Goal: Information Seeking & Learning: Learn about a topic

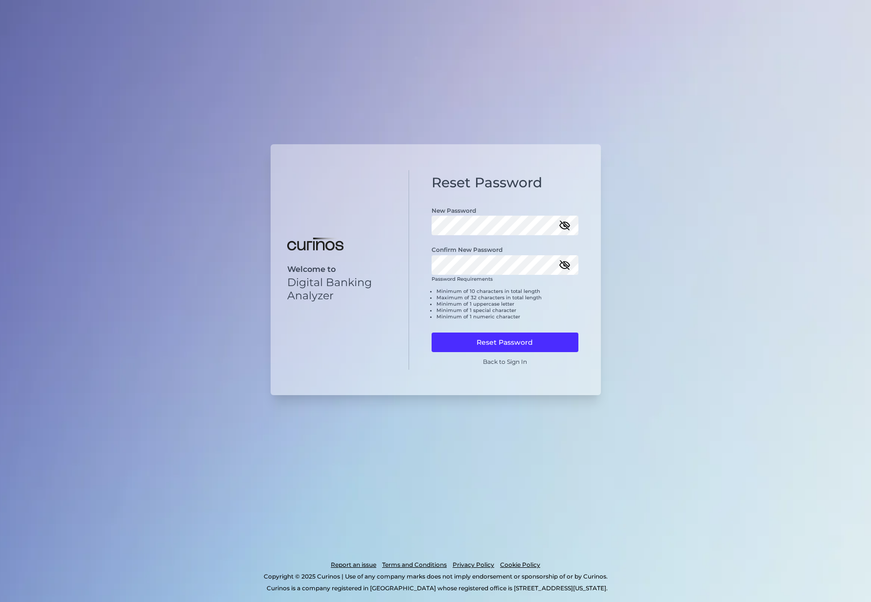
click at [569, 262] on icon "button" at bounding box center [565, 265] width 12 height 12
click at [548, 344] on button "Reset Password" at bounding box center [504, 343] width 147 height 20
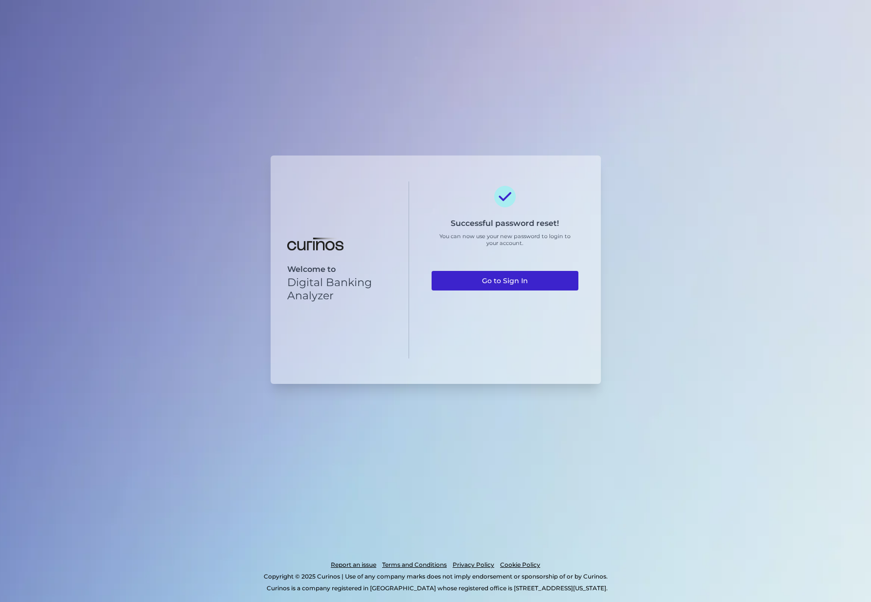
click at [499, 283] on link "Go to Sign In" at bounding box center [504, 281] width 147 height 20
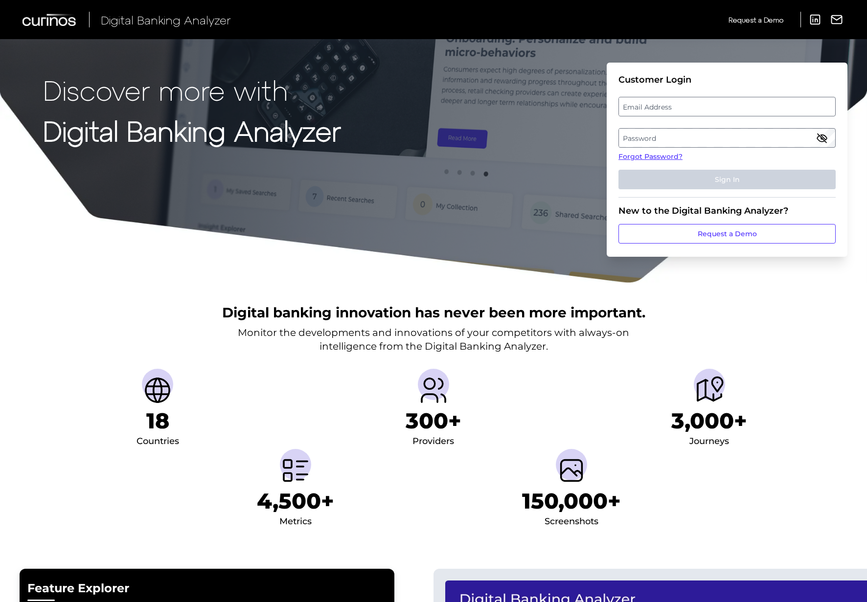
click at [632, 109] on label "Email Address" at bounding box center [727, 107] width 216 height 18
click at [632, 109] on input "email" at bounding box center [726, 107] width 217 height 20
type input "[EMAIL_ADDRESS][DOMAIN_NAME]"
click at [681, 137] on label "Password" at bounding box center [727, 138] width 216 height 18
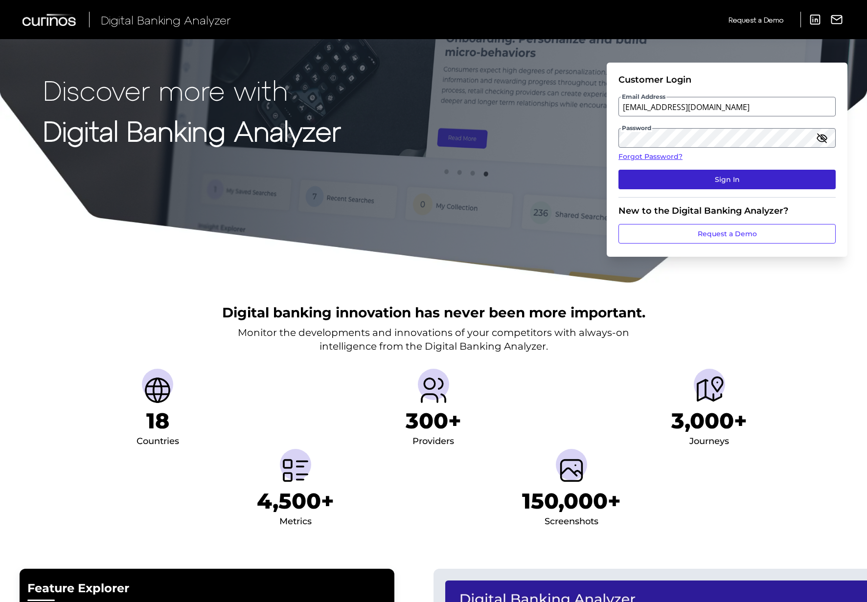
click at [729, 175] on button "Sign In" at bounding box center [726, 180] width 217 height 20
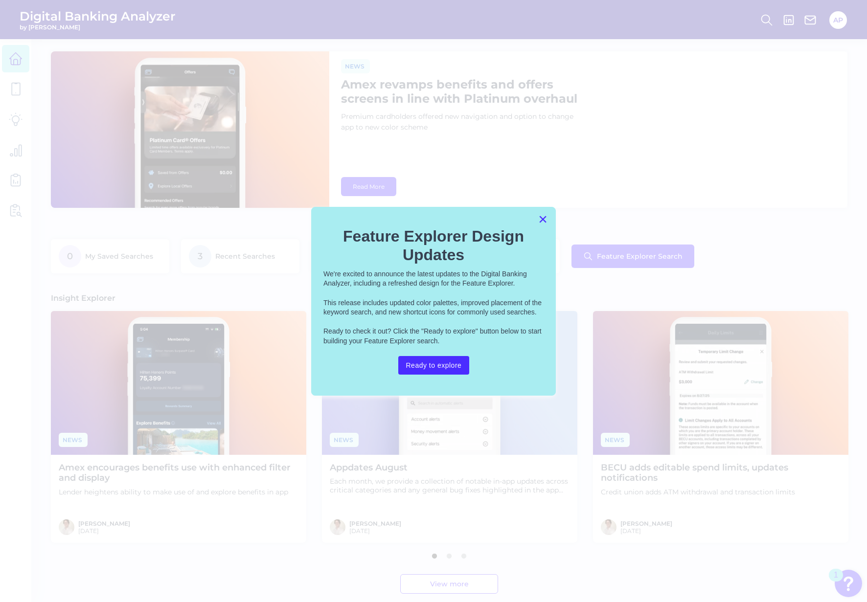
click at [542, 219] on button "×" at bounding box center [542, 219] width 9 height 16
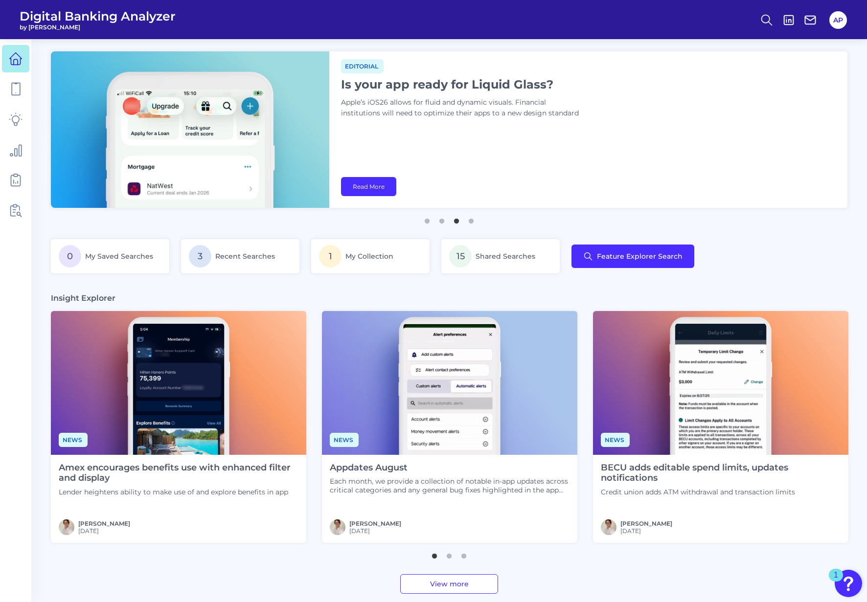
click at [141, 504] on div "Amex encourages benefits use with enhanced filter and display Lender heightens …" at bounding box center [178, 499] width 255 height 88
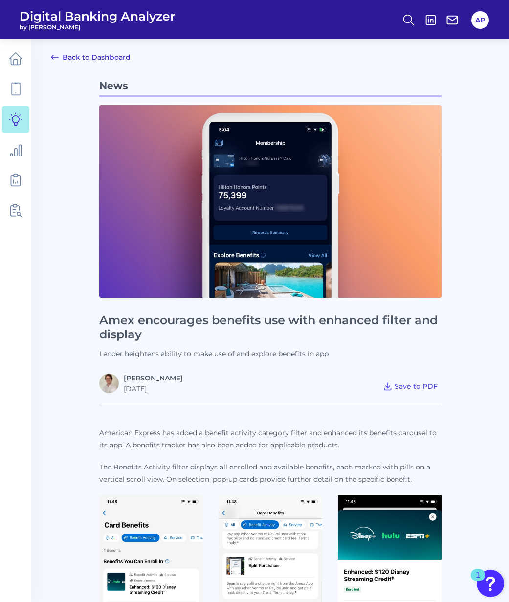
click at [108, 59] on link "Back to Dashboard" at bounding box center [91, 57] width 80 height 12
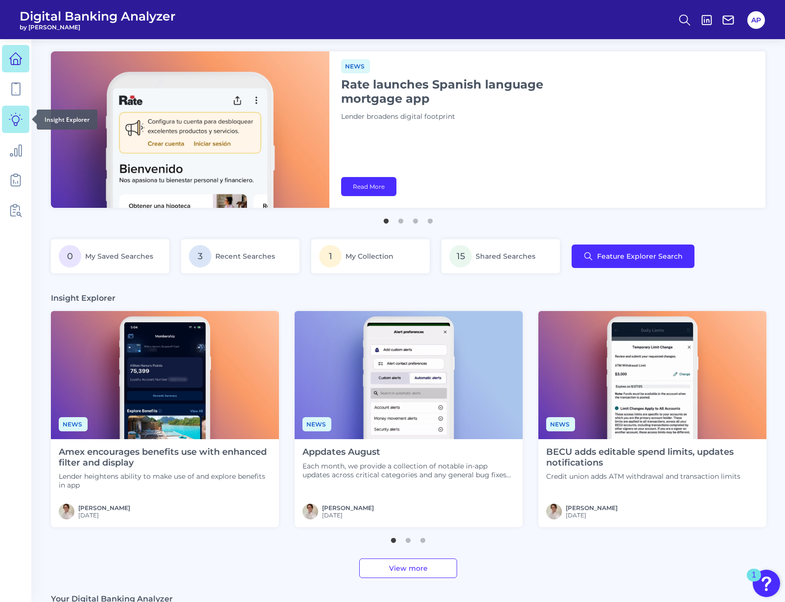
click at [20, 113] on icon at bounding box center [16, 120] width 14 height 14
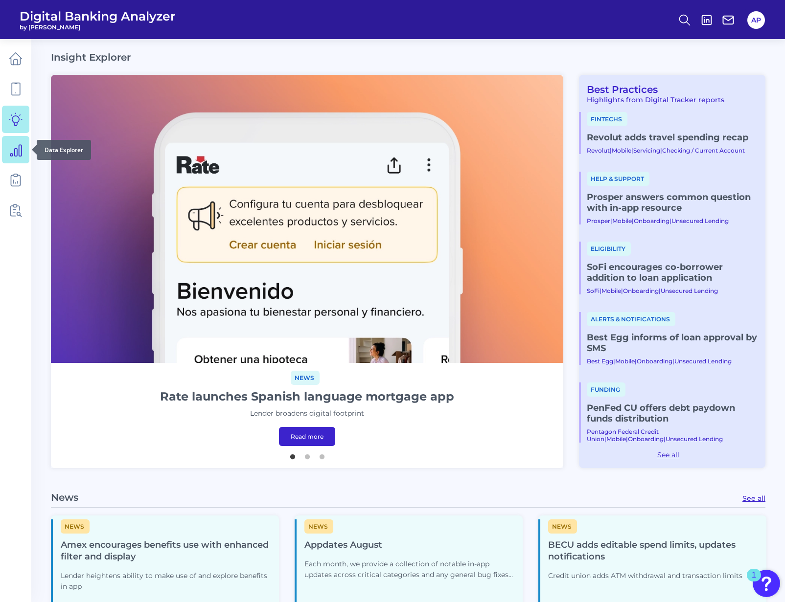
click at [16, 150] on icon at bounding box center [16, 150] width 14 height 14
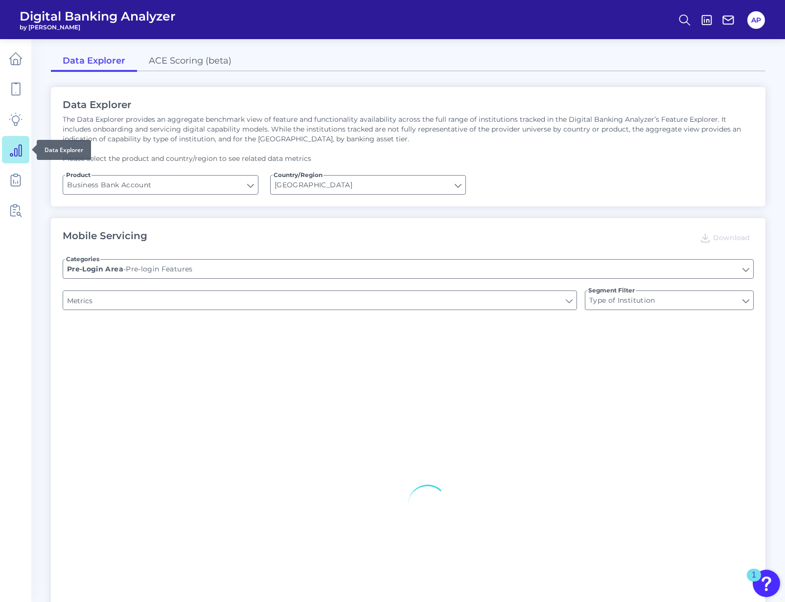
type input "Upon opening the app are users immediately prompted to use Touch/Face ID to log…"
type input "Does it offer third-party single sign on?"
type input "Can you apply for the PRODUCT as a new to brand customer on ANY digital channel?"
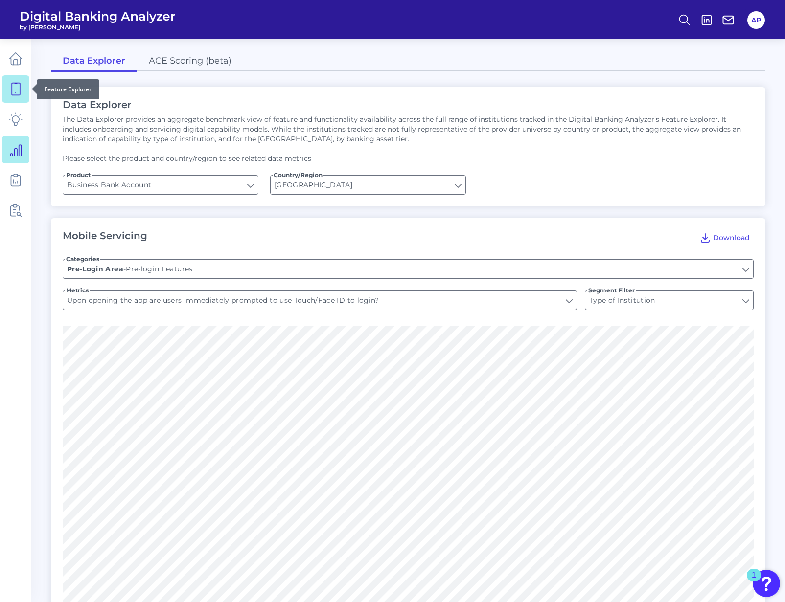
click at [18, 94] on icon at bounding box center [16, 89] width 14 height 14
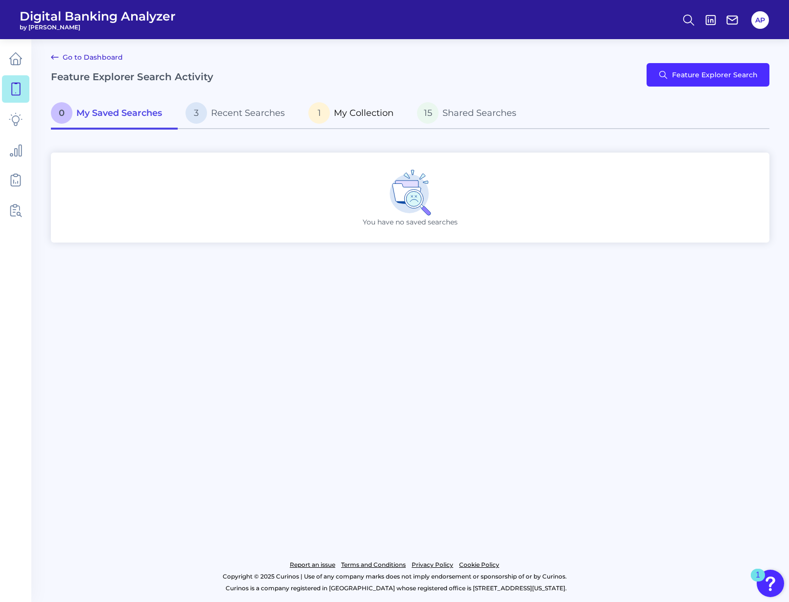
click at [337, 113] on span "My Collection" at bounding box center [364, 113] width 60 height 11
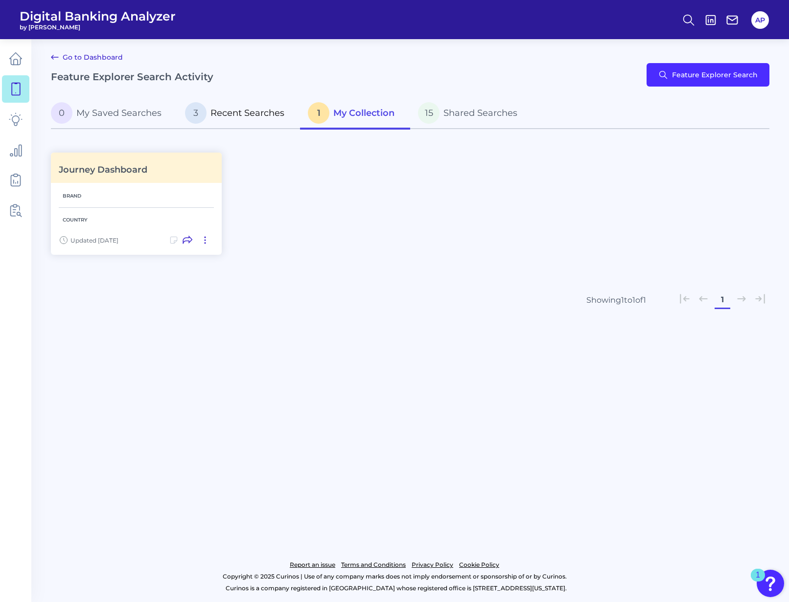
click at [219, 108] on span "Recent Searches" at bounding box center [247, 113] width 74 height 11
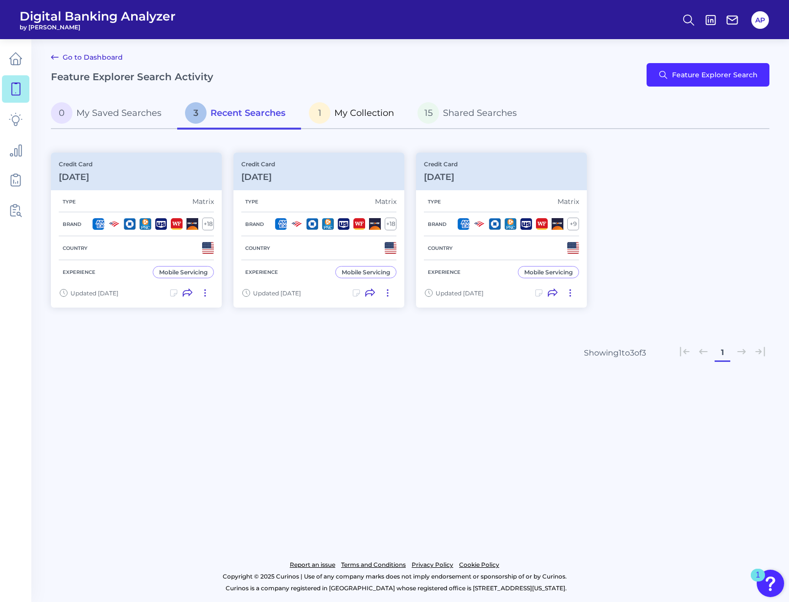
click at [378, 113] on span "My Collection" at bounding box center [364, 113] width 60 height 11
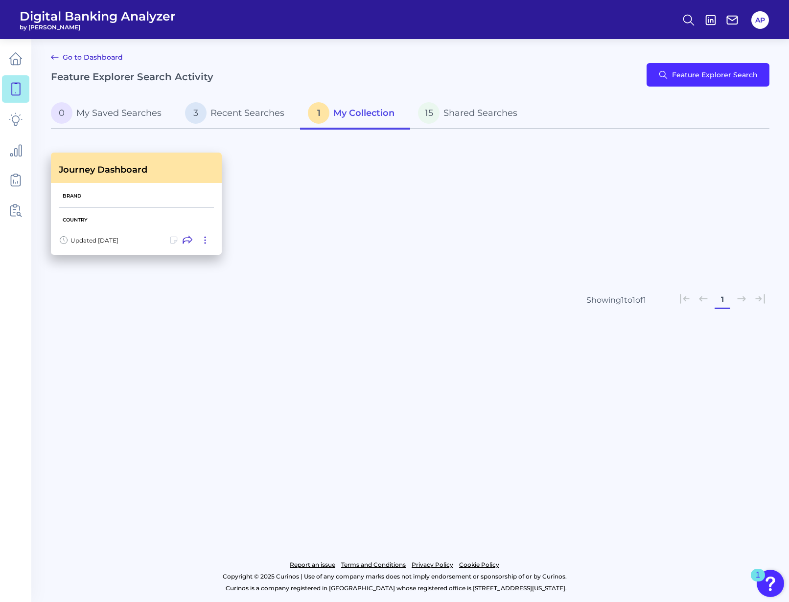
click at [87, 175] on div "Journey Dashboard" at bounding box center [136, 168] width 171 height 30
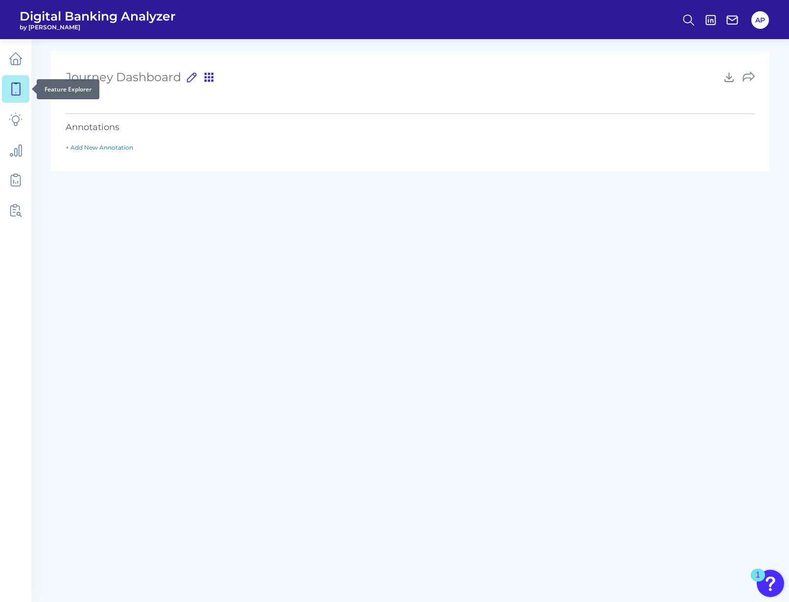
click at [8, 88] on link at bounding box center [15, 88] width 27 height 27
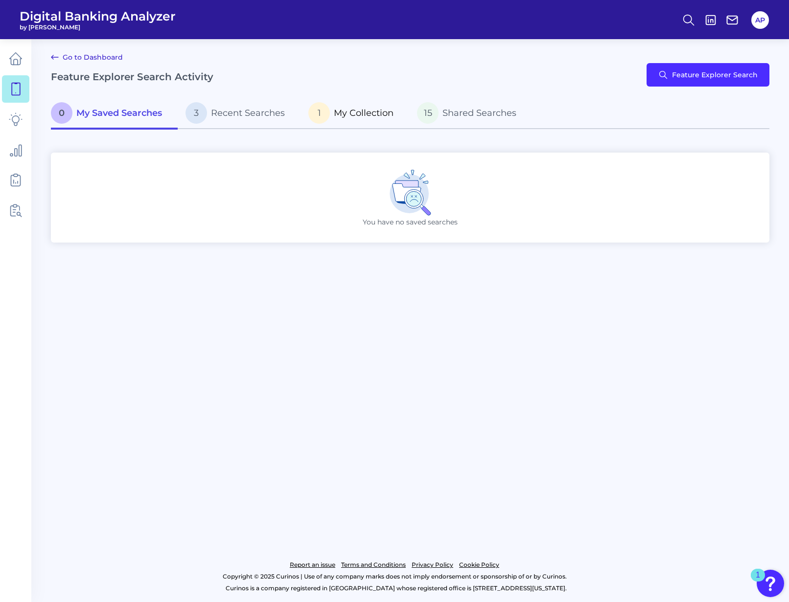
click at [350, 118] on span "My Collection" at bounding box center [364, 113] width 60 height 11
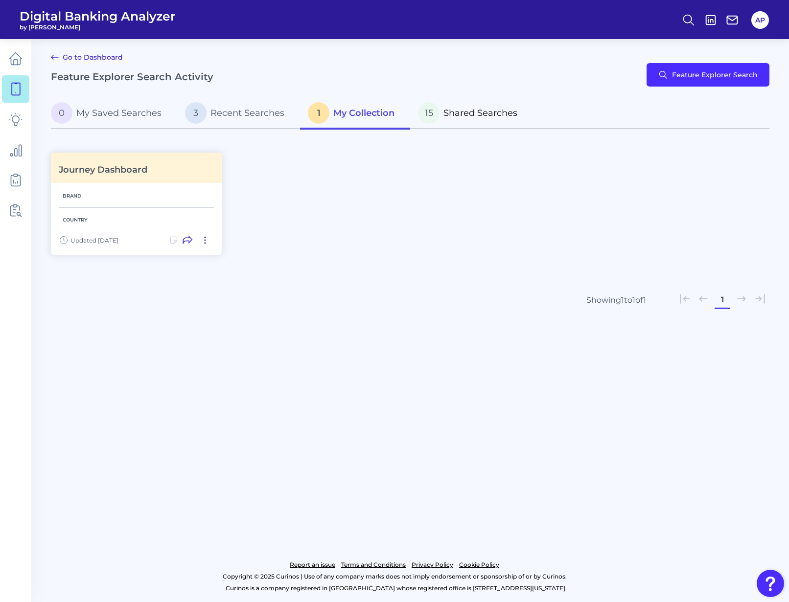
click at [492, 116] on span "Shared Searches" at bounding box center [480, 113] width 74 height 11
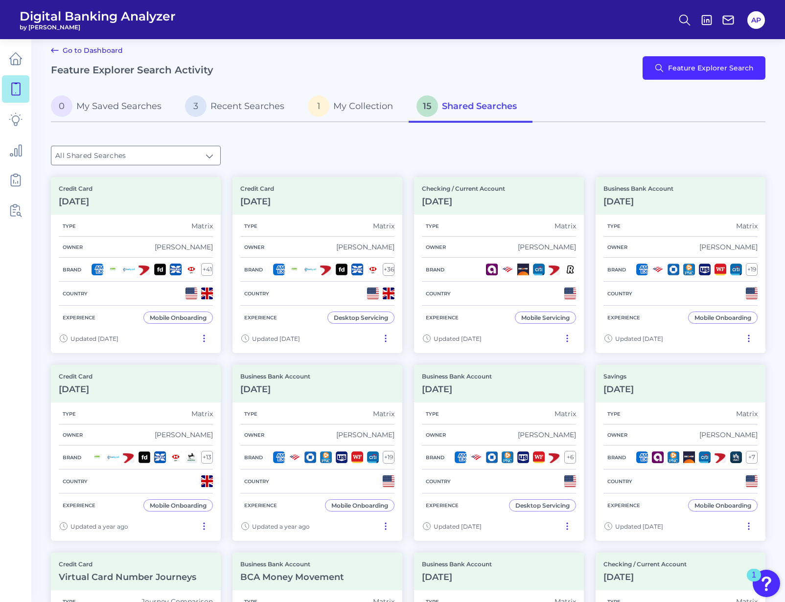
scroll to position [5, 0]
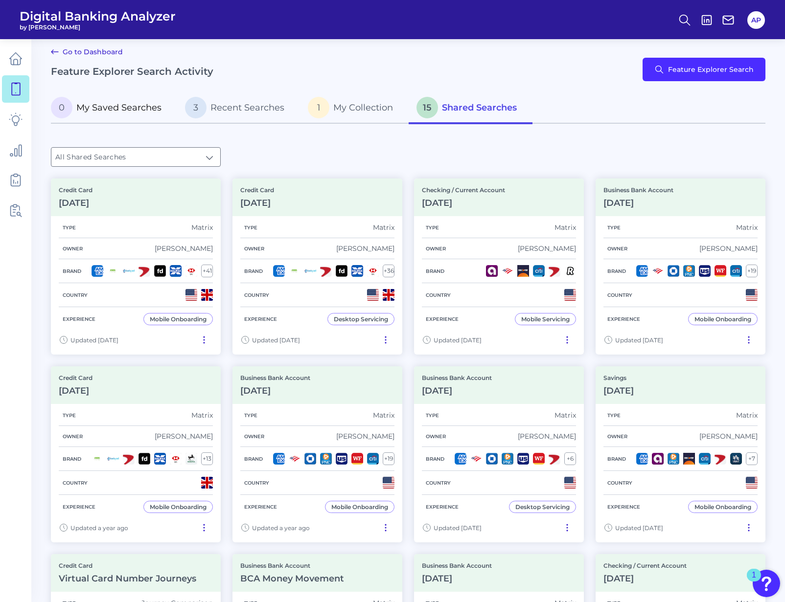
click at [74, 108] on p "0 My Saved Searches" at bounding box center [106, 108] width 111 height 22
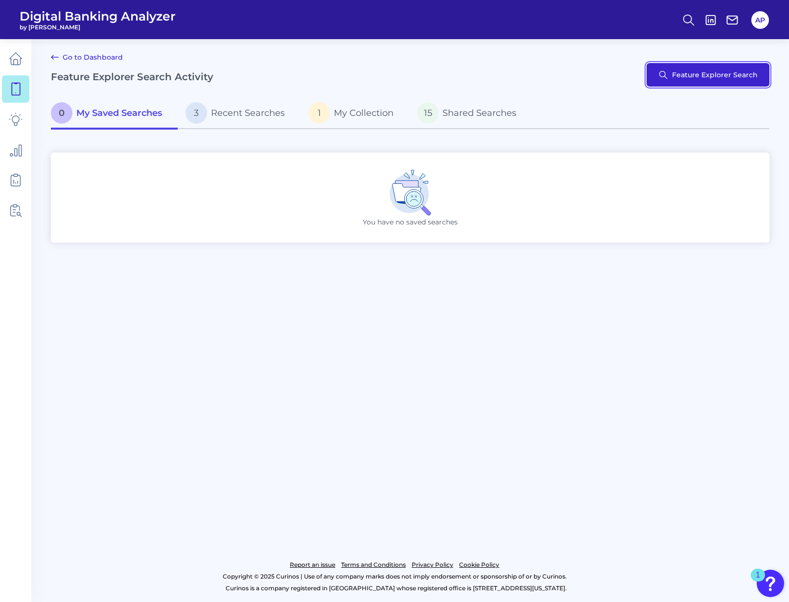
click at [682, 69] on button "Feature Explorer Search" at bounding box center [707, 74] width 123 height 23
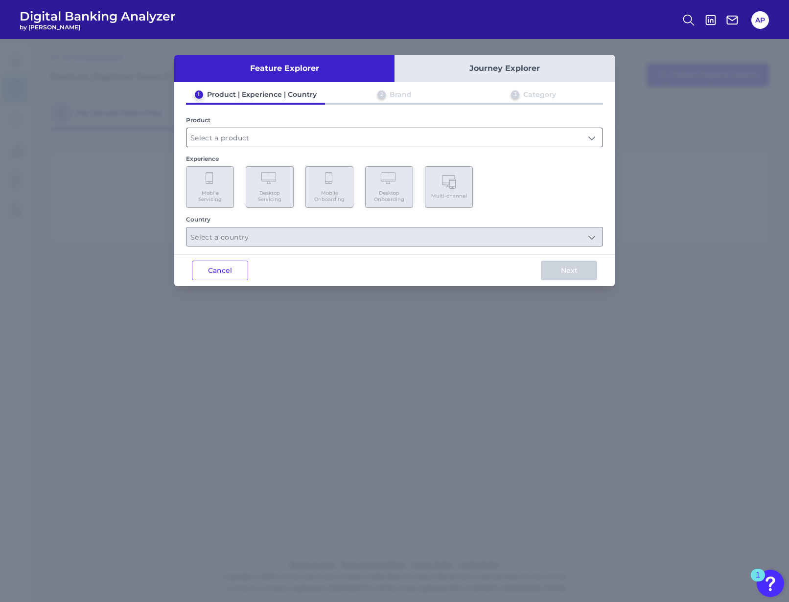
click at [228, 140] on input "text" at bounding box center [394, 137] width 416 height 19
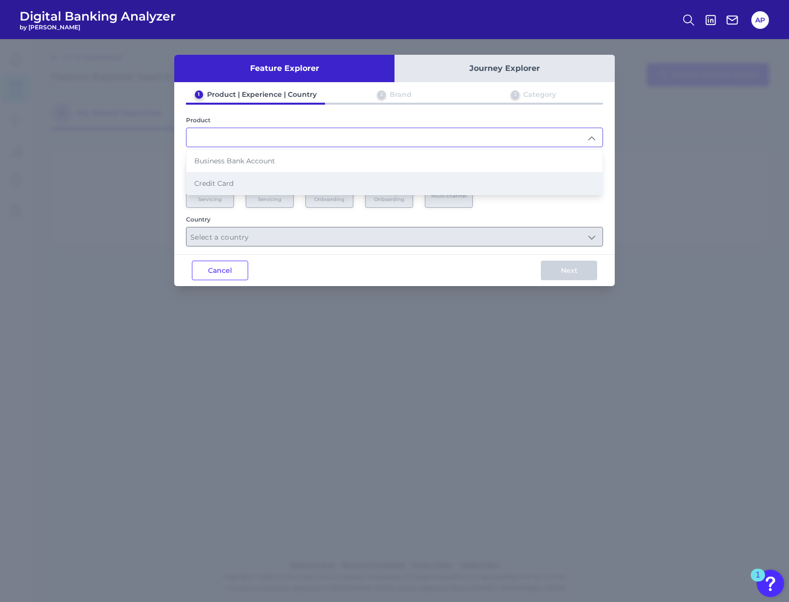
click at [229, 185] on span "Credit Card" at bounding box center [213, 183] width 39 height 9
type input "Credit Card"
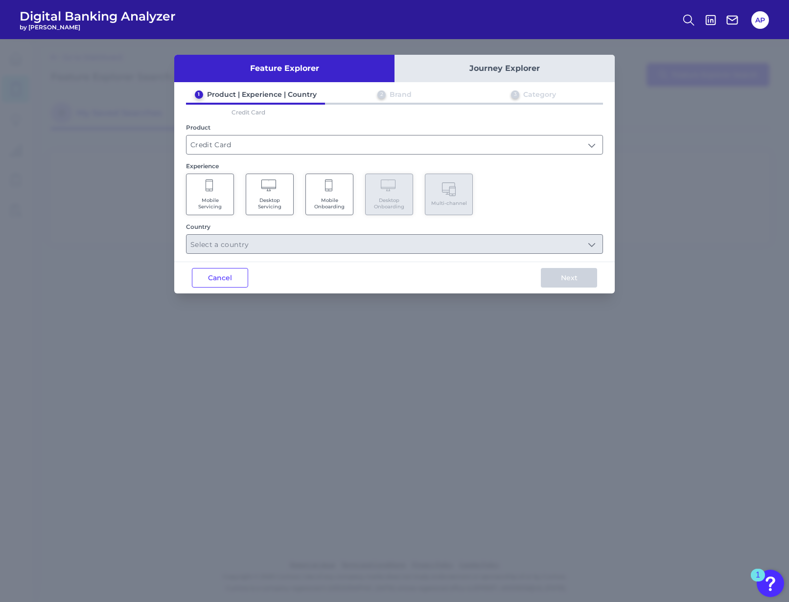
drag, startPoint x: 225, startPoint y: 197, endPoint x: 216, endPoint y: 193, distance: 9.2
click at [216, 193] on Servicing "Mobile Servicing" at bounding box center [210, 195] width 48 height 42
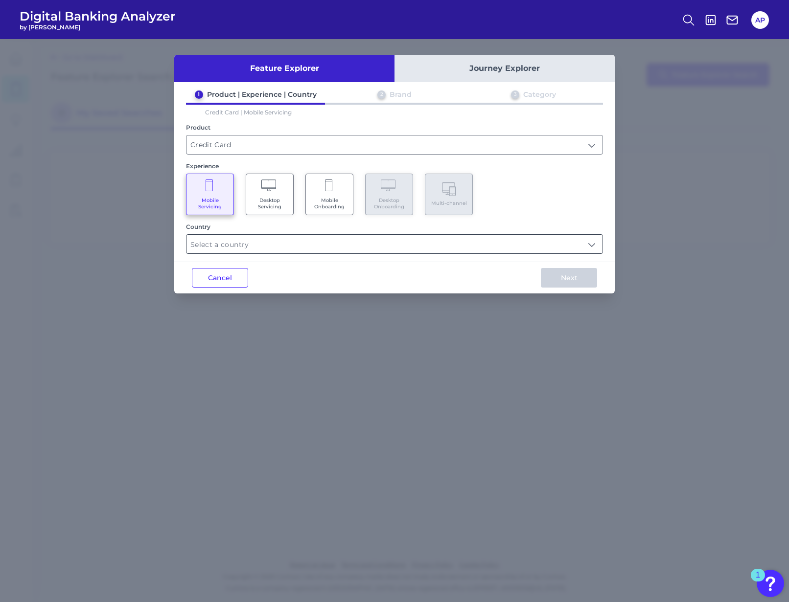
click at [415, 250] on input "text" at bounding box center [394, 244] width 416 height 19
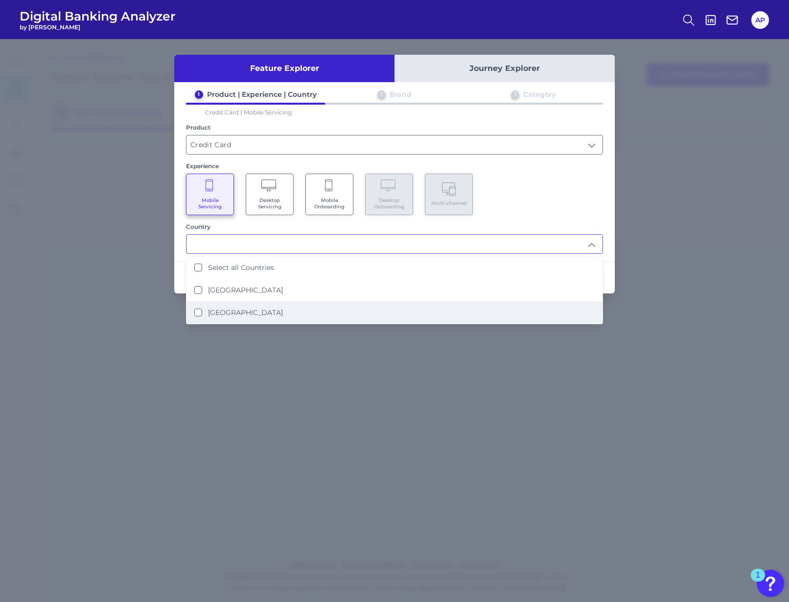
click at [256, 312] on li "[GEOGRAPHIC_DATA]" at bounding box center [394, 312] width 416 height 23
type input "[GEOGRAPHIC_DATA]"
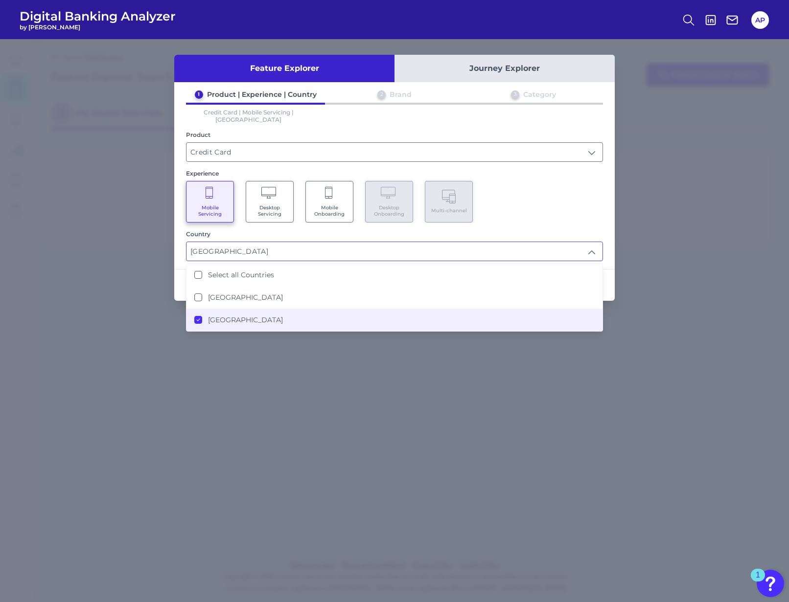
click at [568, 201] on div "Mobile Servicing Desktop Servicing Mobile Onboarding Desktop Onboarding Multi-c…" at bounding box center [394, 202] width 417 height 42
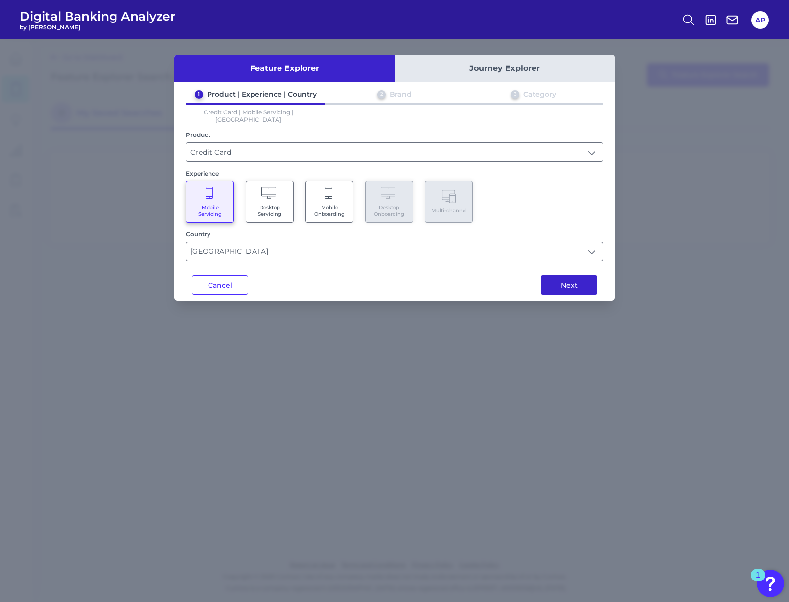
click at [564, 281] on button "Next" at bounding box center [569, 285] width 56 height 20
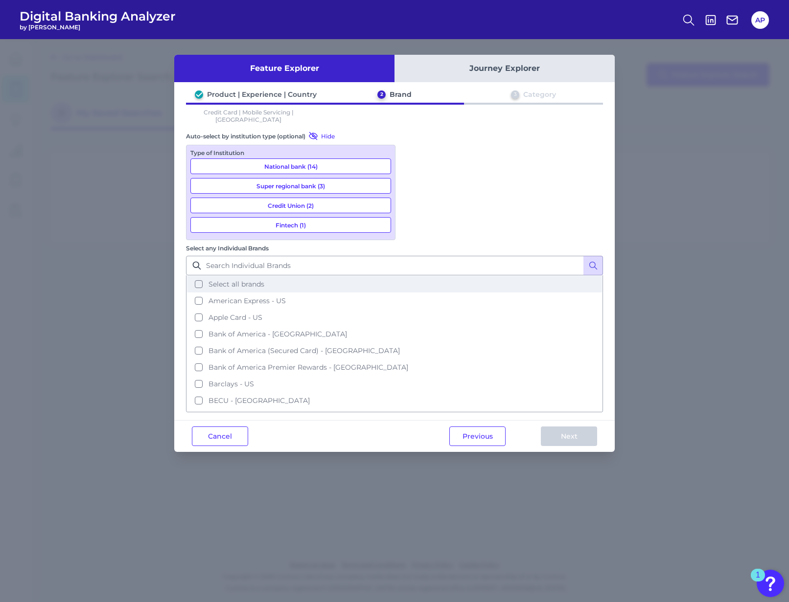
click at [264, 280] on span "Select all brands" at bounding box center [236, 284] width 56 height 9
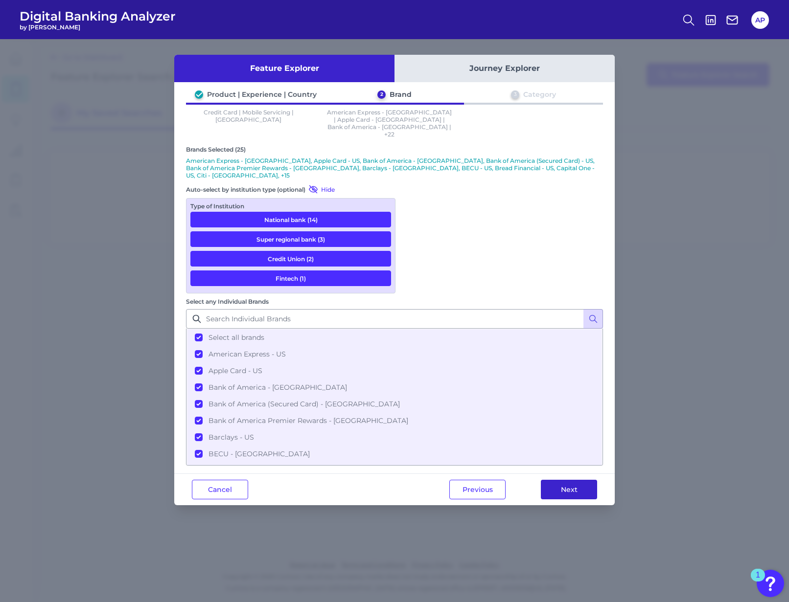
click at [582, 480] on button "Next" at bounding box center [569, 490] width 56 height 20
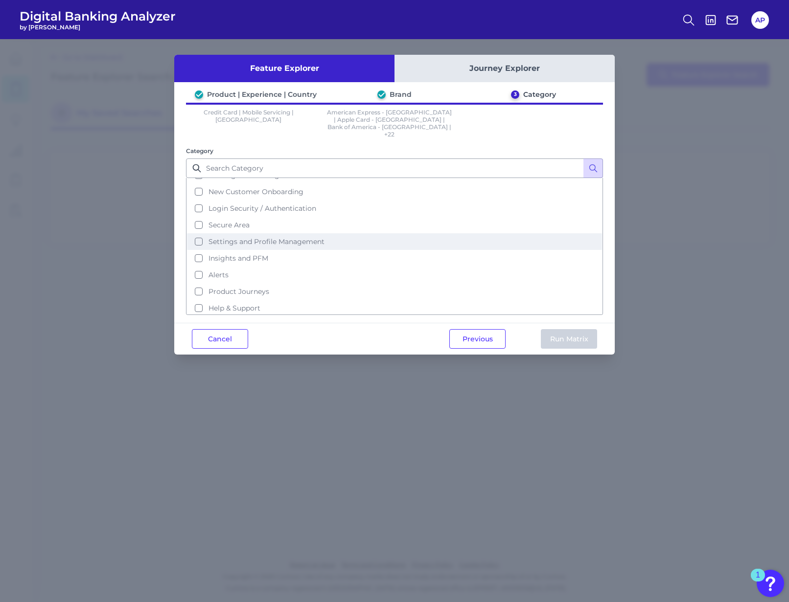
scroll to position [47, 0]
click at [259, 235] on span "Settings and Profile Management" at bounding box center [266, 239] width 116 height 9
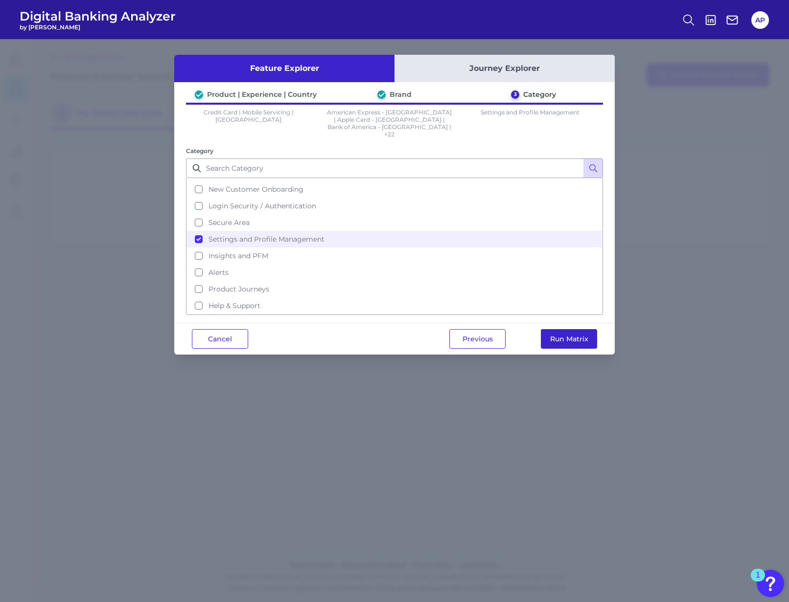
click at [570, 329] on button "Run Matrix" at bounding box center [569, 339] width 56 height 20
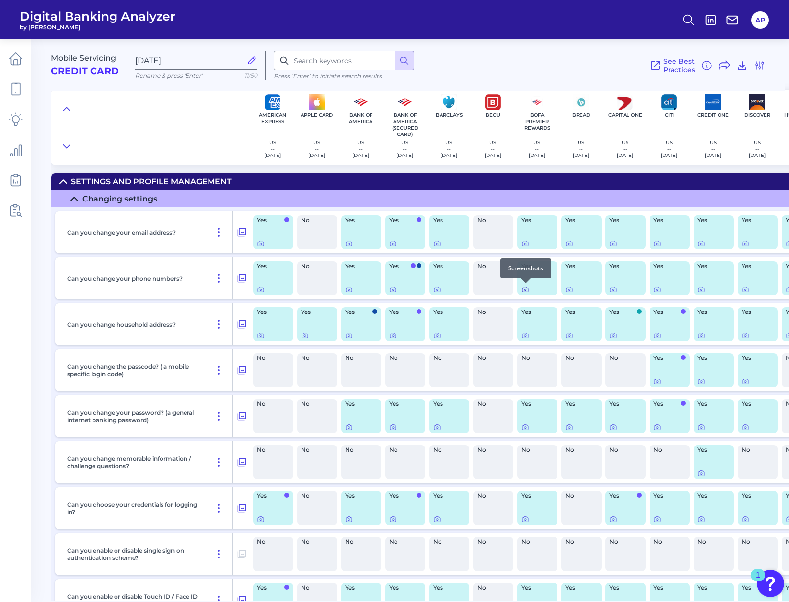
click at [526, 290] on icon at bounding box center [525, 290] width 8 height 8
click at [76, 198] on icon at bounding box center [74, 198] width 7 height 3
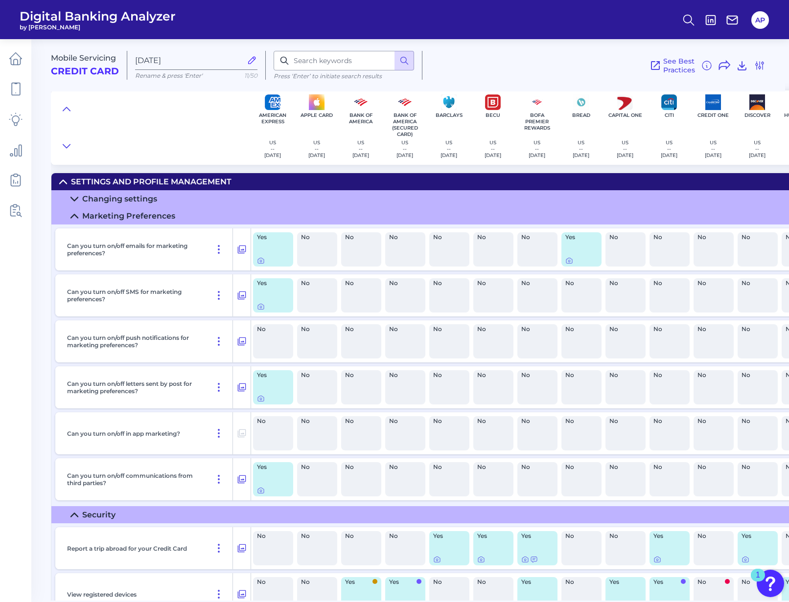
click at [75, 218] on icon at bounding box center [74, 216] width 8 height 8
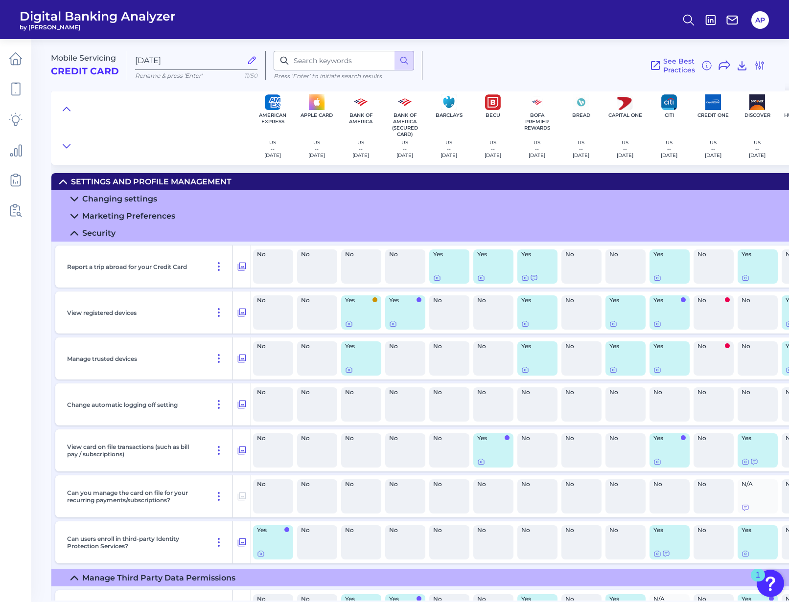
click at [79, 235] on summary "Security" at bounding box center [701, 233] width 1300 height 17
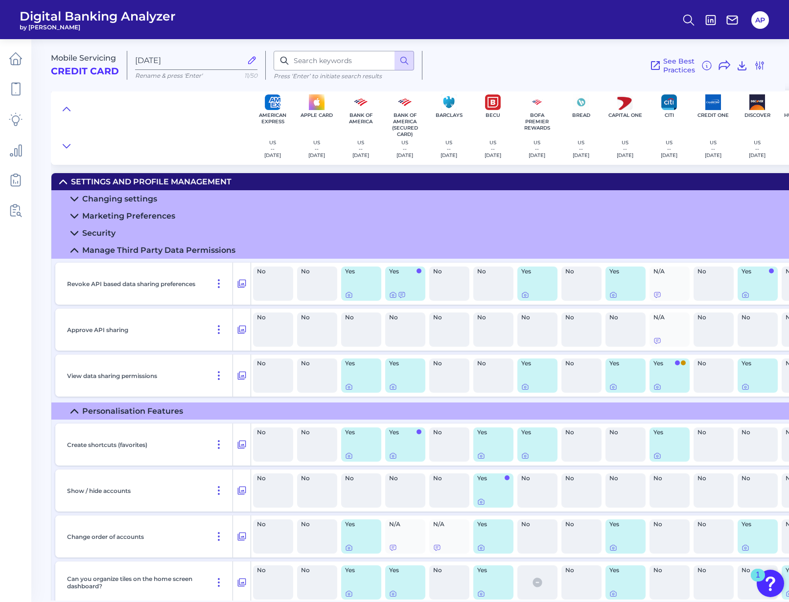
click at [77, 253] on icon at bounding box center [74, 251] width 8 height 8
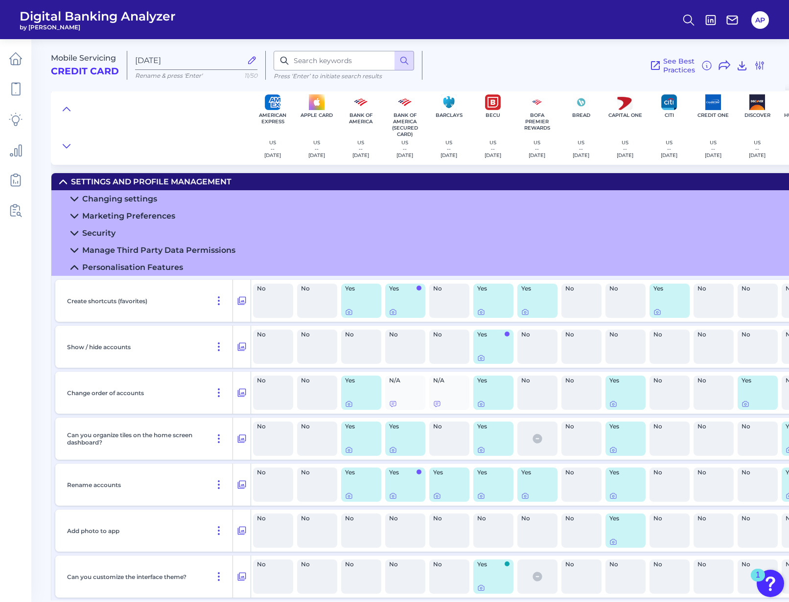
click at [75, 229] on icon at bounding box center [74, 233] width 8 height 8
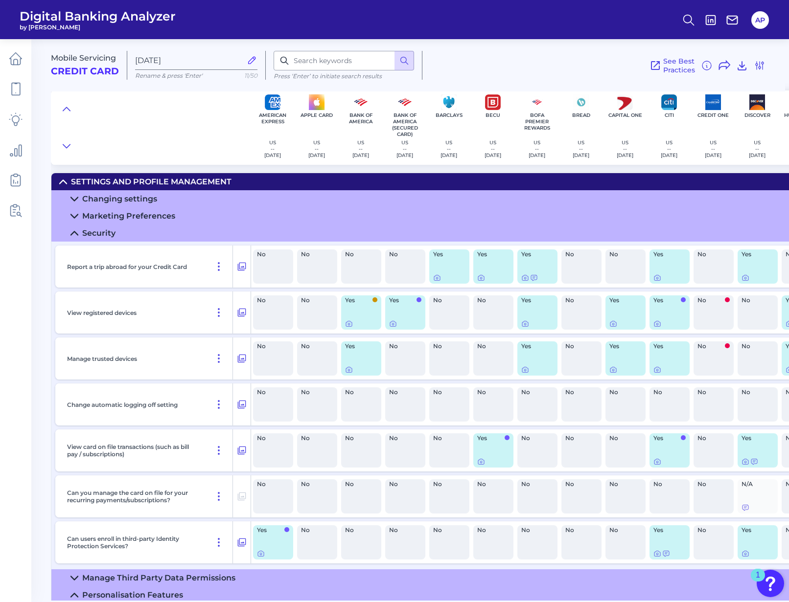
click at [81, 231] on summary "Security" at bounding box center [701, 233] width 1300 height 17
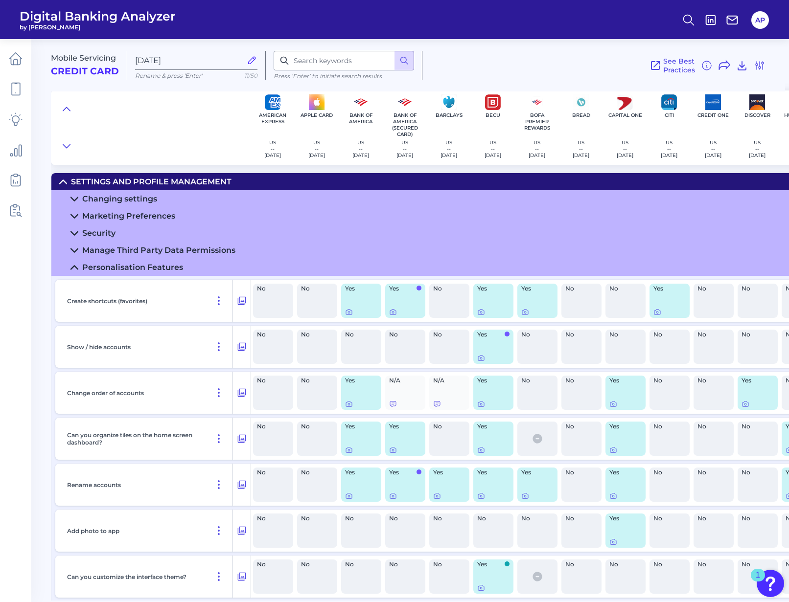
click at [70, 268] on icon at bounding box center [74, 268] width 8 height 8
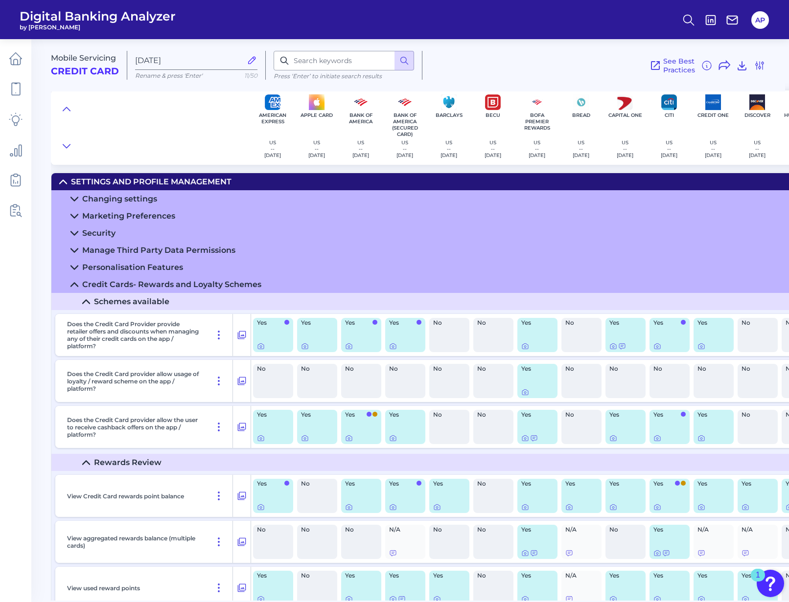
click at [70, 285] on icon at bounding box center [74, 285] width 8 height 8
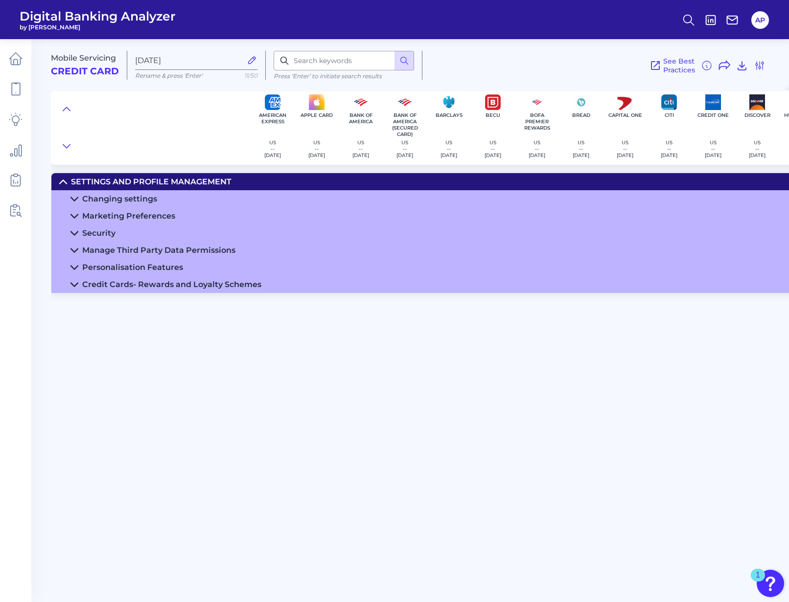
click at [73, 217] on icon at bounding box center [74, 215] width 7 height 3
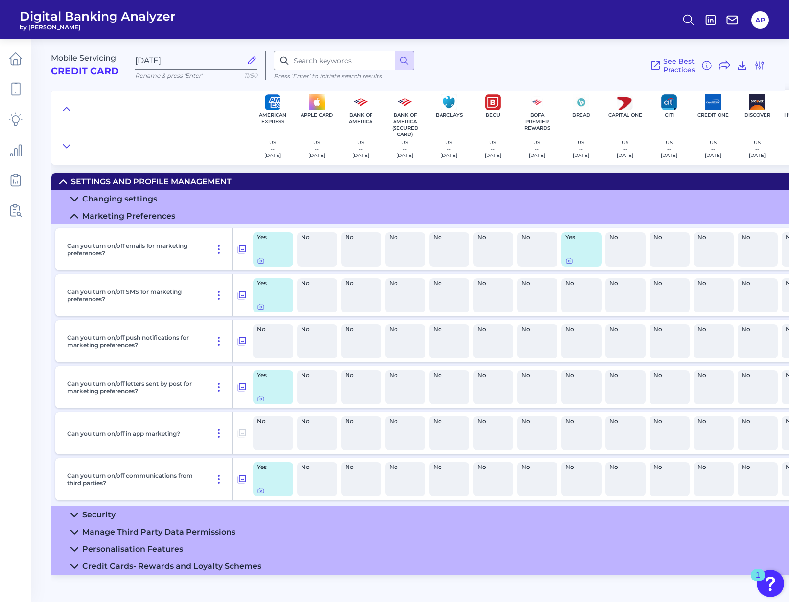
click at [71, 217] on icon at bounding box center [74, 216] width 8 height 8
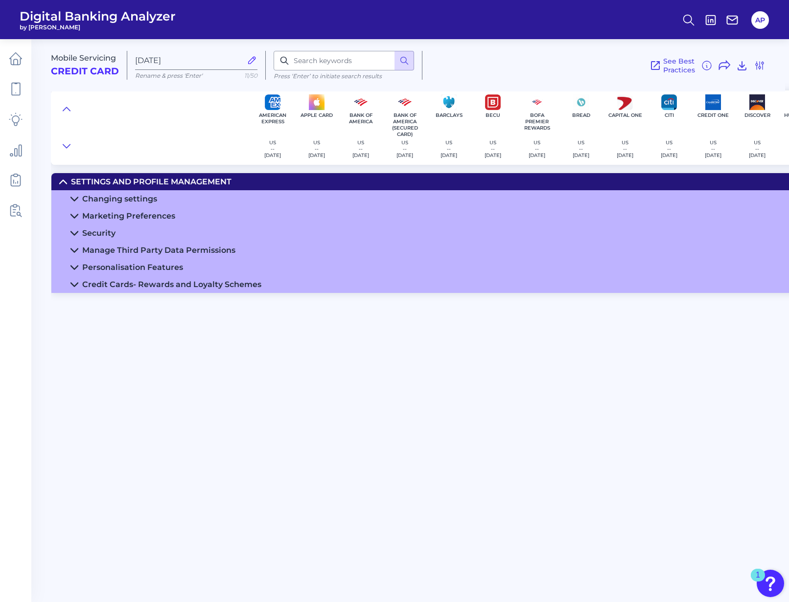
click at [74, 215] on icon at bounding box center [74, 216] width 8 height 8
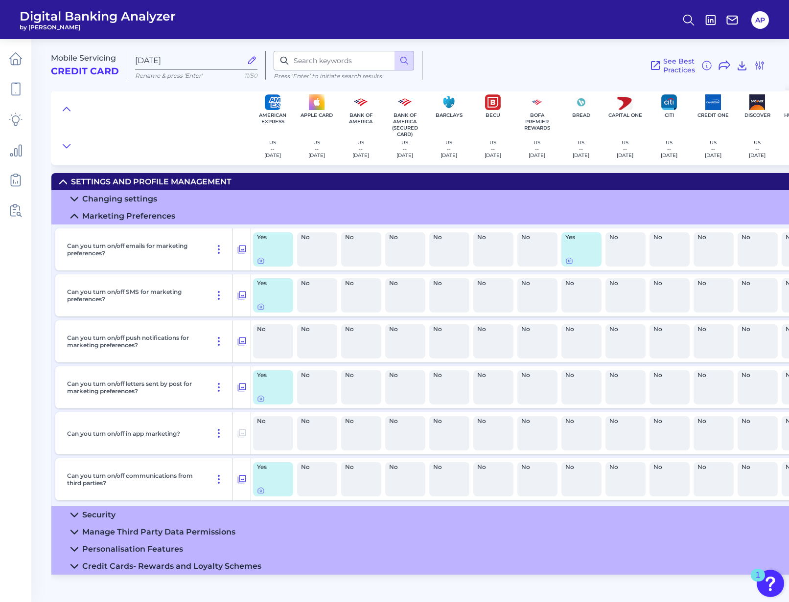
click at [74, 215] on icon at bounding box center [74, 216] width 8 height 8
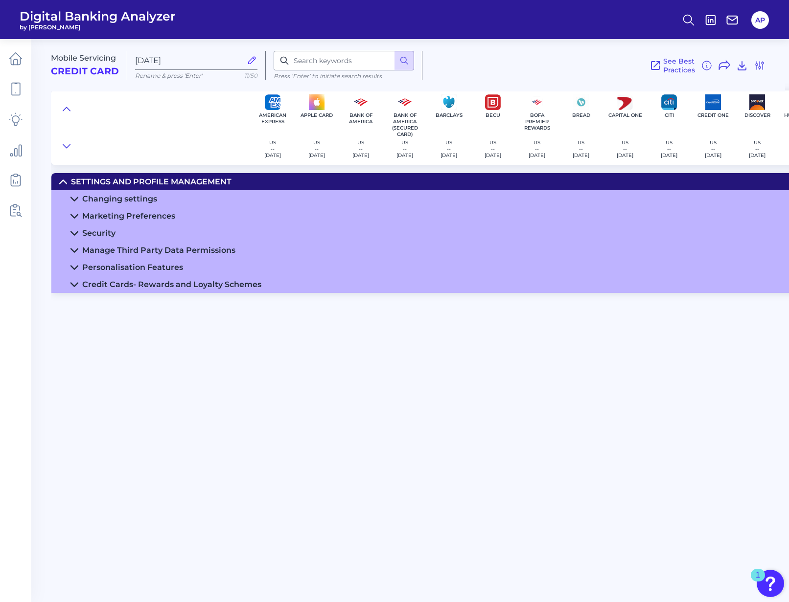
click at [78, 198] on icon at bounding box center [74, 199] width 8 height 8
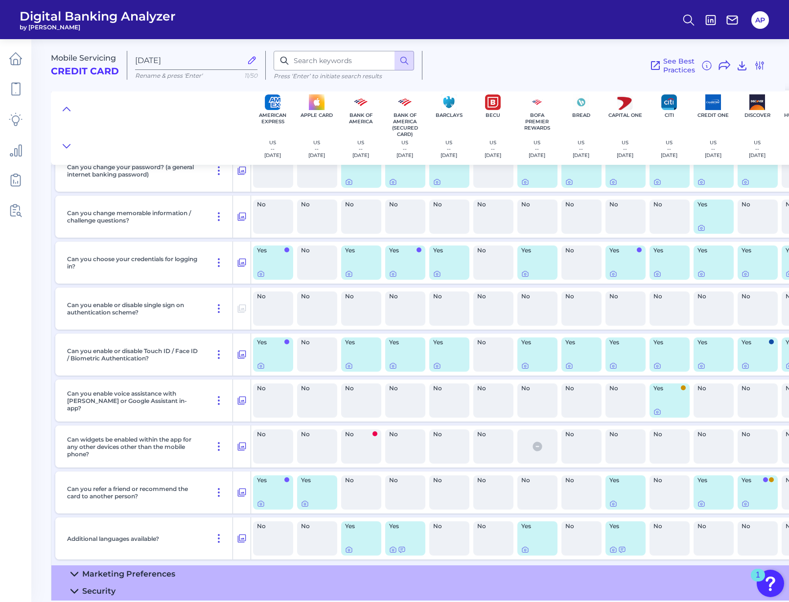
scroll to position [300, 0]
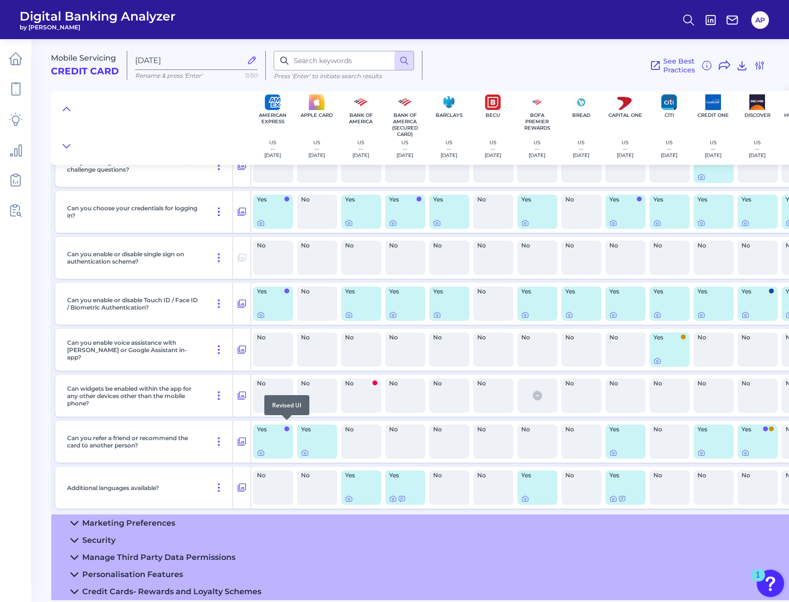
click at [288, 427] on span at bounding box center [286, 429] width 5 height 5
click at [261, 453] on icon at bounding box center [261, 454] width 2 height 2
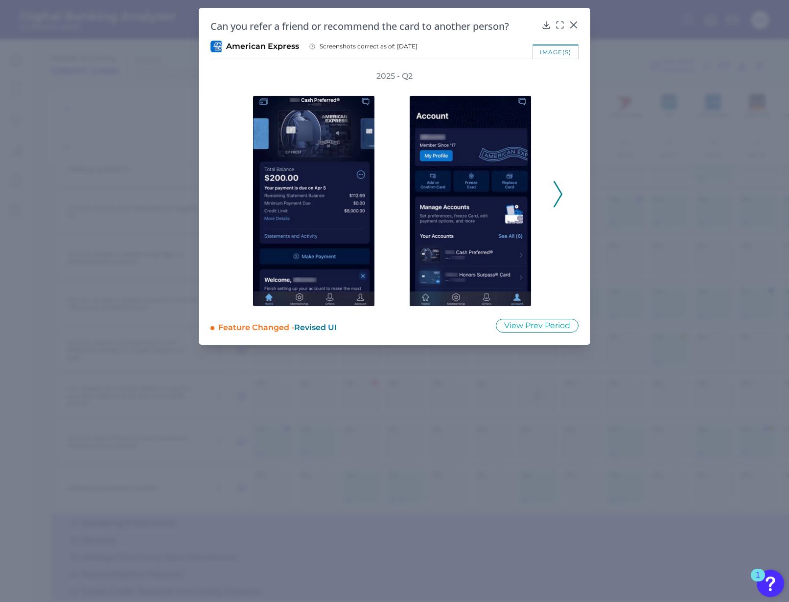
click at [559, 197] on polyline at bounding box center [557, 193] width 7 height 25
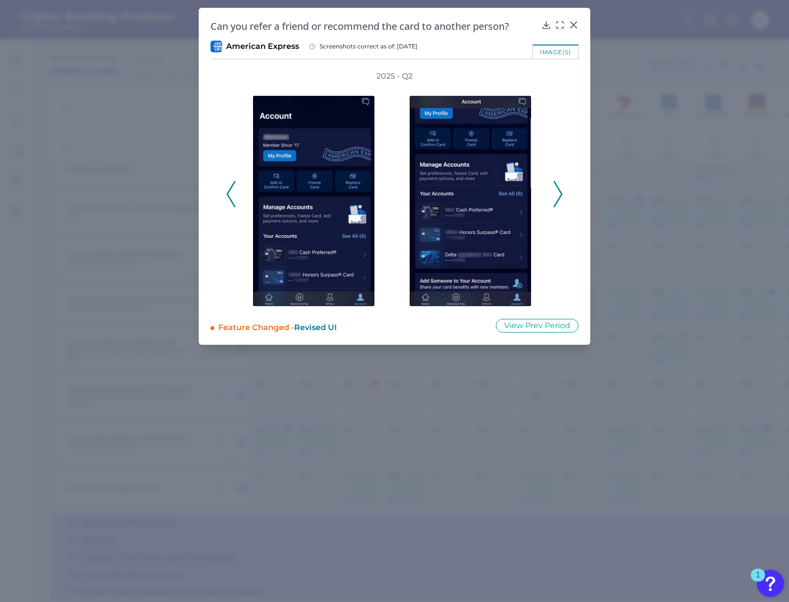
click at [559, 197] on polyline at bounding box center [557, 193] width 7 height 25
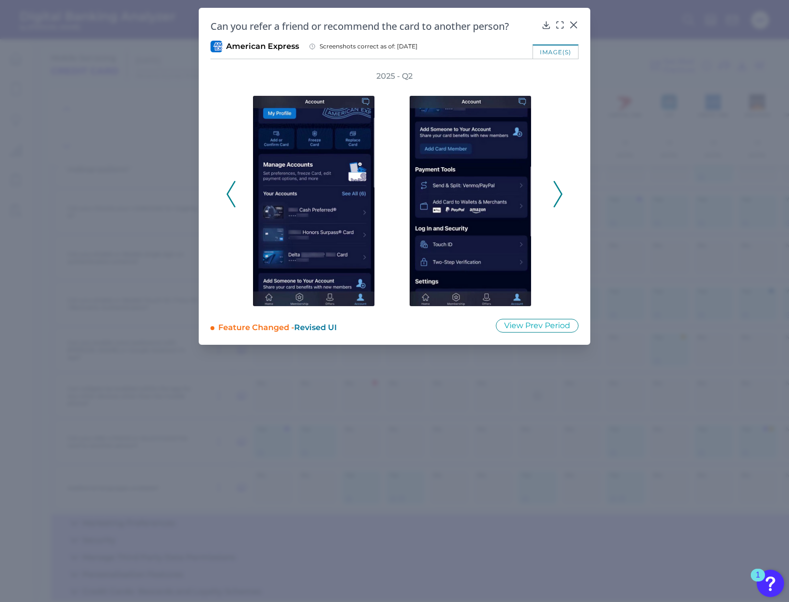
click at [559, 197] on polyline at bounding box center [557, 193] width 7 height 25
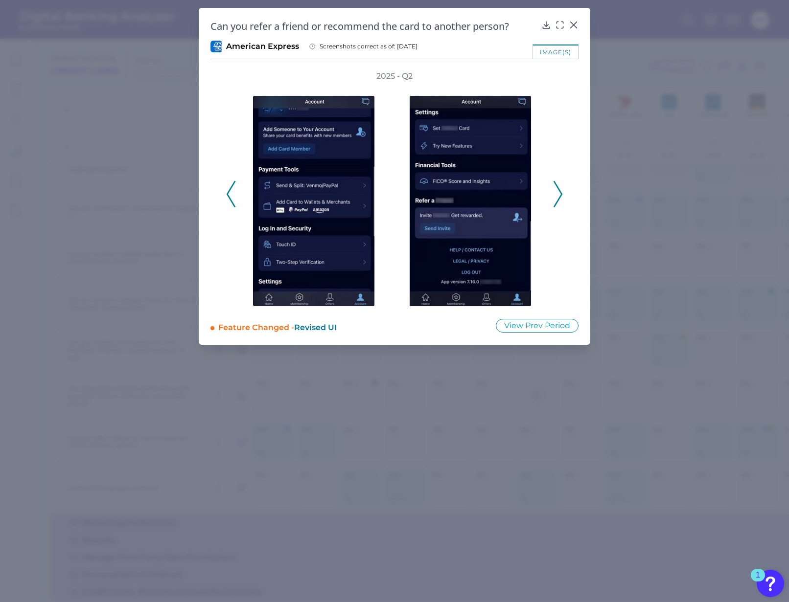
click at [559, 197] on polyline at bounding box center [557, 193] width 7 height 25
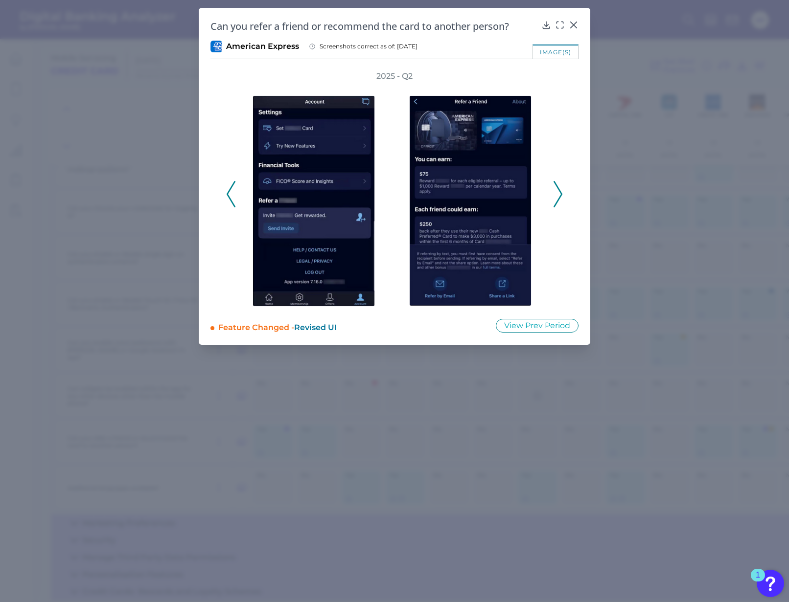
click at [316, 324] on span "Revised UI" at bounding box center [315, 327] width 43 height 9
click at [330, 330] on span "Revised UI" at bounding box center [315, 327] width 43 height 9
click at [556, 196] on icon at bounding box center [557, 194] width 9 height 26
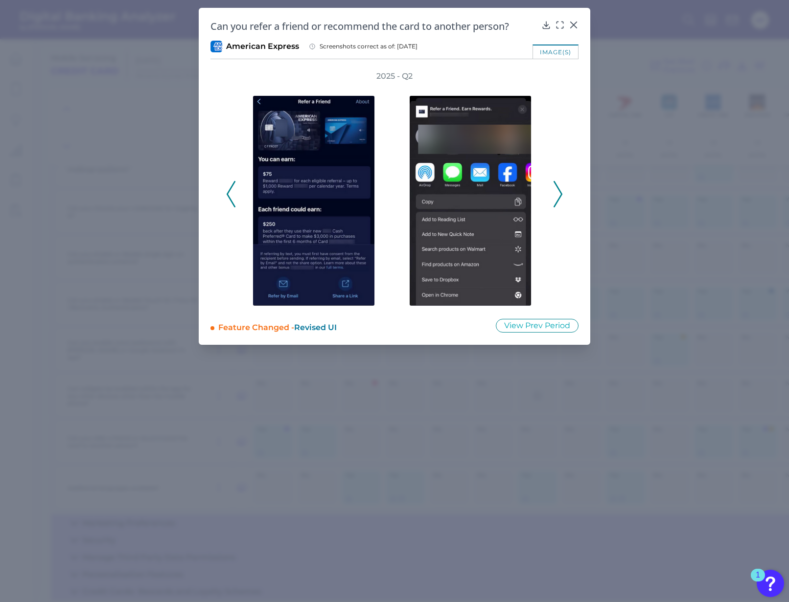
click at [556, 196] on icon at bounding box center [557, 194] width 9 height 26
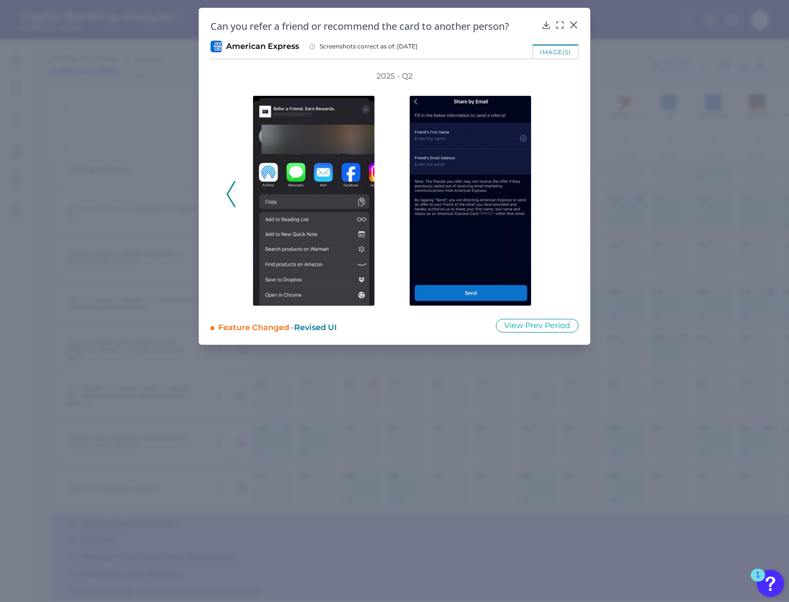
click at [229, 203] on icon at bounding box center [231, 194] width 9 height 26
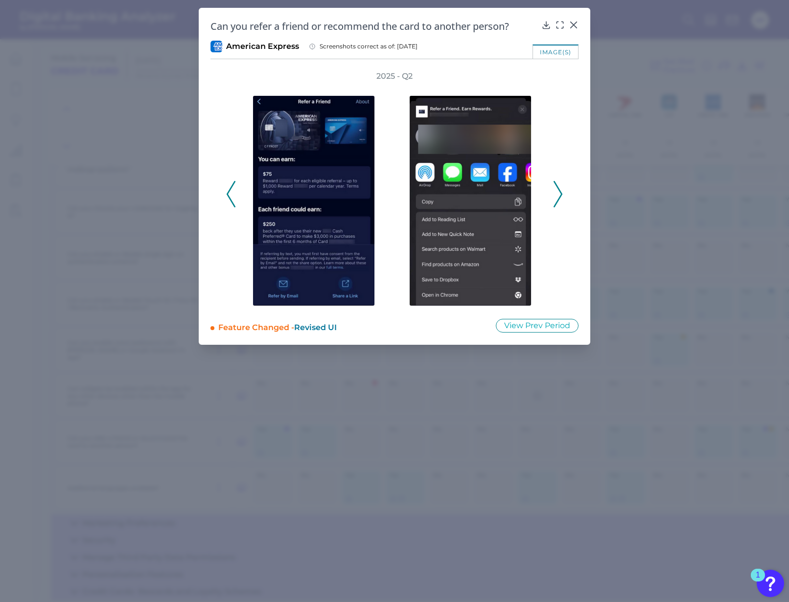
click at [229, 203] on icon at bounding box center [231, 194] width 9 height 26
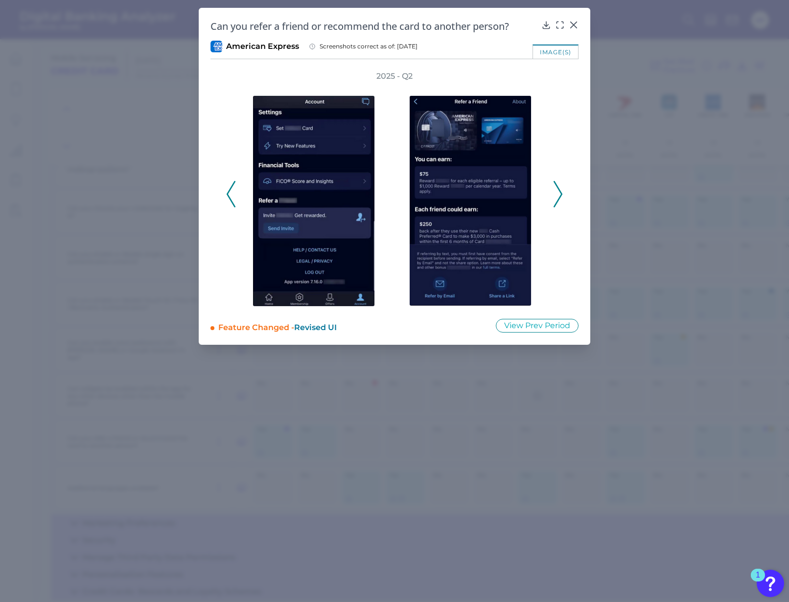
click at [229, 203] on icon at bounding box center [231, 194] width 9 height 26
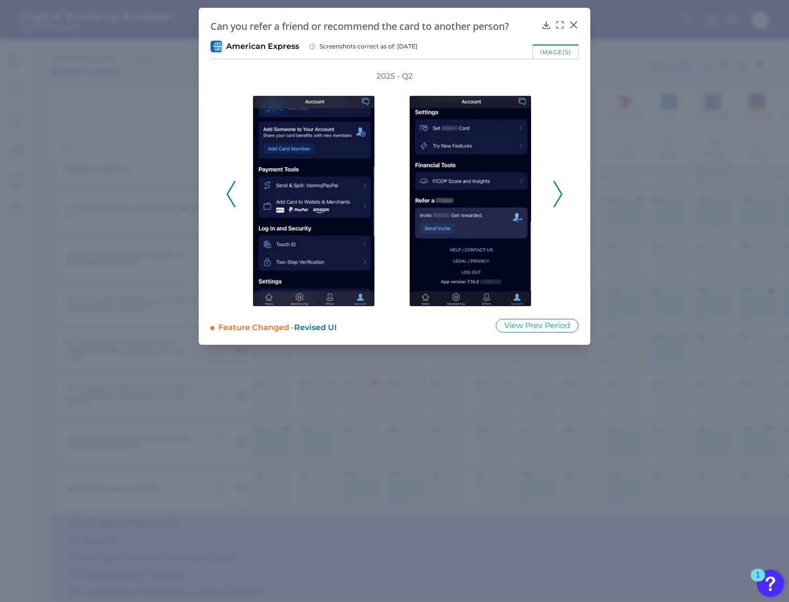
click at [229, 203] on icon at bounding box center [231, 194] width 9 height 26
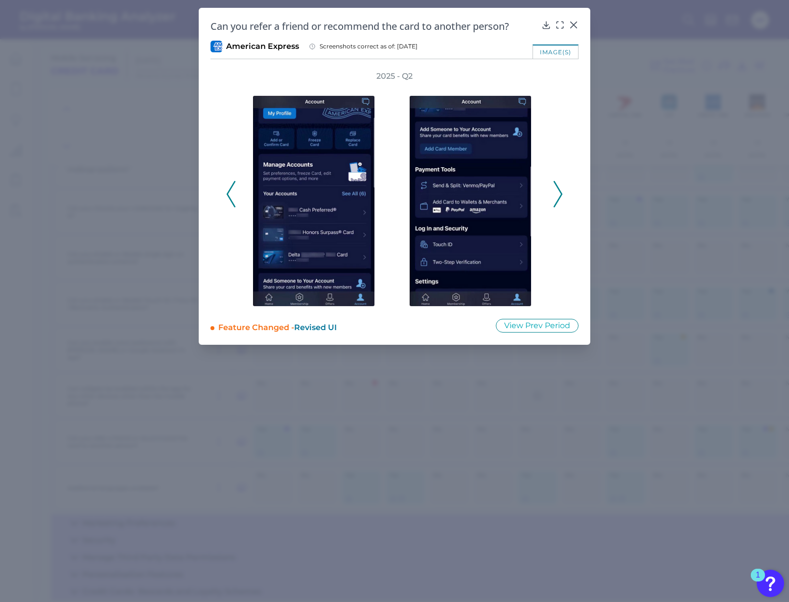
click at [229, 203] on icon at bounding box center [231, 194] width 9 height 26
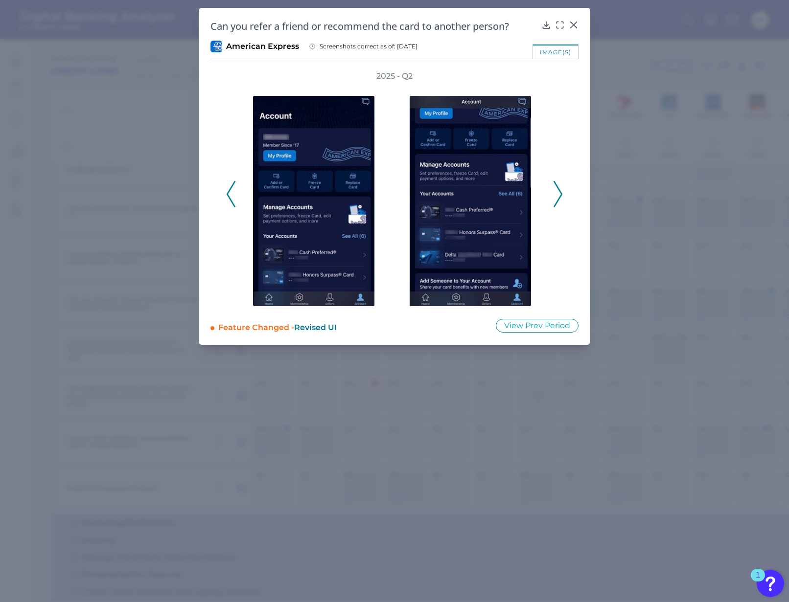
click at [229, 203] on icon at bounding box center [231, 194] width 9 height 26
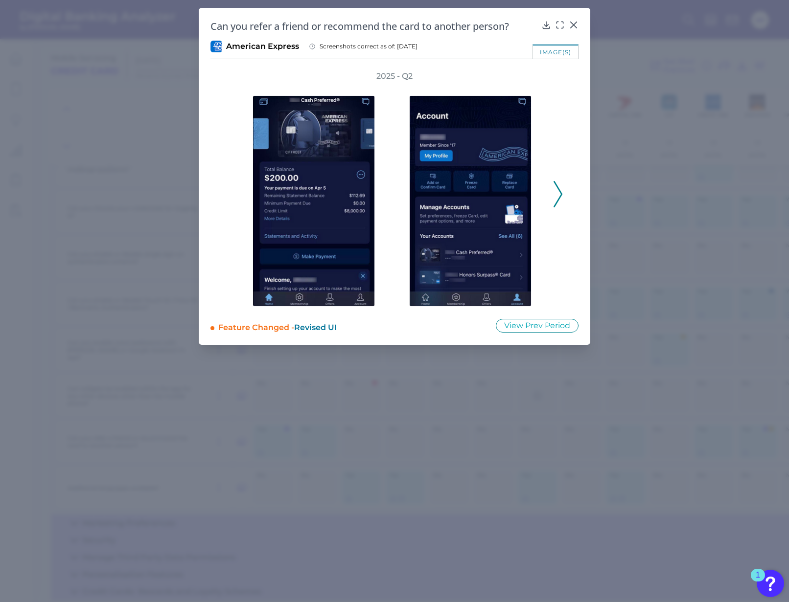
click at [229, 203] on div "2025 - Q2" at bounding box center [394, 189] width 337 height 236
click at [264, 319] on div "Feature Changed - Revised UI" at bounding box center [350, 325] width 264 height 15
click at [317, 328] on span "Revised UI" at bounding box center [315, 327] width 43 height 9
click at [561, 199] on icon at bounding box center [557, 194] width 9 height 26
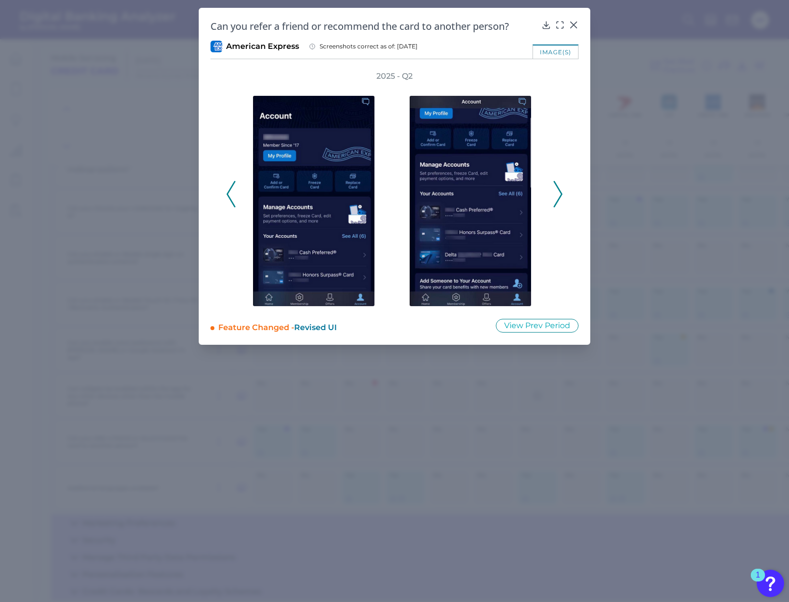
click at [561, 199] on icon at bounding box center [557, 194] width 9 height 26
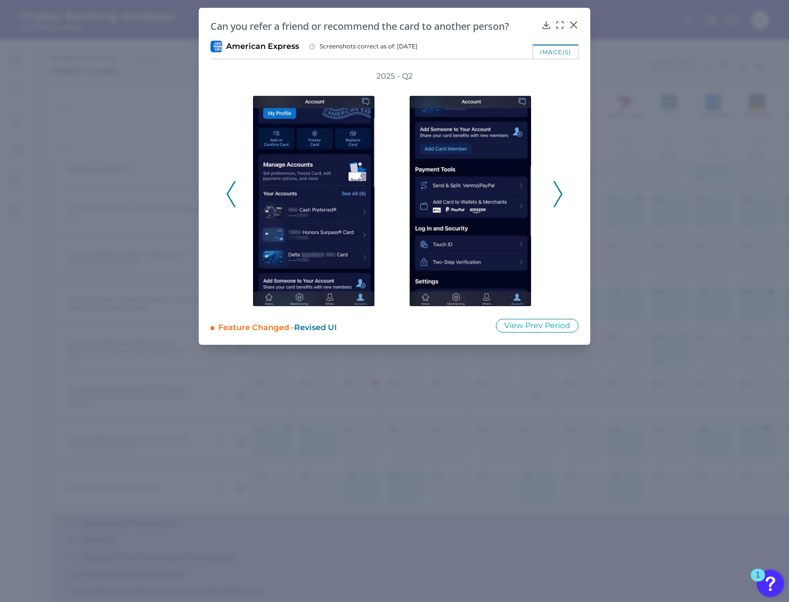
click at [561, 199] on icon at bounding box center [557, 194] width 9 height 26
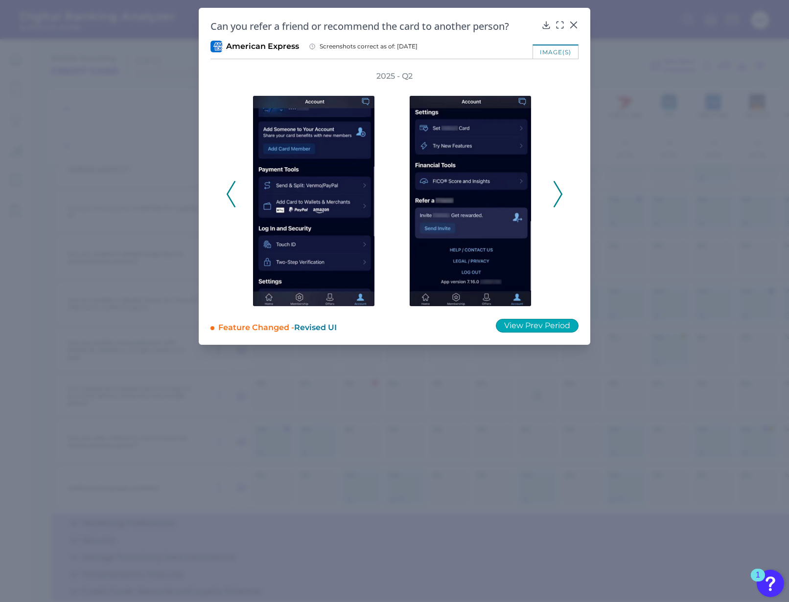
click at [540, 321] on button "View Prev Period" at bounding box center [537, 326] width 83 height 14
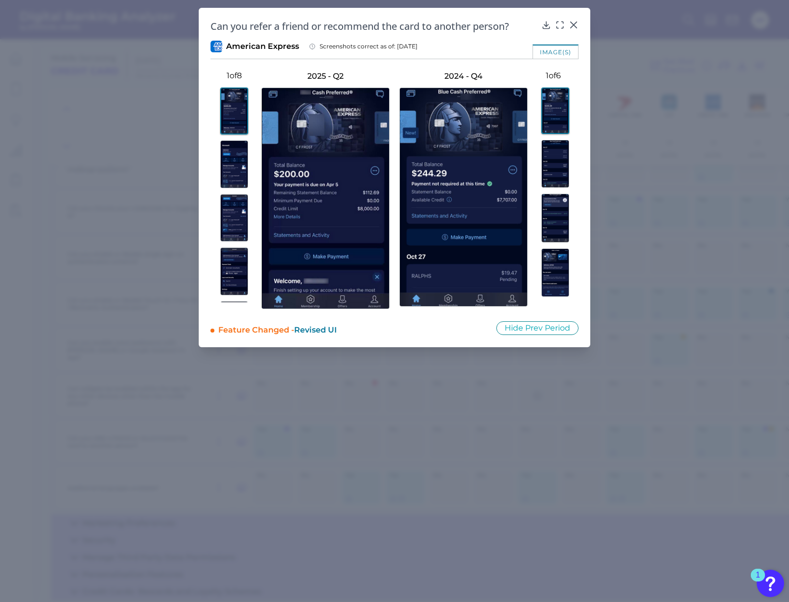
click at [544, 163] on img at bounding box center [555, 164] width 28 height 48
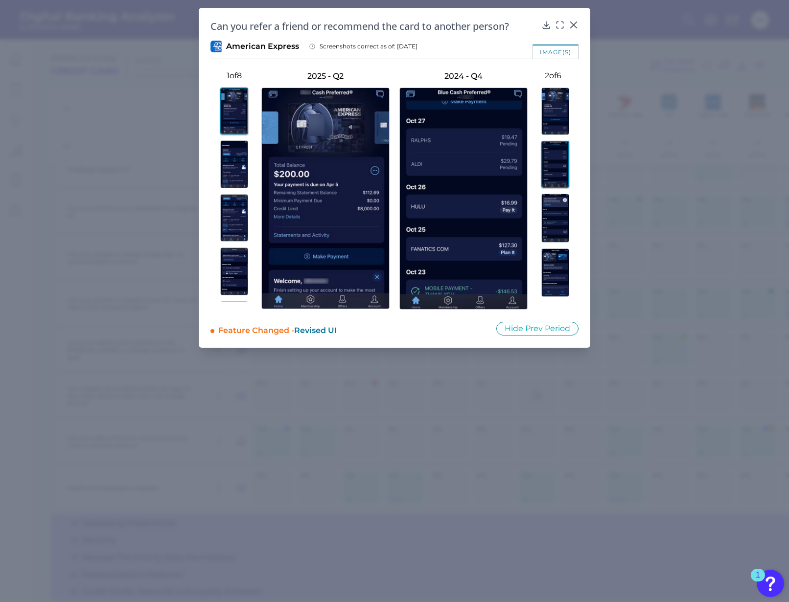
click at [552, 216] on img at bounding box center [555, 218] width 28 height 49
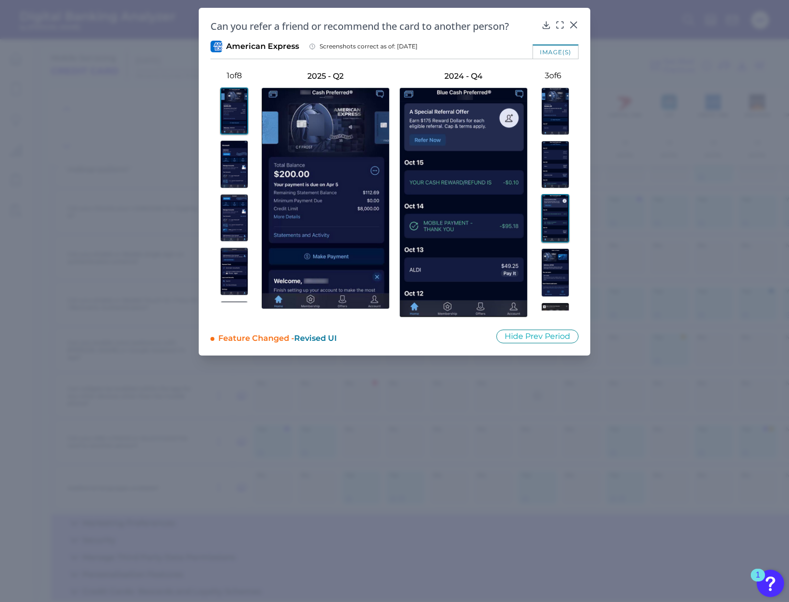
click at [554, 261] on img at bounding box center [555, 273] width 28 height 48
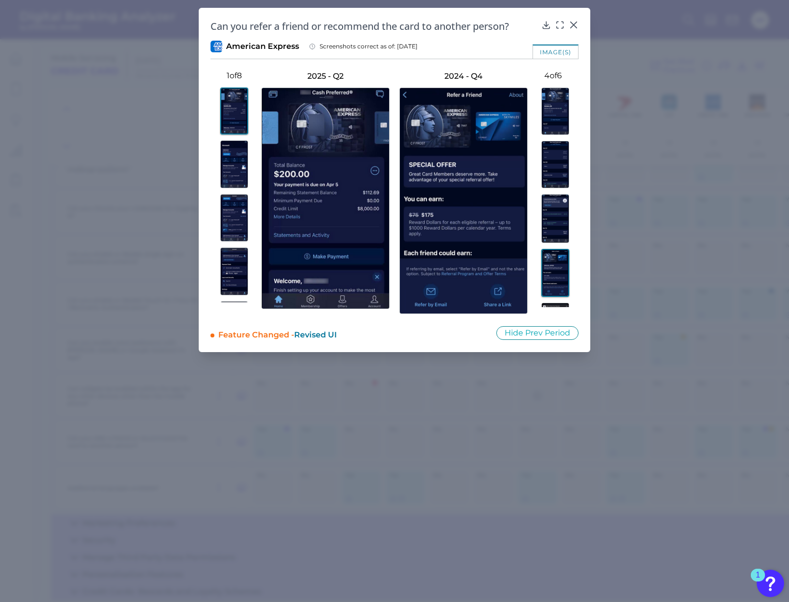
scroll to position [97, 0]
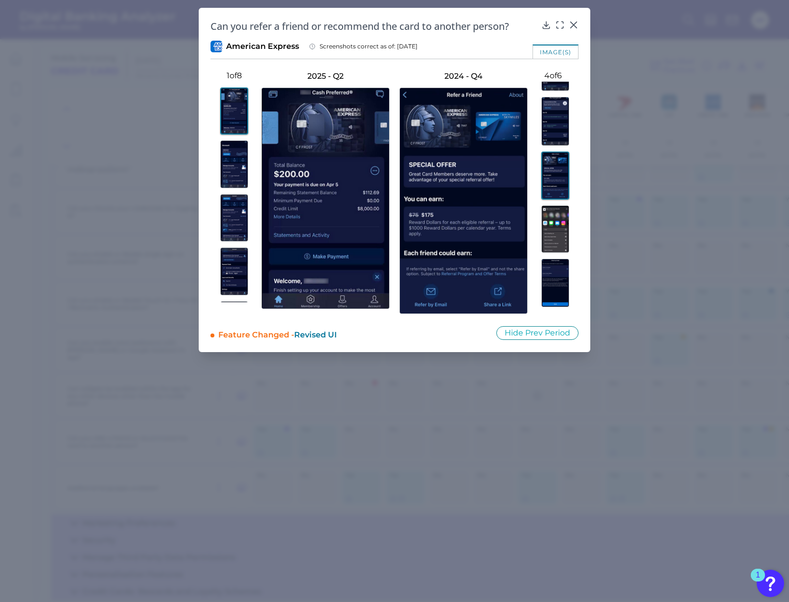
click at [556, 295] on img at bounding box center [555, 283] width 28 height 48
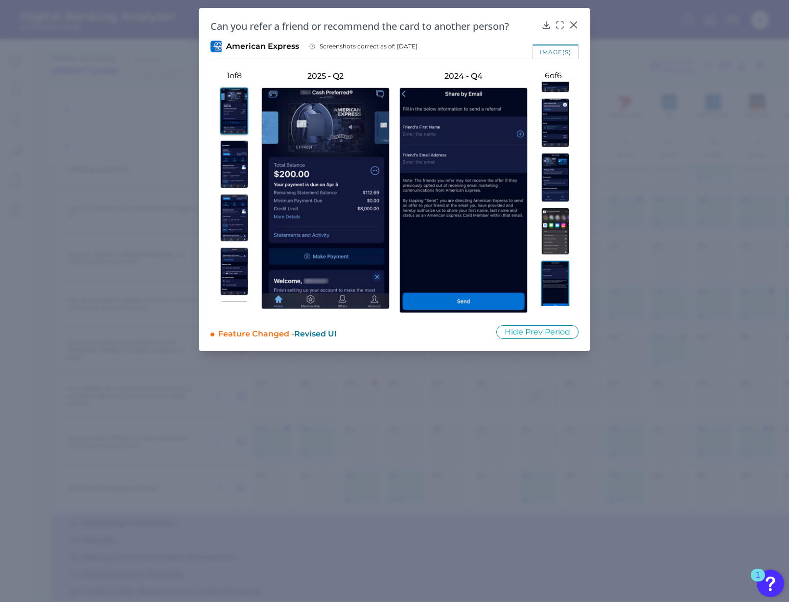
click at [549, 235] on img at bounding box center [555, 231] width 28 height 47
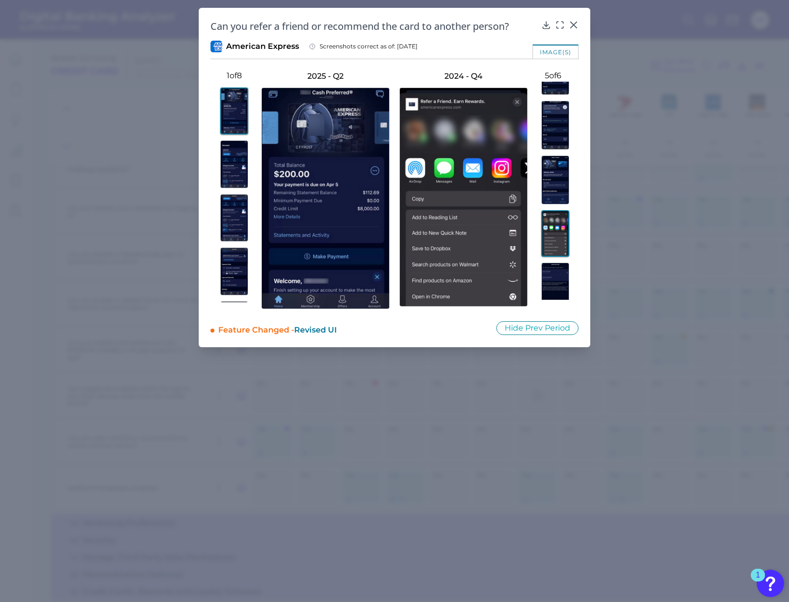
click at [555, 177] on img at bounding box center [555, 180] width 28 height 48
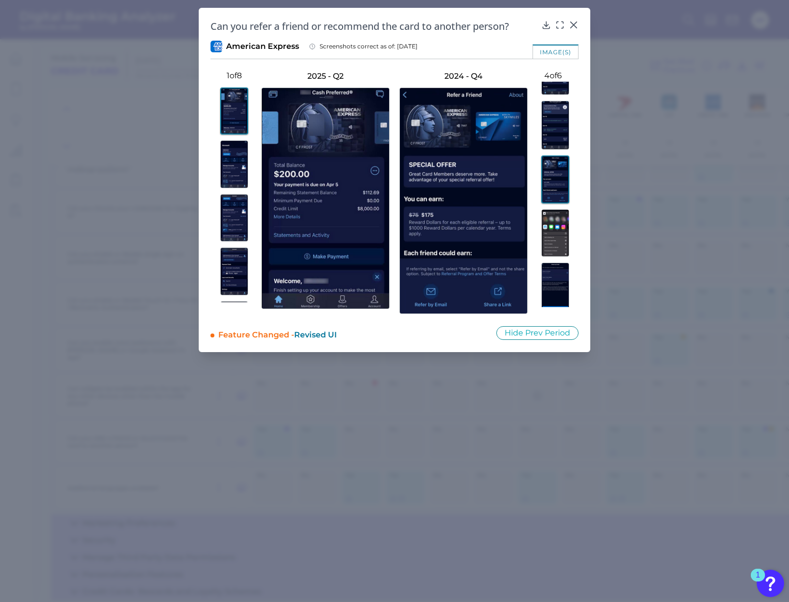
drag, startPoint x: 559, startPoint y: 142, endPoint x: 557, endPoint y: 134, distance: 8.0
click at [557, 134] on img at bounding box center [555, 125] width 28 height 49
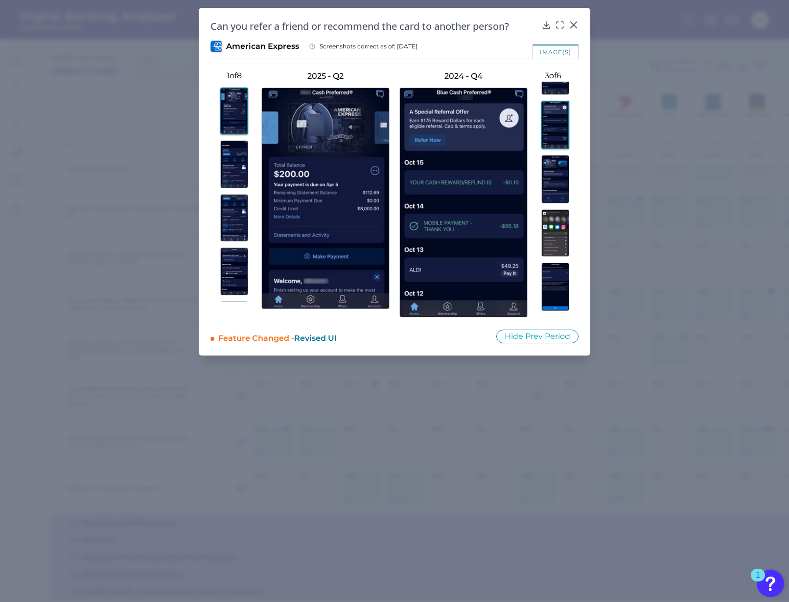
click at [553, 196] on img at bounding box center [555, 179] width 28 height 48
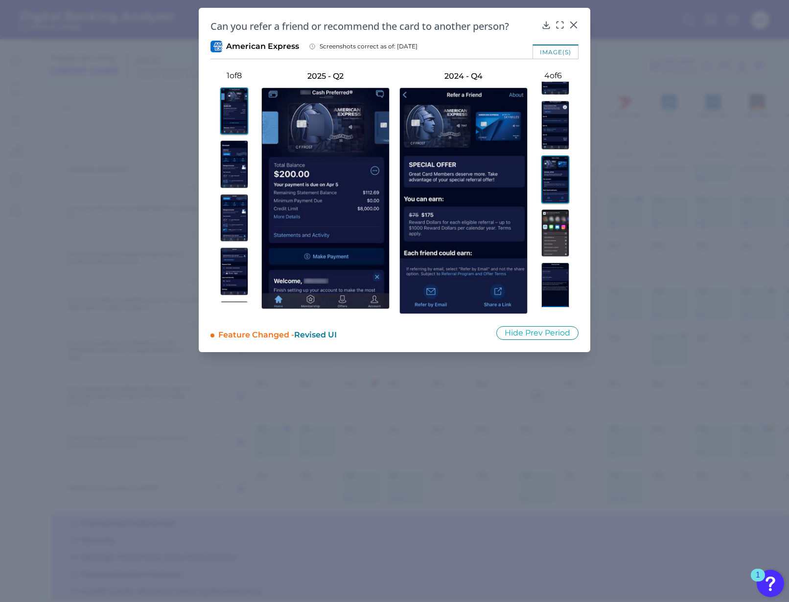
scroll to position [0, 0]
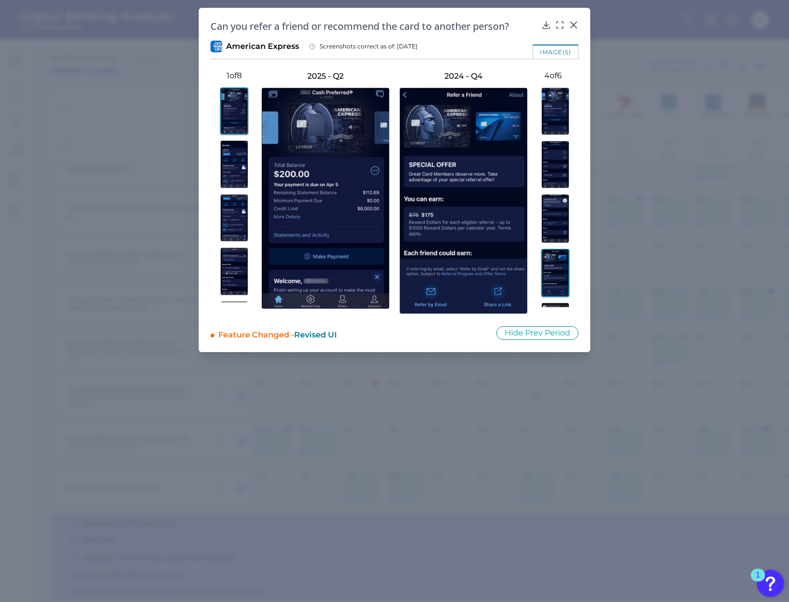
click at [553, 175] on img at bounding box center [555, 165] width 28 height 48
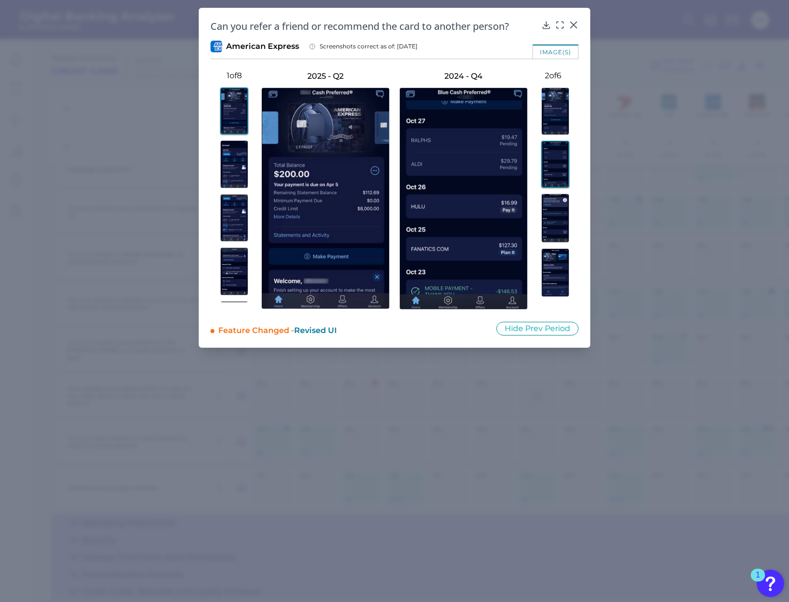
click at [558, 119] on img at bounding box center [555, 111] width 28 height 47
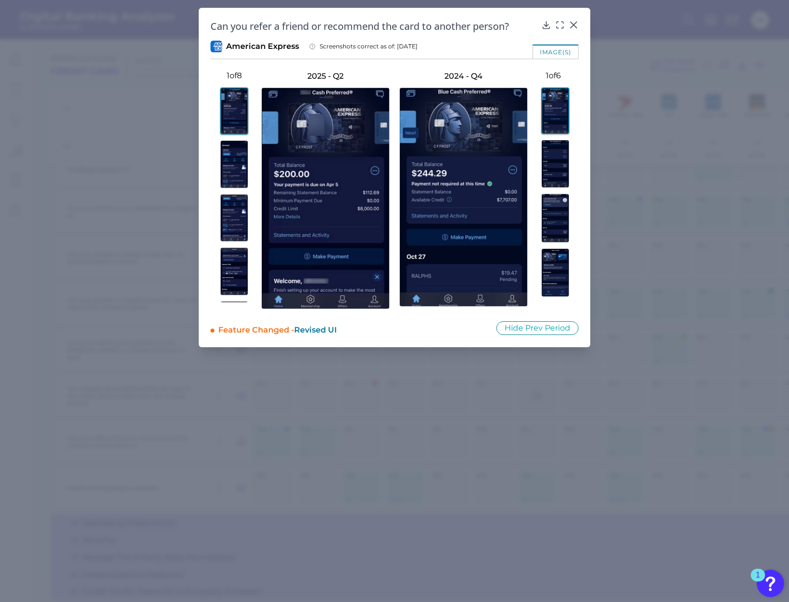
click at [228, 219] on img at bounding box center [234, 218] width 28 height 48
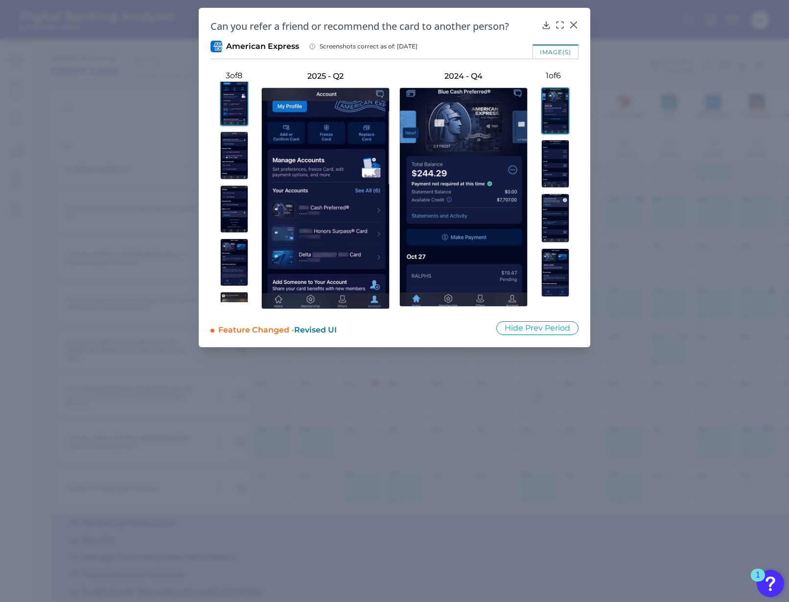
scroll to position [116, 0]
click at [229, 257] on img at bounding box center [234, 261] width 28 height 47
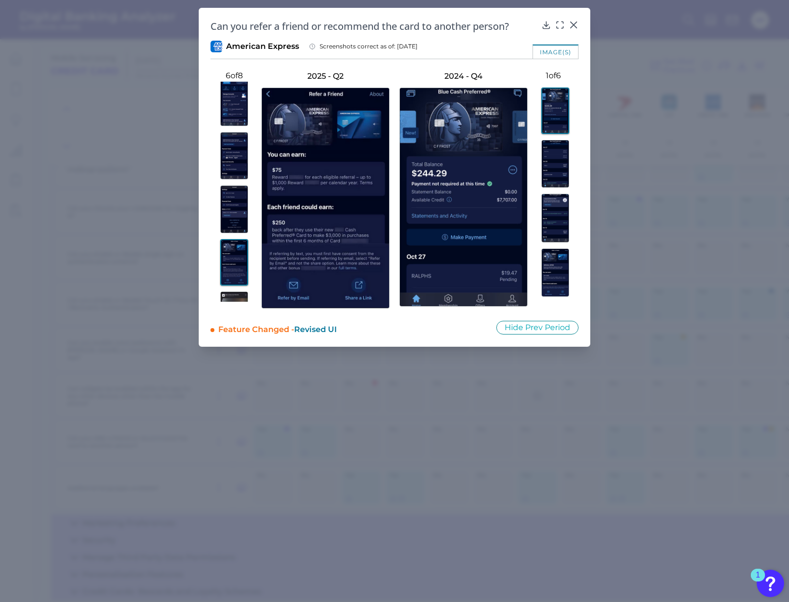
click at [233, 213] on img at bounding box center [234, 209] width 28 height 48
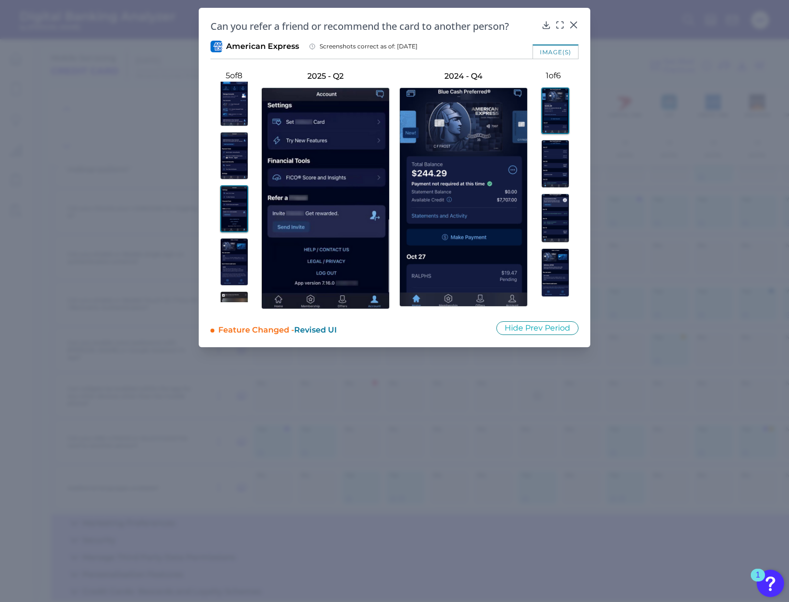
click at [324, 332] on span "Revised UI" at bounding box center [315, 329] width 43 height 9
click at [535, 335] on div "Feature Changed - Revised UI Hide Prev Period" at bounding box center [394, 328] width 368 height 15
click at [534, 329] on button "Hide Prev Period" at bounding box center [537, 328] width 82 height 14
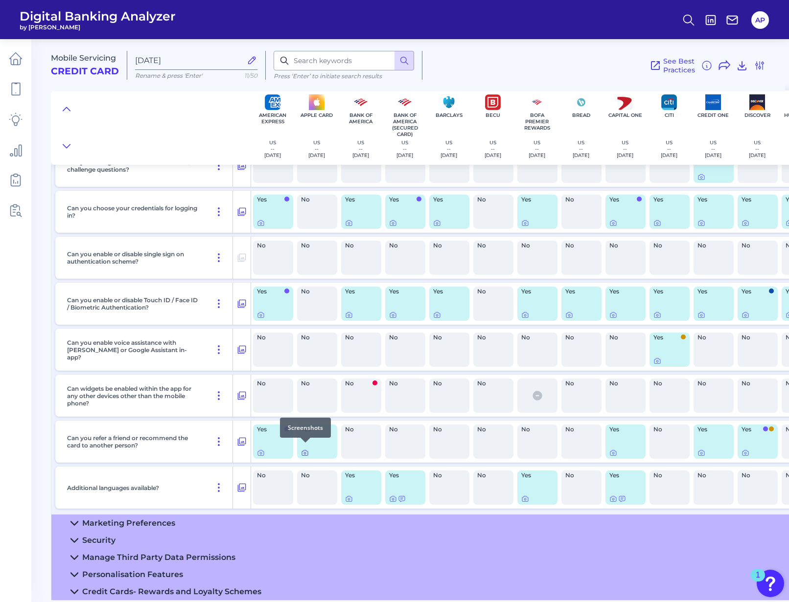
click at [306, 449] on icon at bounding box center [305, 453] width 8 height 8
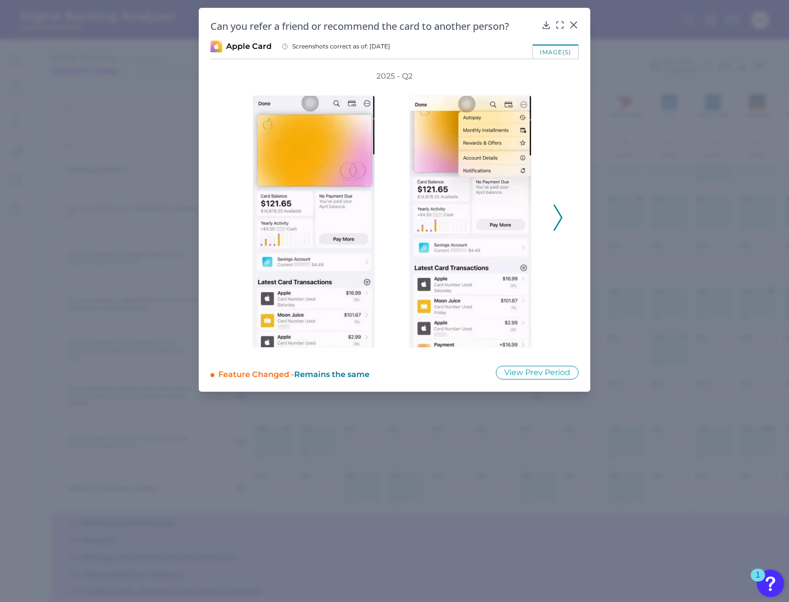
click at [559, 217] on icon at bounding box center [557, 217] width 9 height 26
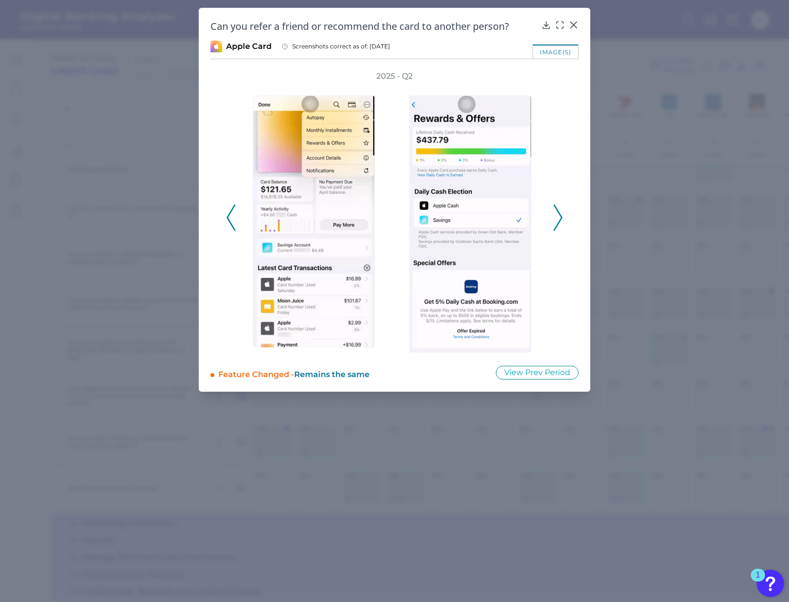
click at [559, 217] on icon at bounding box center [557, 217] width 9 height 26
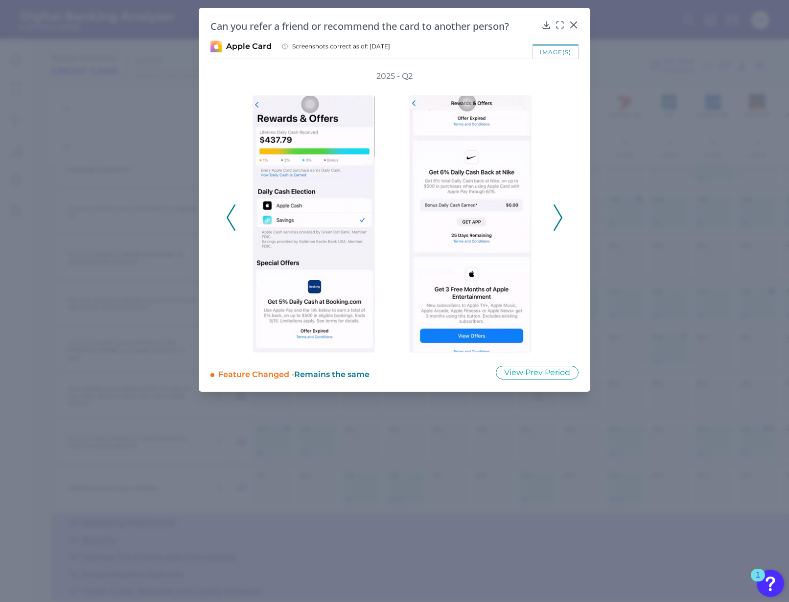
click at [559, 217] on icon at bounding box center [557, 217] width 9 height 26
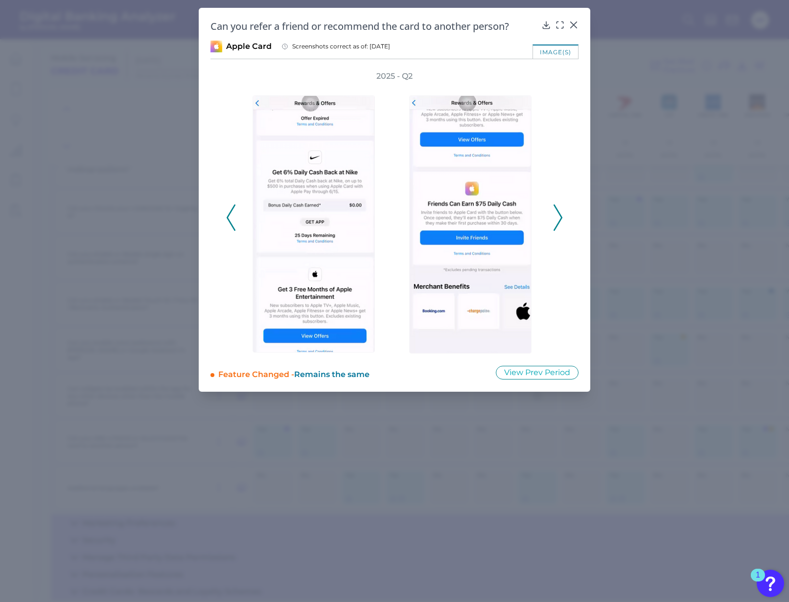
click at [559, 217] on icon at bounding box center [557, 217] width 9 height 26
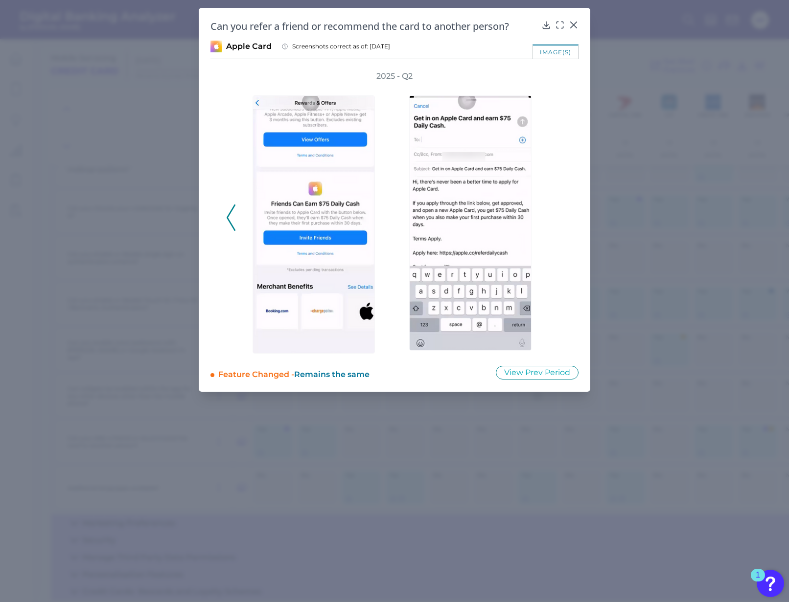
click at [585, 200] on div "Can you refer a friend or recommend the card to another person? Apple Card Scre…" at bounding box center [394, 200] width 391 height 384
click at [565, 199] on div "2025 - Q2" at bounding box center [394, 212] width 368 height 283
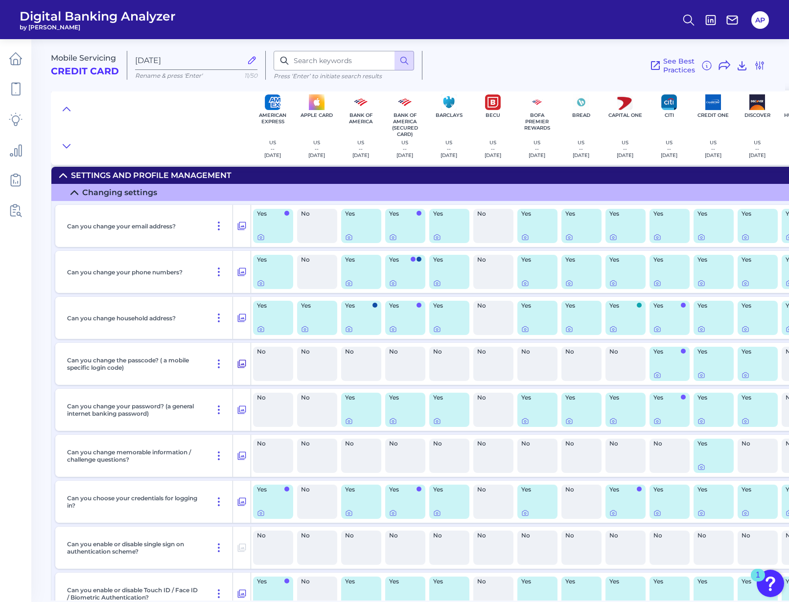
scroll to position [0, 0]
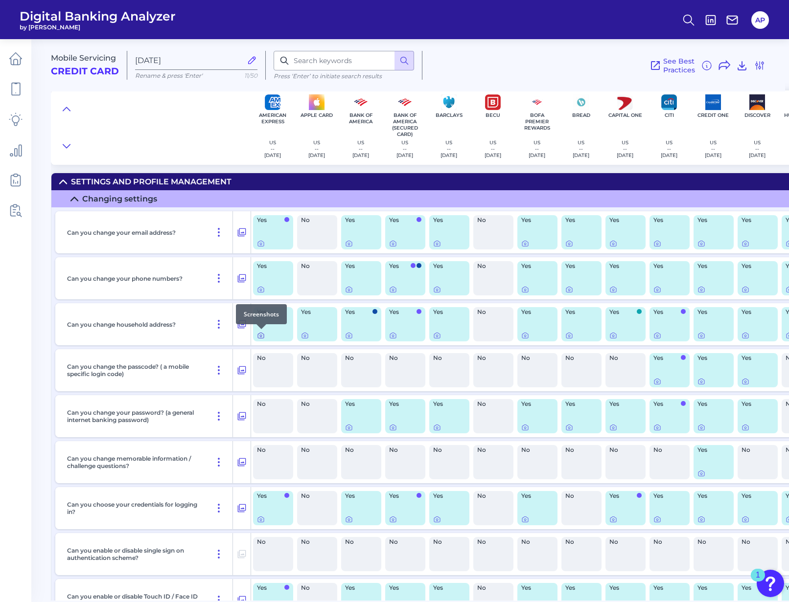
click at [262, 336] on icon at bounding box center [261, 336] width 2 height 2
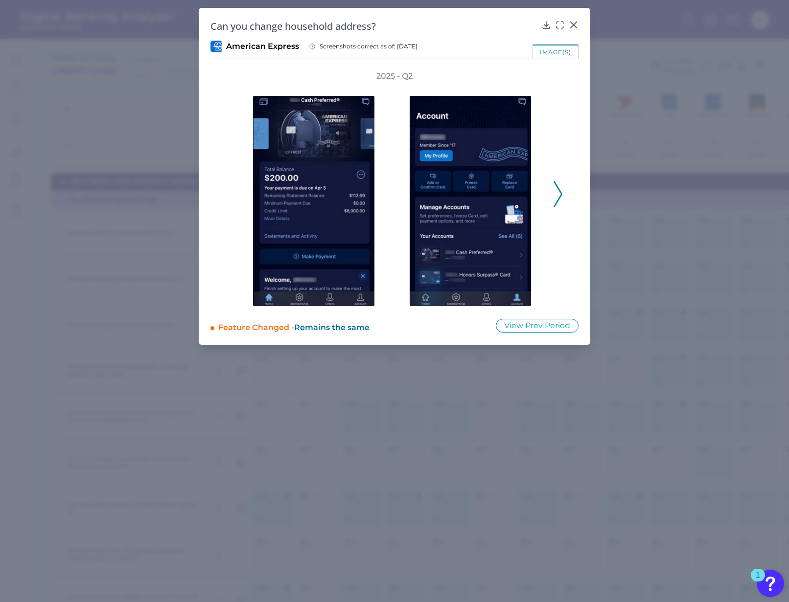
click at [558, 195] on icon at bounding box center [557, 194] width 9 height 26
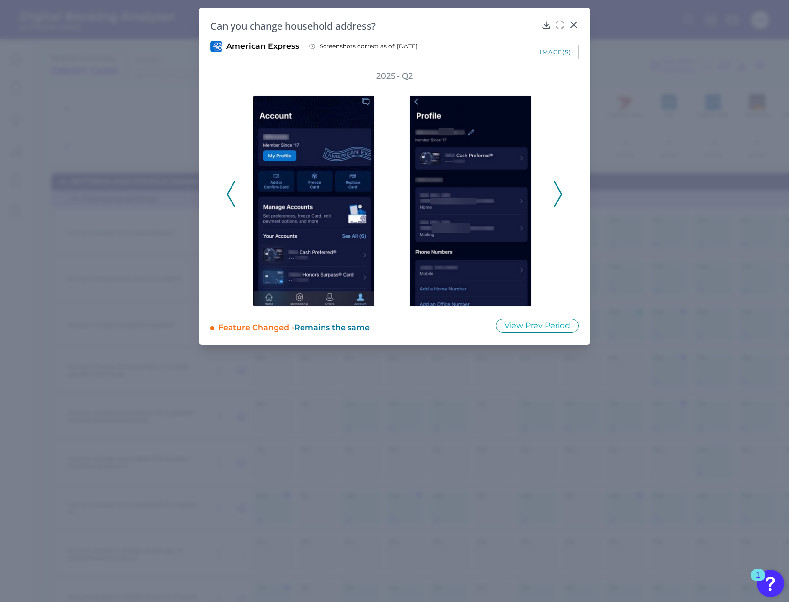
click at [558, 195] on icon at bounding box center [557, 194] width 9 height 26
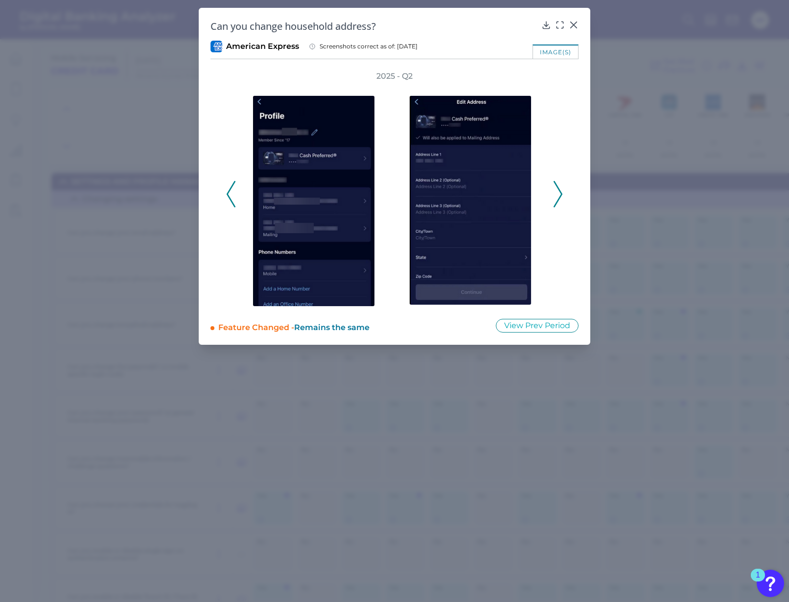
click at [558, 195] on icon at bounding box center [557, 194] width 9 height 26
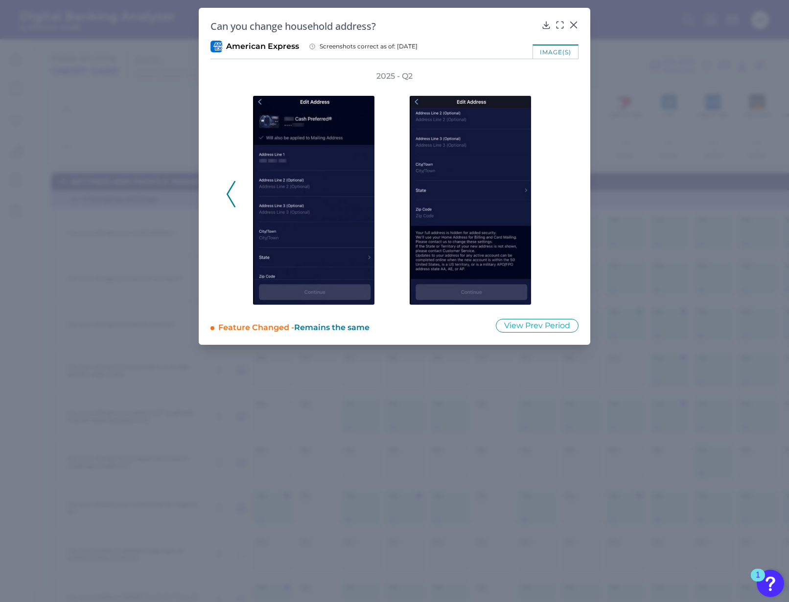
click at [558, 195] on div "2025 - Q2" at bounding box center [394, 189] width 337 height 236
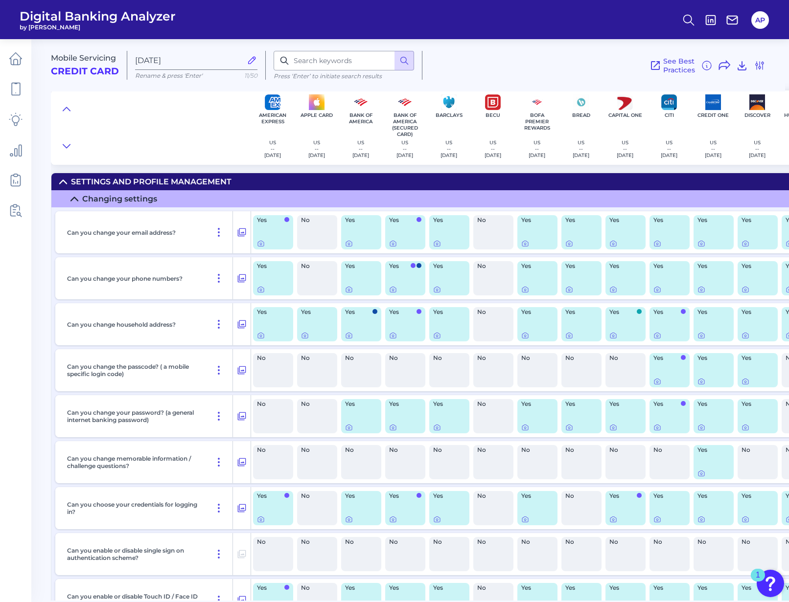
click at [162, 325] on p "Can you change household address?" at bounding box center [121, 324] width 109 height 7
click at [199, 332] on div "Can you change household address?" at bounding box center [148, 324] width 170 height 42
click at [500, 65] on div "See Best Practices Filters Clear all filters Experience Reset Mobile Servicing …" at bounding box center [593, 65] width 343 height 29
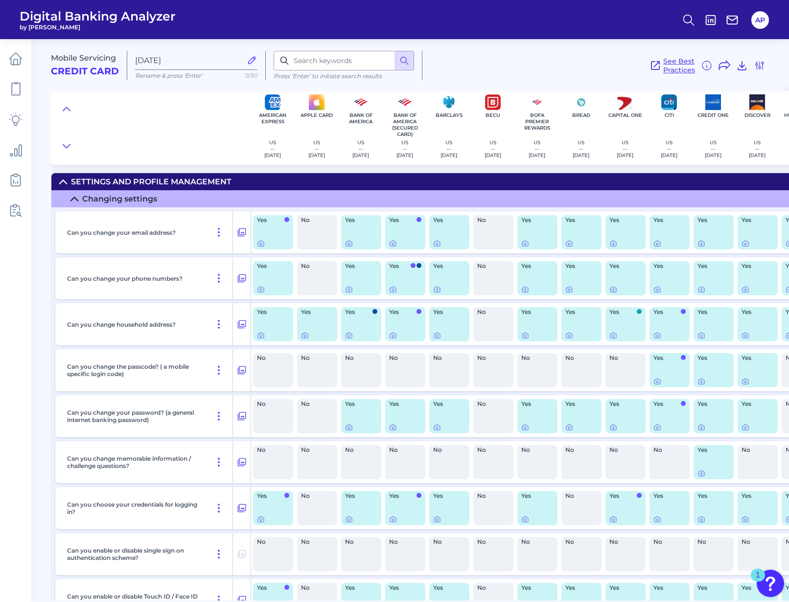
click at [681, 67] on span "See Best Practices" at bounding box center [679, 66] width 32 height 18
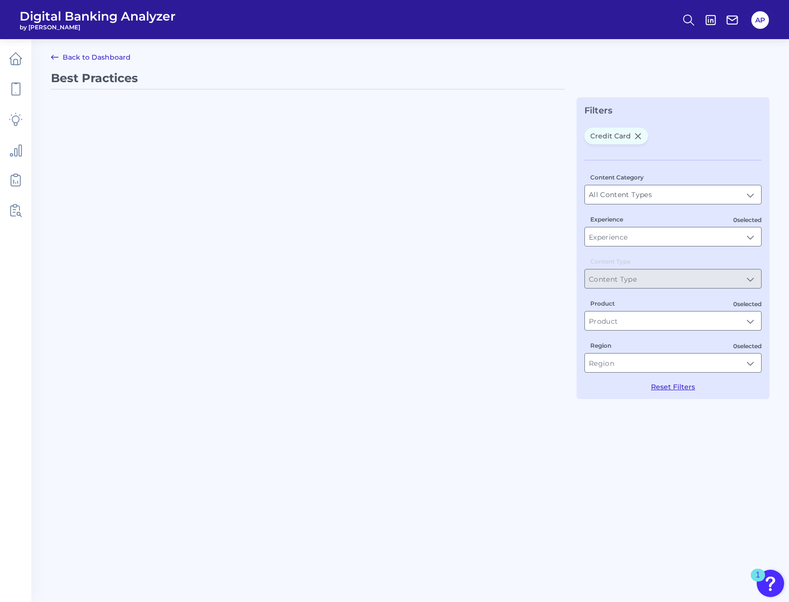
type input "Best Practices"
type input "Credit Card"
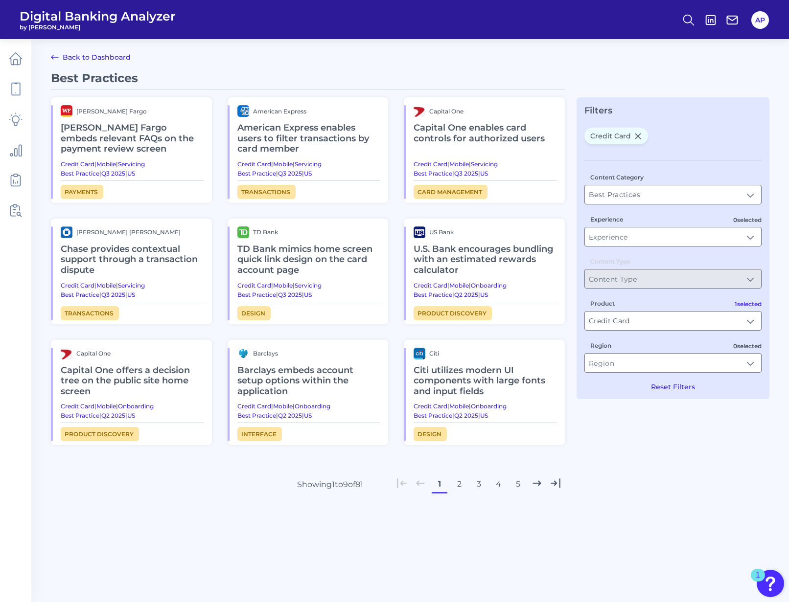
click at [457, 484] on button "2" at bounding box center [459, 484] width 16 height 16
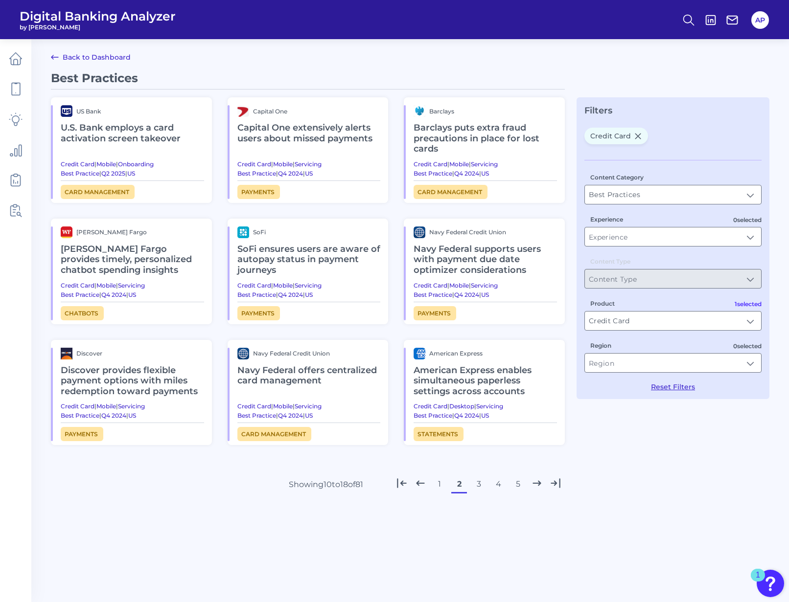
click at [436, 486] on button "1" at bounding box center [439, 484] width 16 height 16
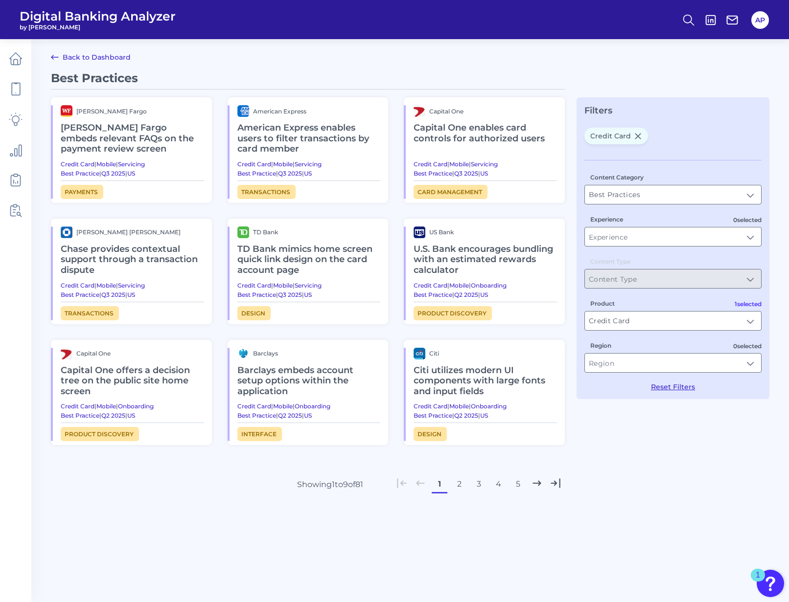
click at [491, 130] on h2 "Capital One enables card controls for authorized users" at bounding box center [484, 133] width 143 height 33
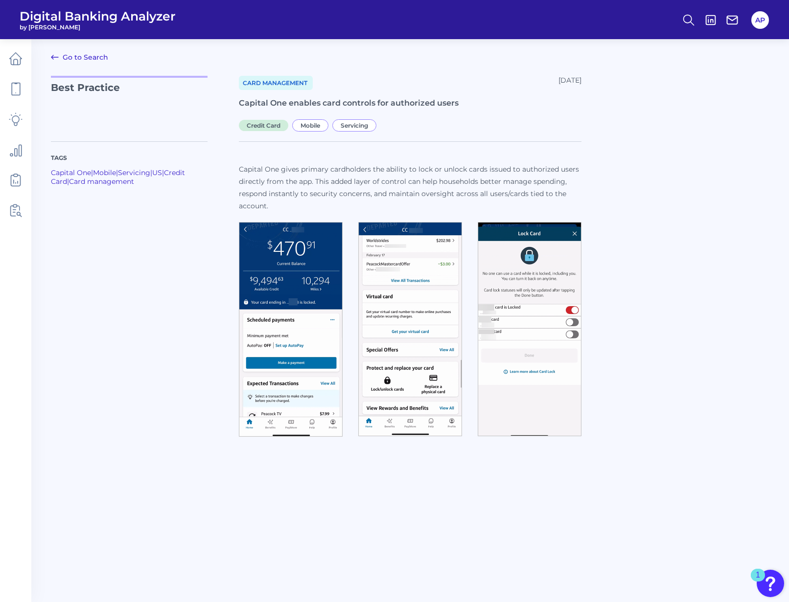
click at [91, 57] on link "Go to Search" at bounding box center [79, 57] width 57 height 12
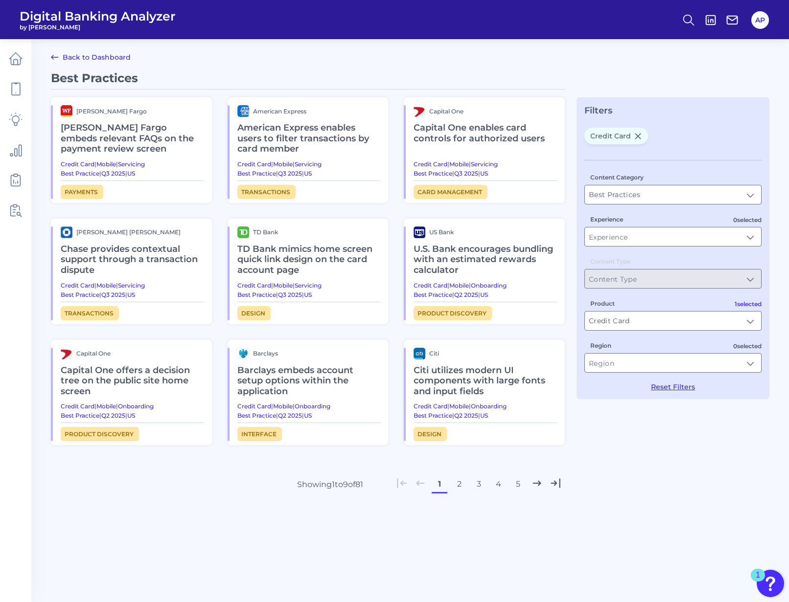
click at [73, 55] on link "Back to Dashboard" at bounding box center [91, 57] width 80 height 12
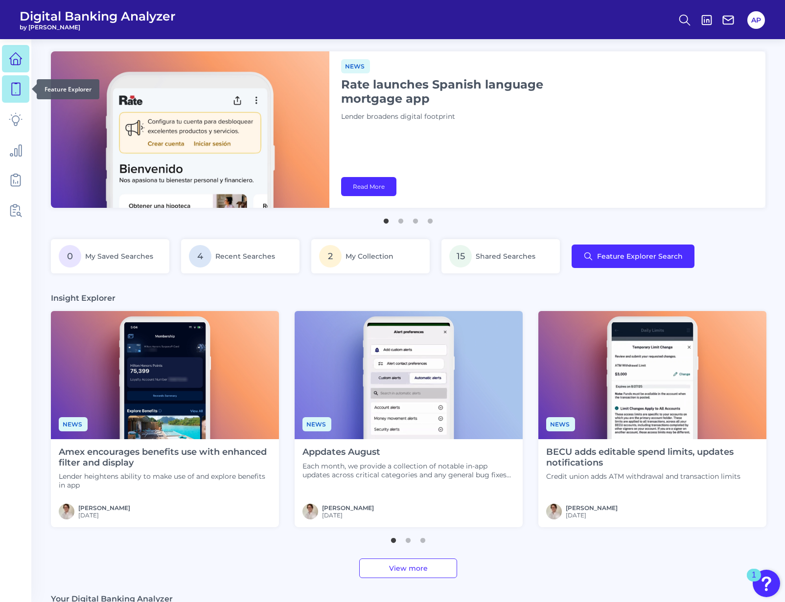
click at [18, 86] on icon at bounding box center [16, 89] width 14 height 14
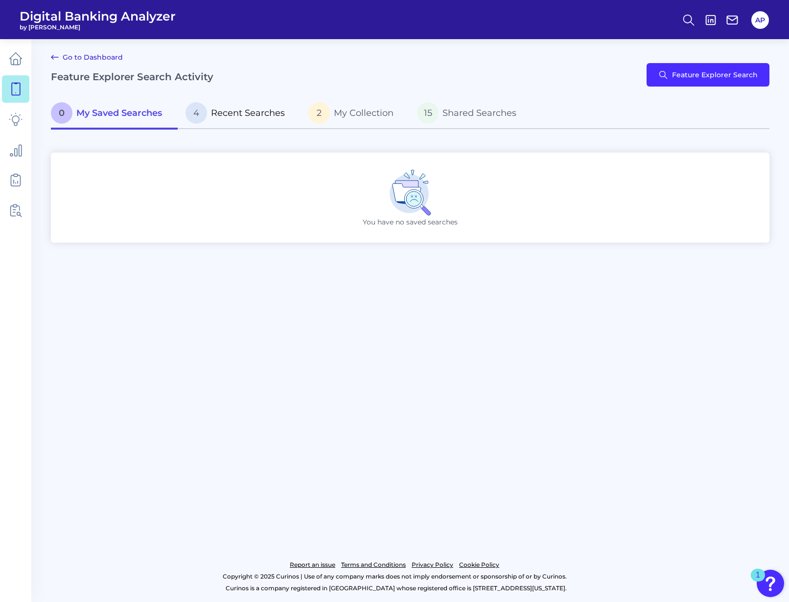
click at [268, 113] on span "Recent Searches" at bounding box center [248, 113] width 74 height 11
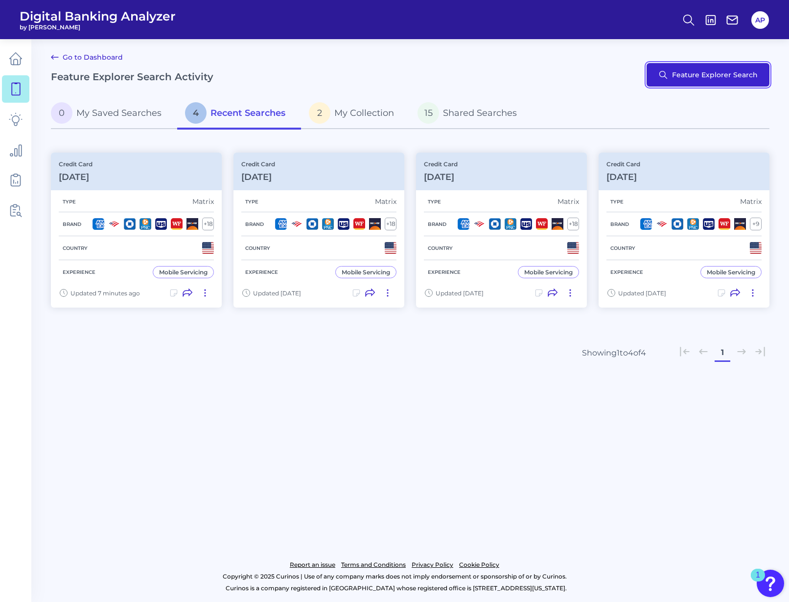
click at [690, 77] on button "Feature Explorer Search" at bounding box center [707, 74] width 123 height 23
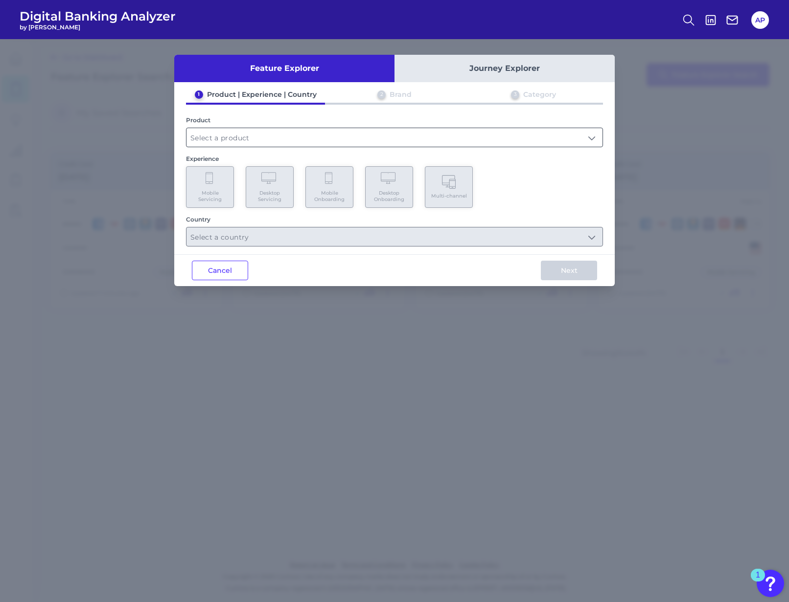
click at [277, 145] on input "text" at bounding box center [394, 137] width 416 height 19
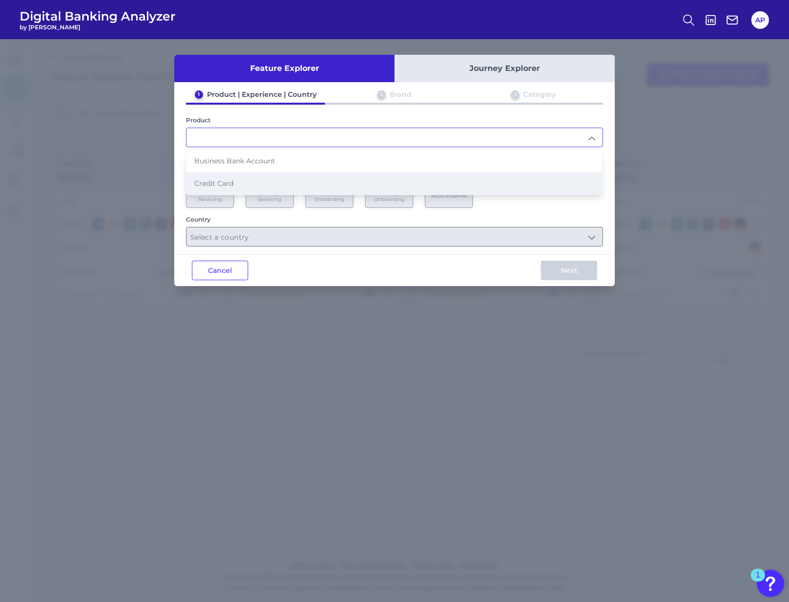
click at [267, 183] on li "Credit Card" at bounding box center [394, 183] width 416 height 23
type input "Credit Card"
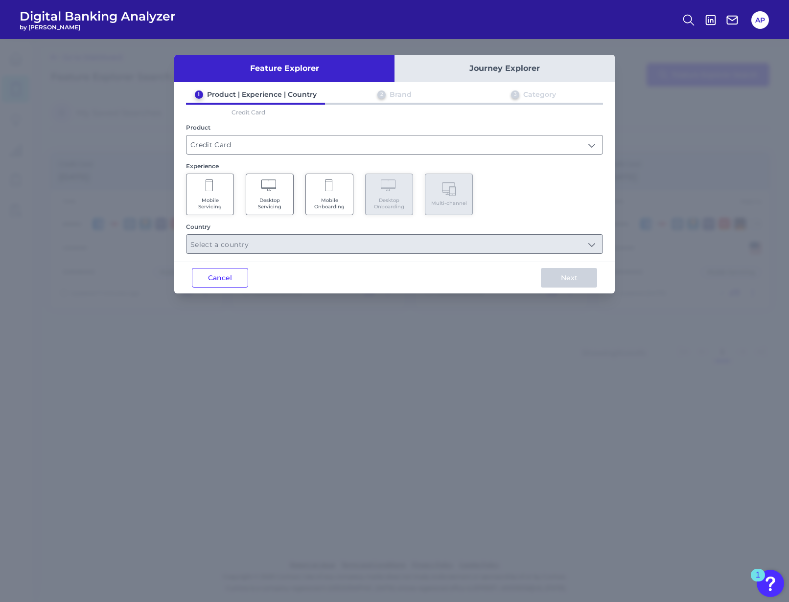
click at [212, 201] on span "Mobile Servicing" at bounding box center [209, 203] width 37 height 13
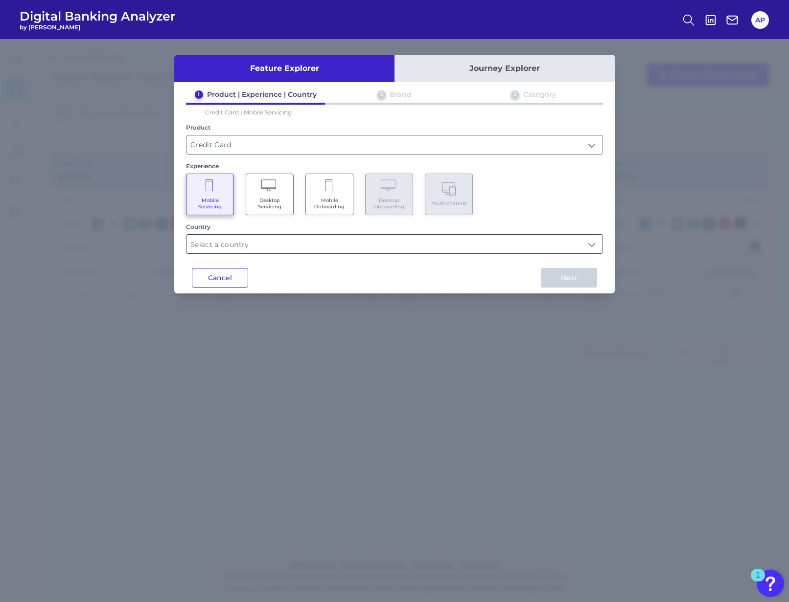
click at [379, 235] on input "text" at bounding box center [394, 244] width 416 height 19
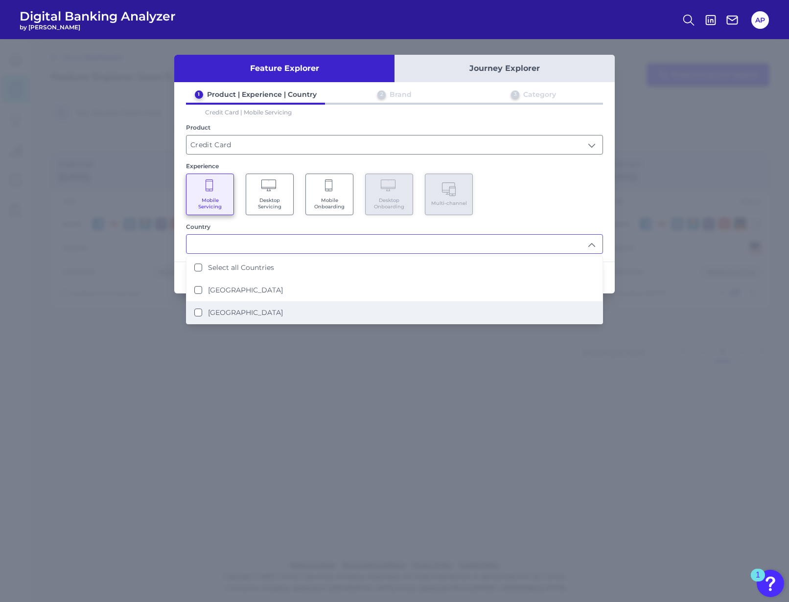
click at [352, 304] on li "[GEOGRAPHIC_DATA]" at bounding box center [394, 312] width 416 height 23
type input "[GEOGRAPHIC_DATA]"
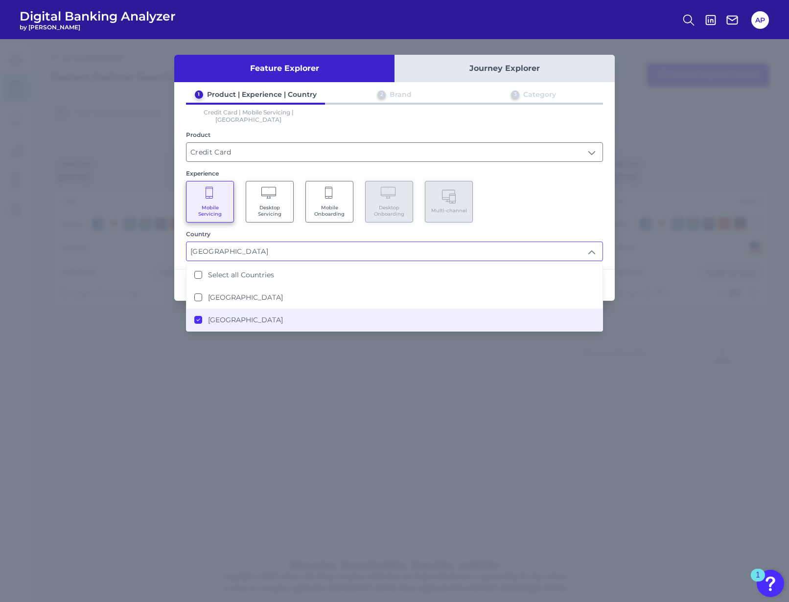
click at [596, 192] on div "Mobile Servicing Desktop Servicing Mobile Onboarding Desktop Onboarding Multi-c…" at bounding box center [394, 202] width 417 height 42
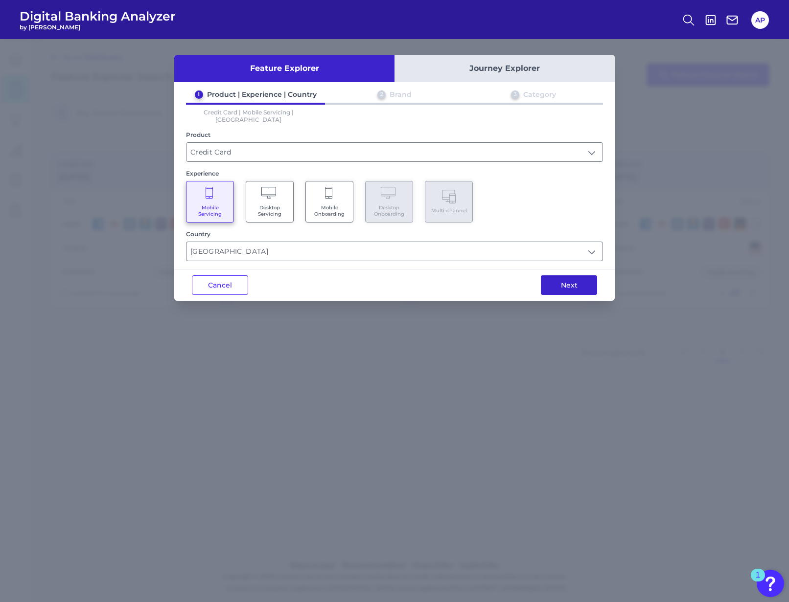
click at [574, 275] on button "Next" at bounding box center [569, 285] width 56 height 20
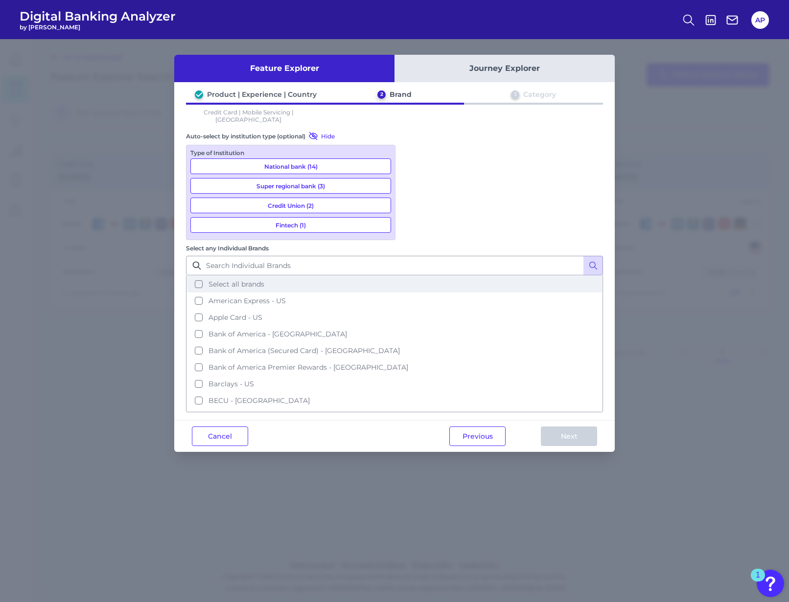
click at [264, 280] on span "Select all brands" at bounding box center [236, 284] width 56 height 9
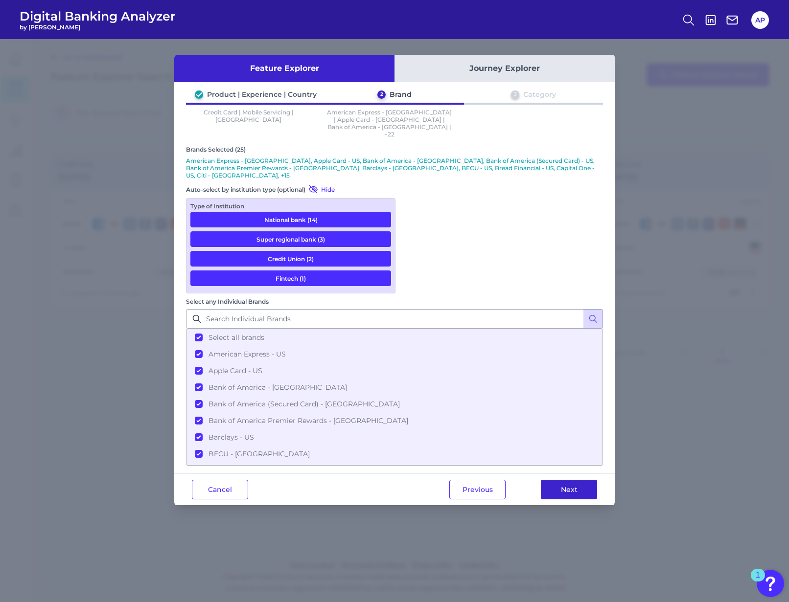
click at [585, 480] on button "Next" at bounding box center [569, 490] width 56 height 20
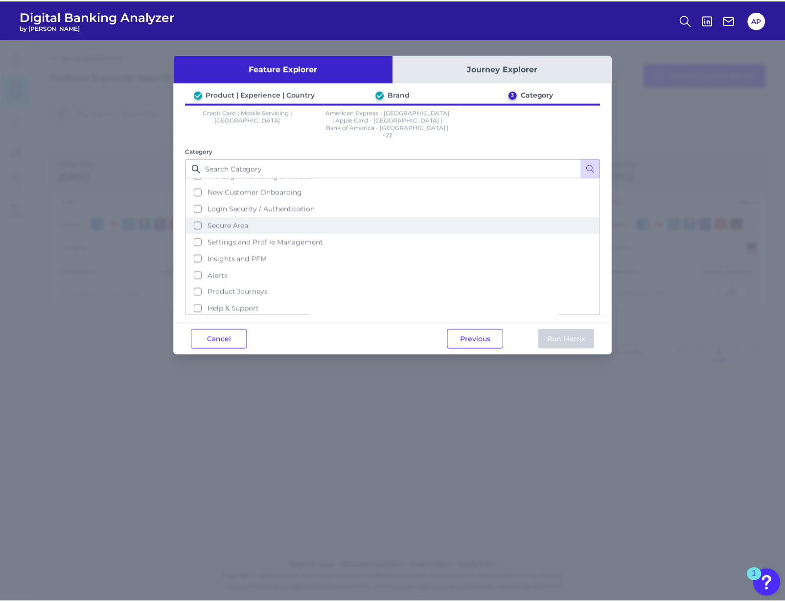
scroll to position [47, 0]
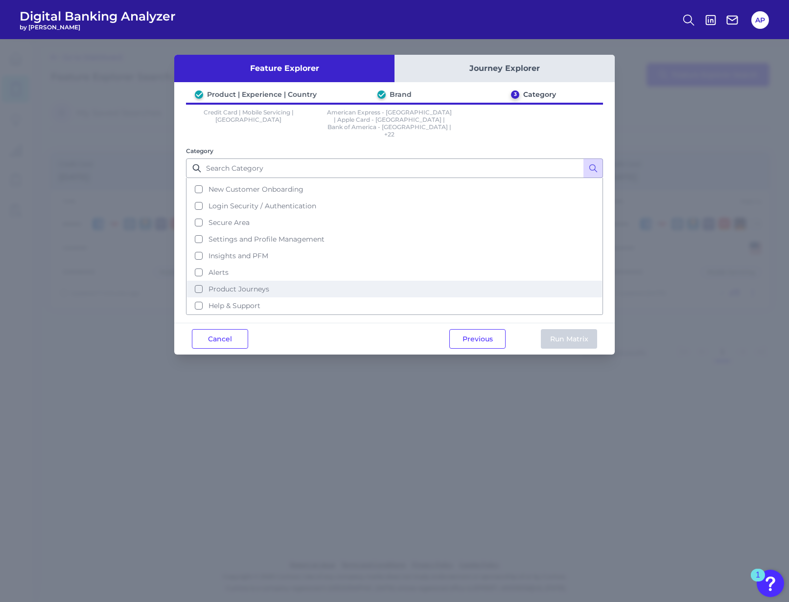
click at [307, 281] on button "Product Journeys" at bounding box center [394, 289] width 415 height 17
click at [572, 329] on button "Run Matrix" at bounding box center [569, 339] width 56 height 20
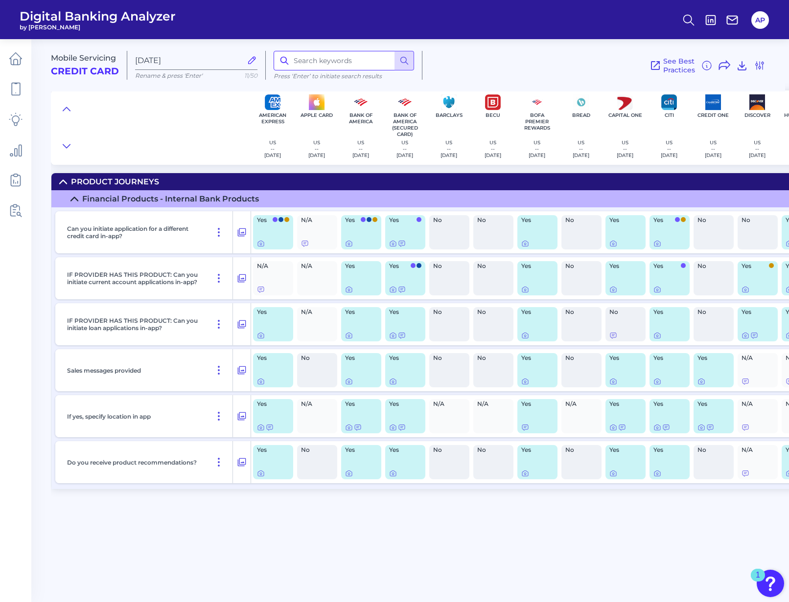
click at [360, 68] on input at bounding box center [343, 61] width 140 height 20
click at [359, 68] on input at bounding box center [343, 61] width 140 height 20
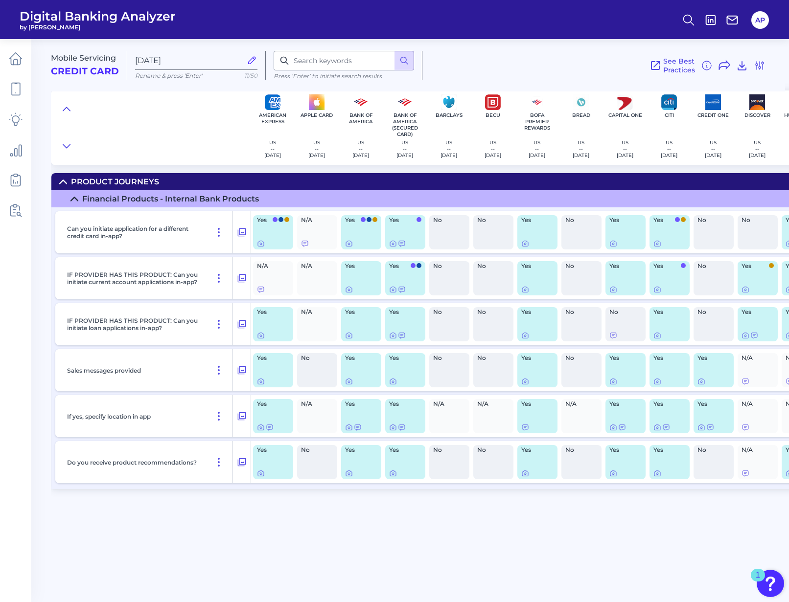
click at [150, 325] on p "IF PROVIDER HAS THIS PRODUCT: Can you initiate loan applications in-app?" at bounding box center [134, 324] width 134 height 15
click at [156, 276] on p "IF PROVIDER HAS THIS PRODUCT: Can you initiate current account applications in-…" at bounding box center [134, 278] width 134 height 15
click at [601, 57] on div "See Best Practices Filters Clear all filters Experience Reset Mobile Servicing …" at bounding box center [593, 65] width 343 height 29
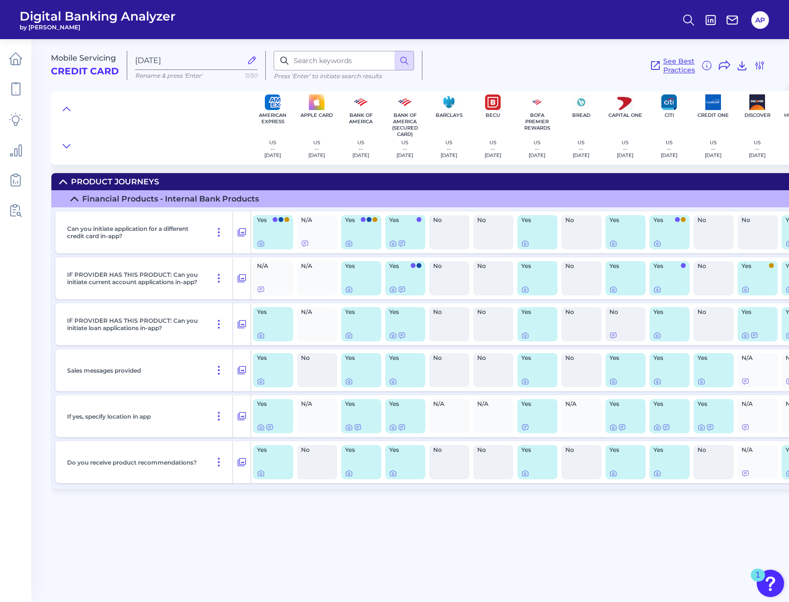
click at [673, 63] on span "See Best Practices" at bounding box center [679, 66] width 32 height 18
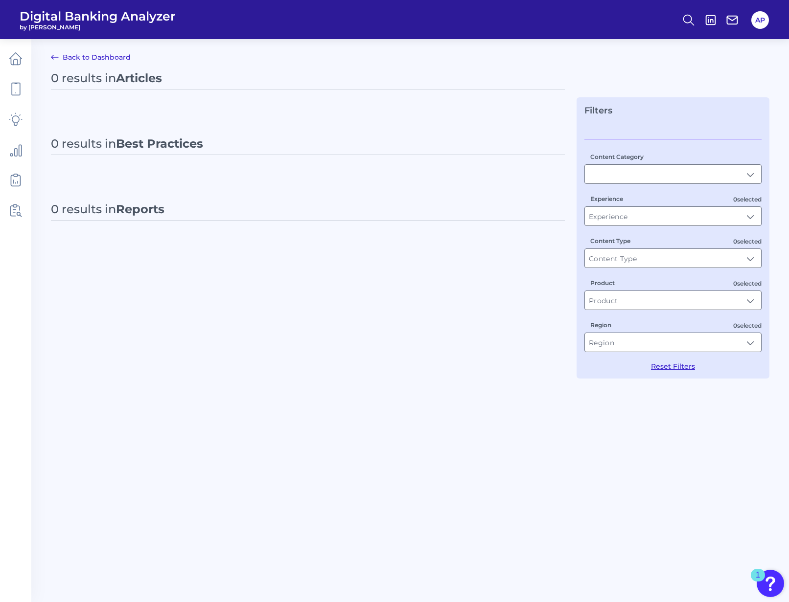
type input "Best Practices"
type input "Credit Card"
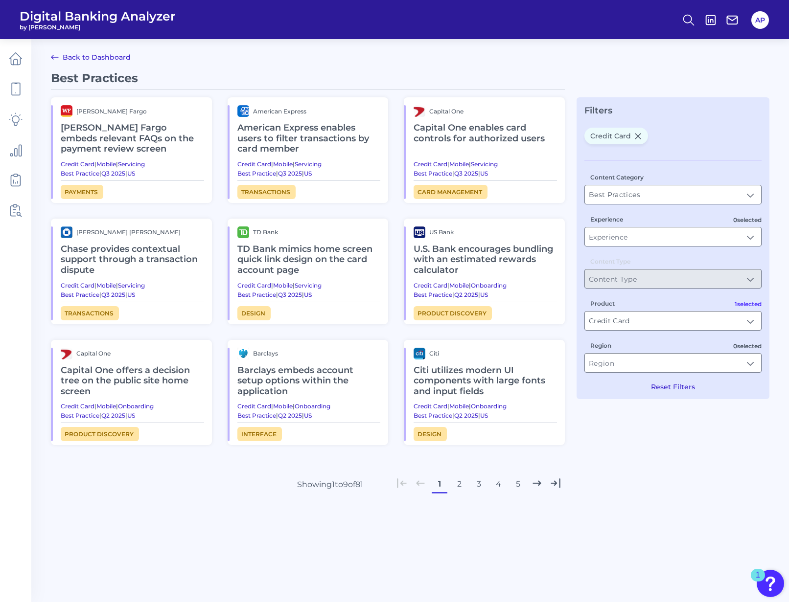
click at [115, 58] on link "Back to Dashboard" at bounding box center [91, 57] width 80 height 12
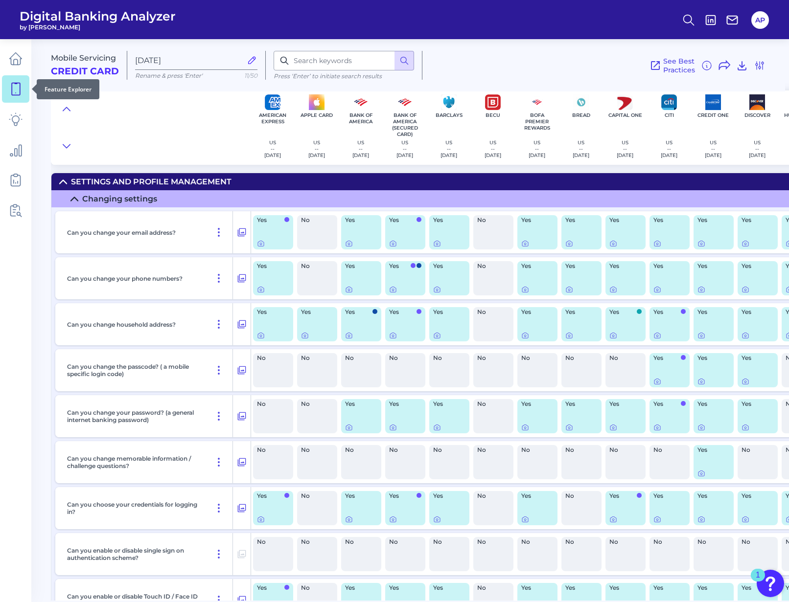
click at [14, 90] on icon at bounding box center [16, 89] width 14 height 14
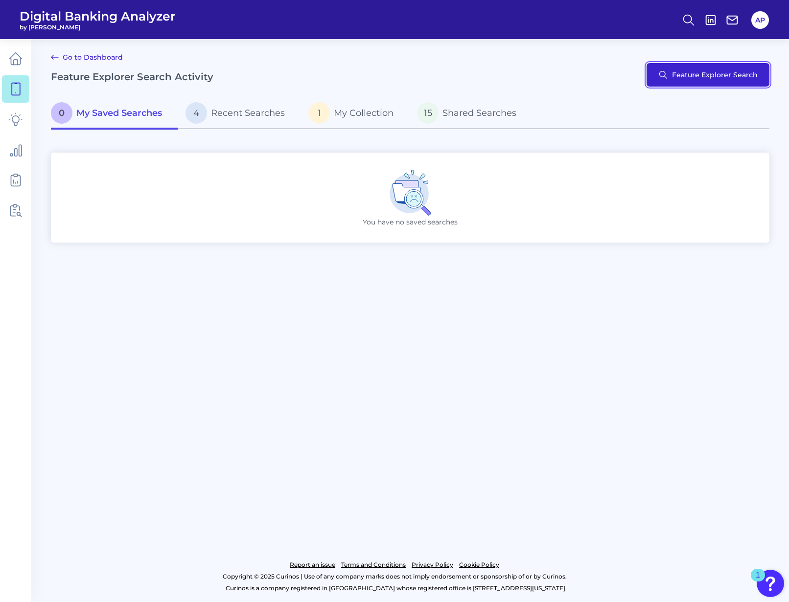
click at [696, 81] on button "Feature Explorer Search" at bounding box center [707, 74] width 123 height 23
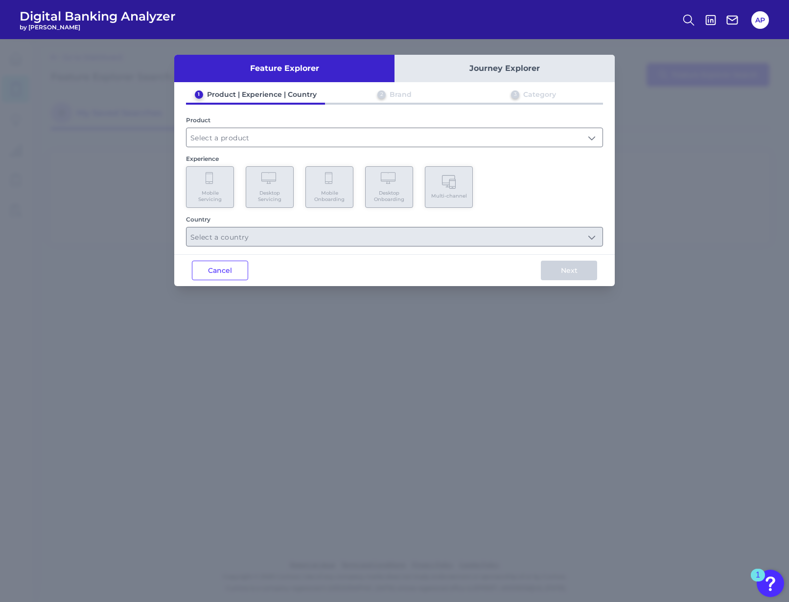
click at [511, 66] on button "Journey Explorer" at bounding box center [504, 68] width 220 height 27
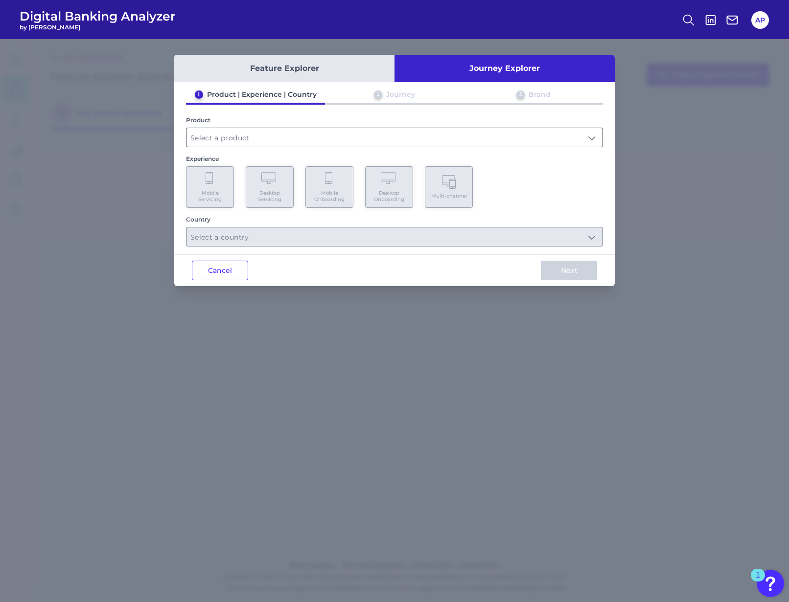
click at [207, 137] on input "text" at bounding box center [394, 137] width 416 height 19
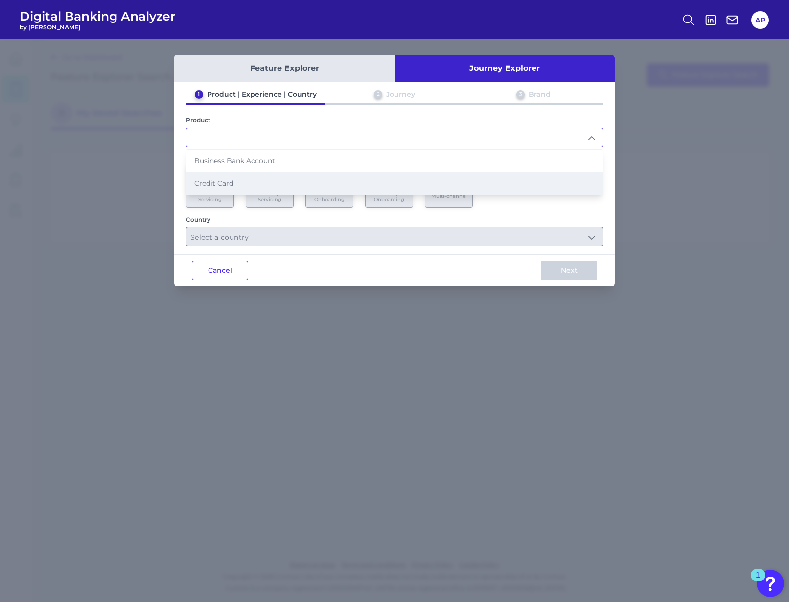
click at [208, 178] on li "Credit Card" at bounding box center [394, 183] width 416 height 23
type input "Credit Card"
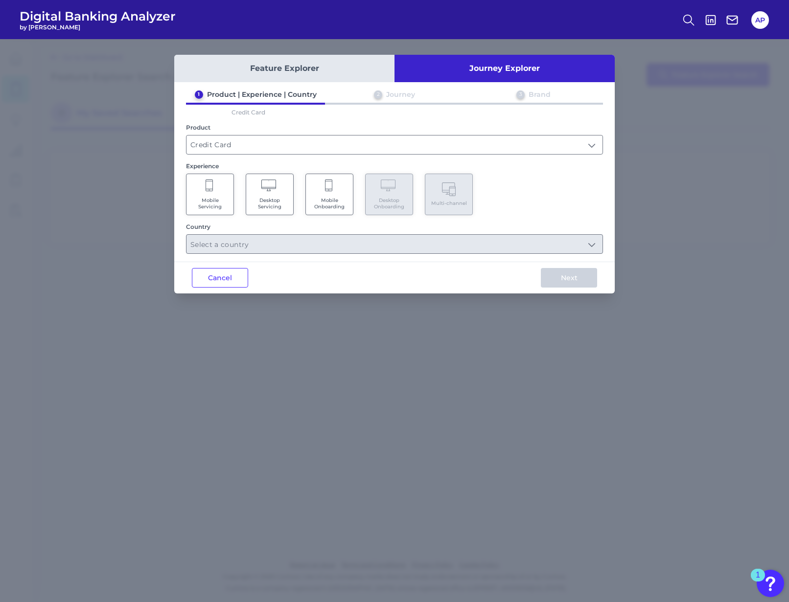
click at [217, 202] on span "Mobile Servicing" at bounding box center [209, 203] width 37 height 13
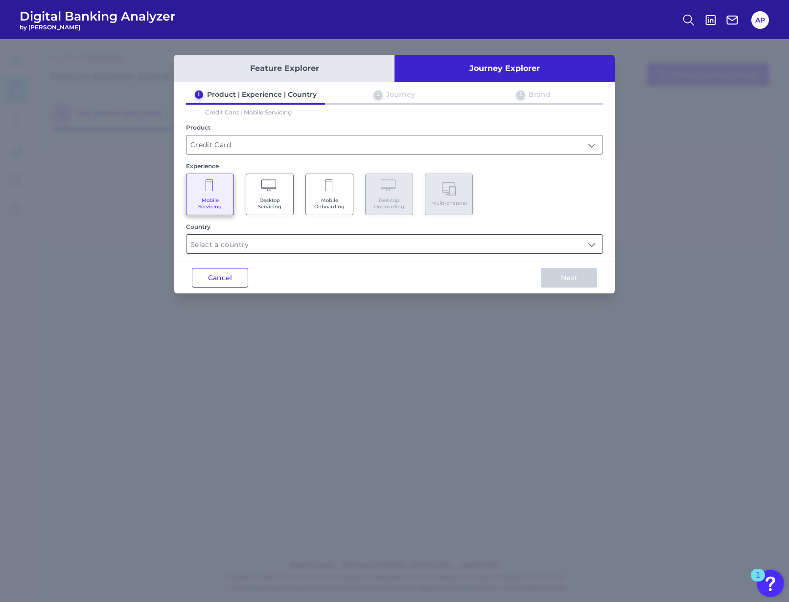
click at [283, 248] on input "text" at bounding box center [394, 244] width 416 height 19
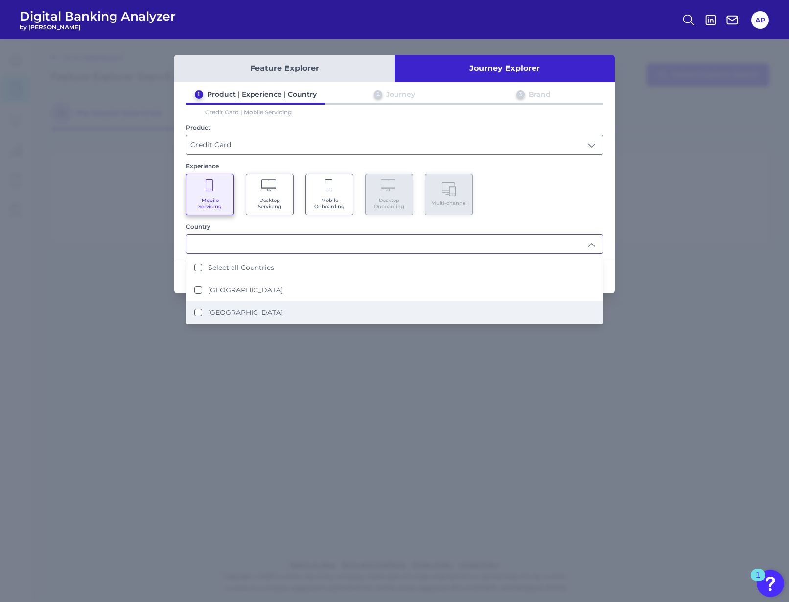
click at [257, 310] on li "[GEOGRAPHIC_DATA]" at bounding box center [394, 312] width 416 height 23
type input "[GEOGRAPHIC_DATA]"
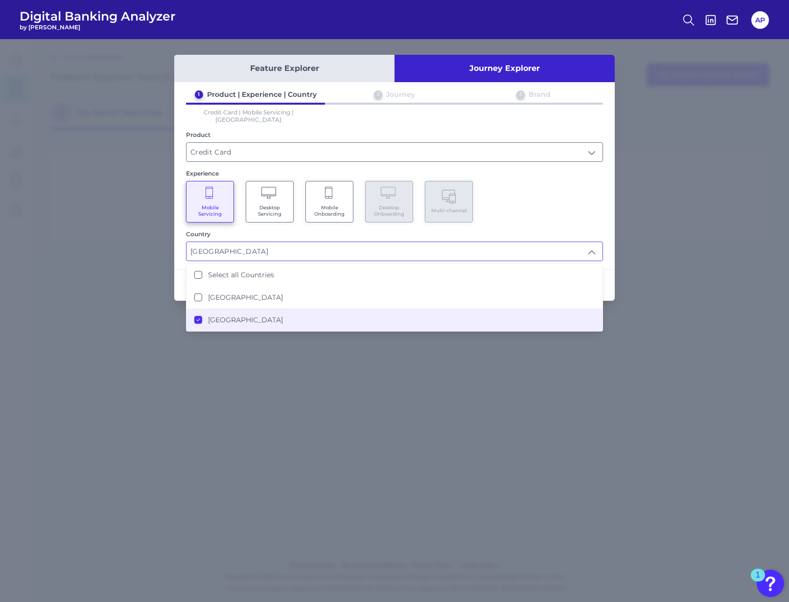
click at [552, 198] on div "Mobile Servicing Desktop Servicing Mobile Onboarding Desktop Onboarding Multi-c…" at bounding box center [394, 202] width 417 height 42
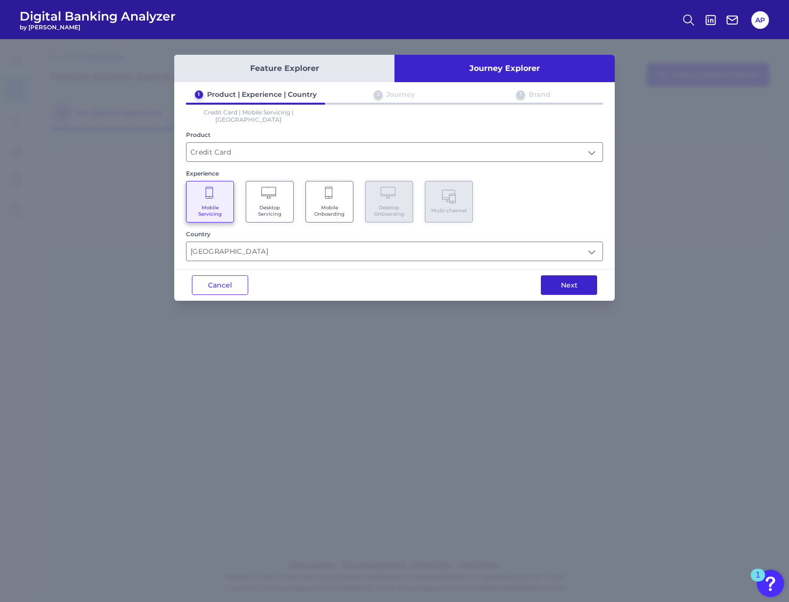
click at [550, 279] on button "Next" at bounding box center [569, 285] width 56 height 20
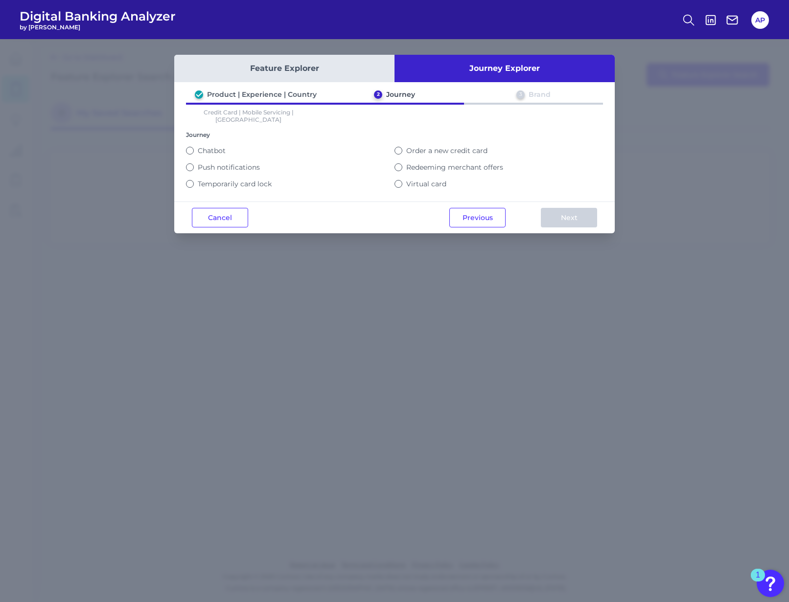
click at [474, 146] on label "Order a new credit card" at bounding box center [446, 150] width 81 height 9
click at [402, 147] on button "Order a new credit card" at bounding box center [398, 151] width 8 height 8
click at [567, 214] on button "Next" at bounding box center [569, 218] width 56 height 20
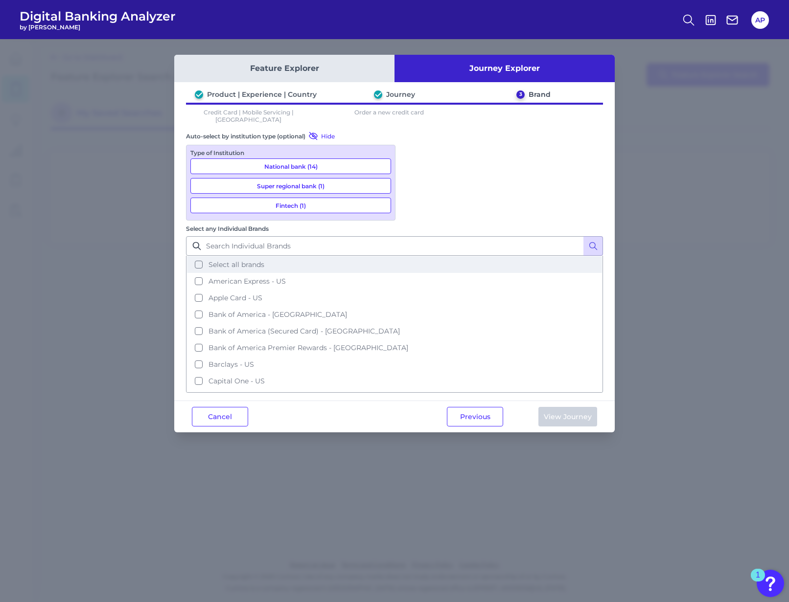
click at [264, 260] on span "Select all brands" at bounding box center [236, 264] width 56 height 9
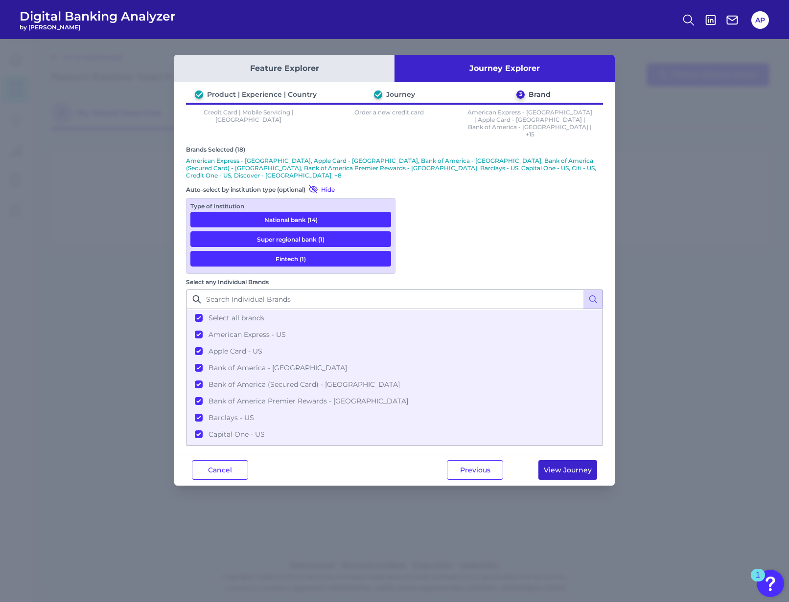
click at [585, 460] on button "View Journey" at bounding box center [567, 470] width 59 height 20
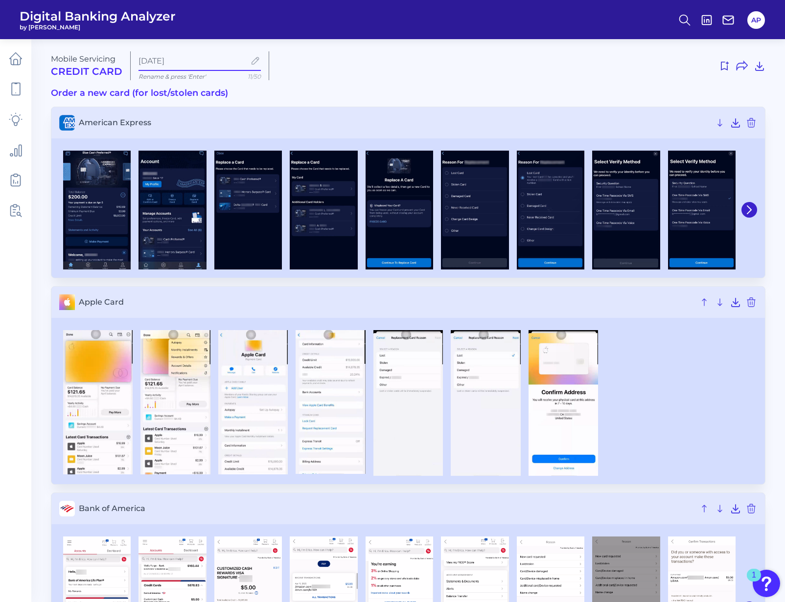
click at [183, 57] on input "[DATE]" at bounding box center [191, 60] width 107 height 9
click at [138, 62] on input "[DATE]" at bounding box center [191, 60] width 107 height 9
click at [726, 62] on use at bounding box center [725, 65] width 8 height 9
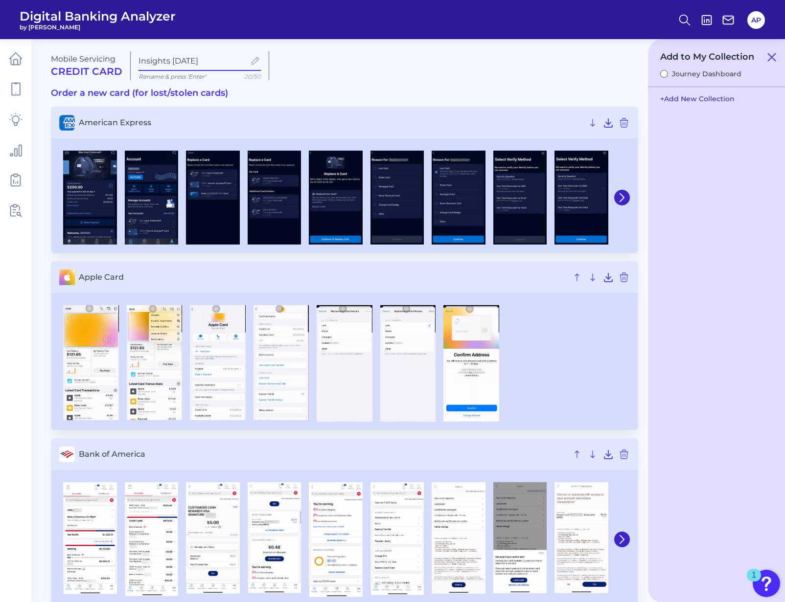
click at [723, 101] on button "+ Add New Collection" at bounding box center [697, 99] width 84 height 19
drag, startPoint x: 716, startPoint y: 113, endPoint x: 632, endPoint y: 113, distance: 84.1
click at [713, 119] on input "Collection #2" at bounding box center [716, 114] width 122 height 20
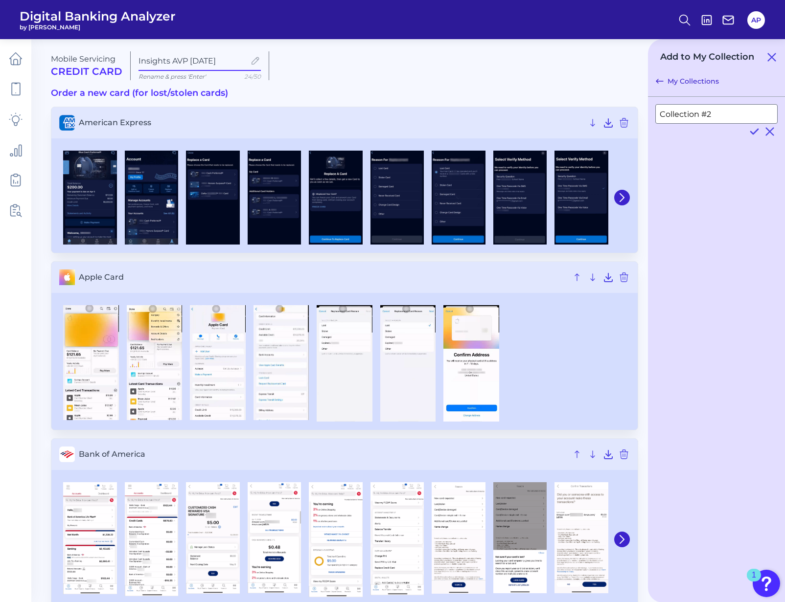
click at [713, 119] on input "Collection #2" at bounding box center [716, 114] width 122 height 20
type input "Insights AVP AVPSep 29 2025"
click at [750, 132] on icon at bounding box center [753, 131] width 7 height 5
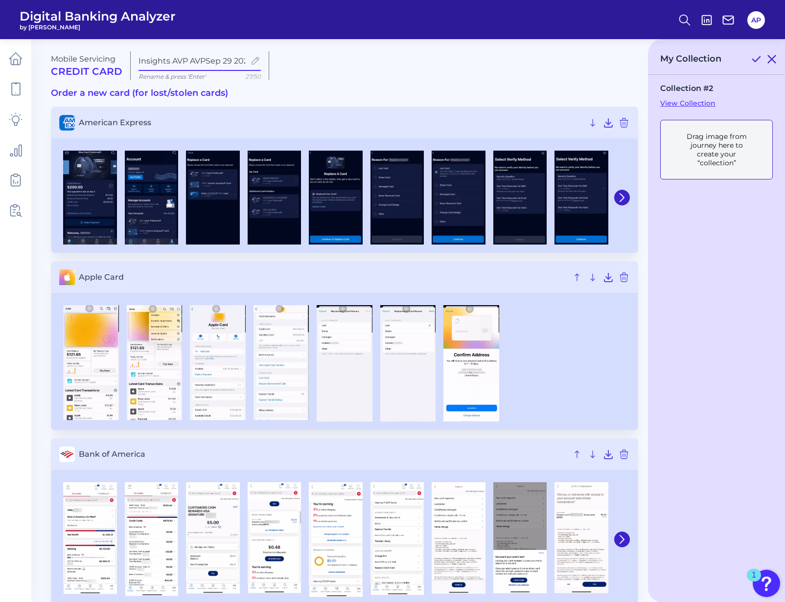
click at [771, 62] on icon at bounding box center [772, 59] width 12 height 12
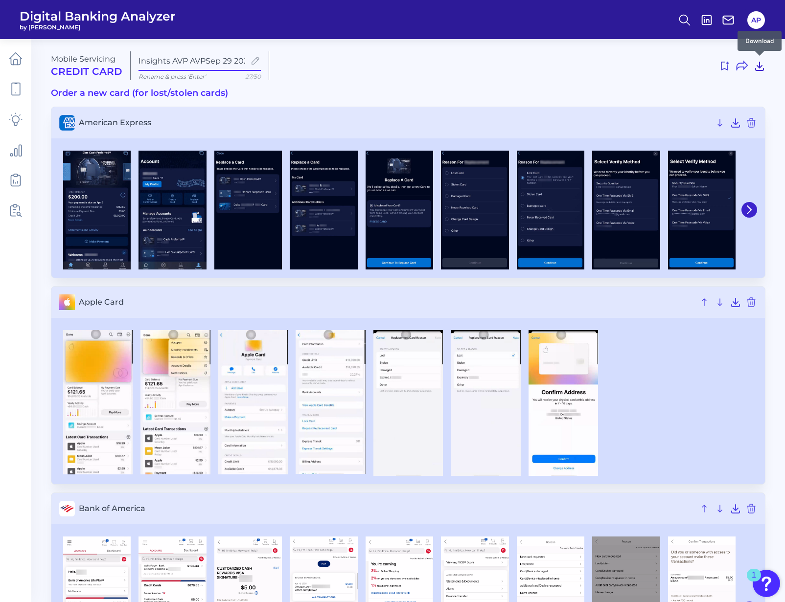
click at [760, 64] on icon at bounding box center [759, 66] width 12 height 12
click at [736, 126] on icon at bounding box center [735, 123] width 8 height 8
click at [568, 61] on div at bounding box center [521, 66] width 488 height 16
click at [229, 125] on span "American Express" at bounding box center [394, 122] width 631 height 9
